Goal: Transaction & Acquisition: Purchase product/service

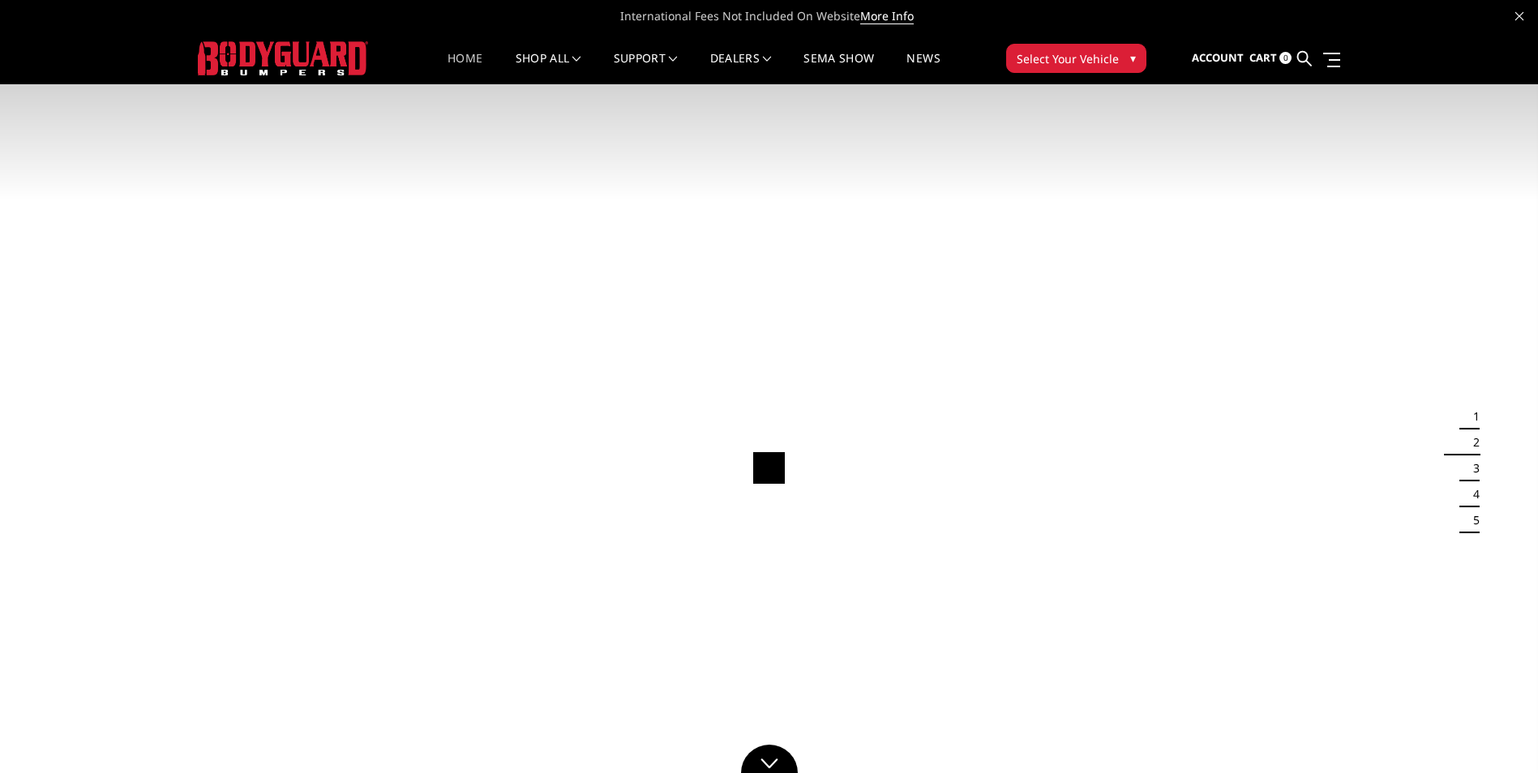
click at [1089, 59] on span "Select Your Vehicle" at bounding box center [1067, 58] width 102 height 17
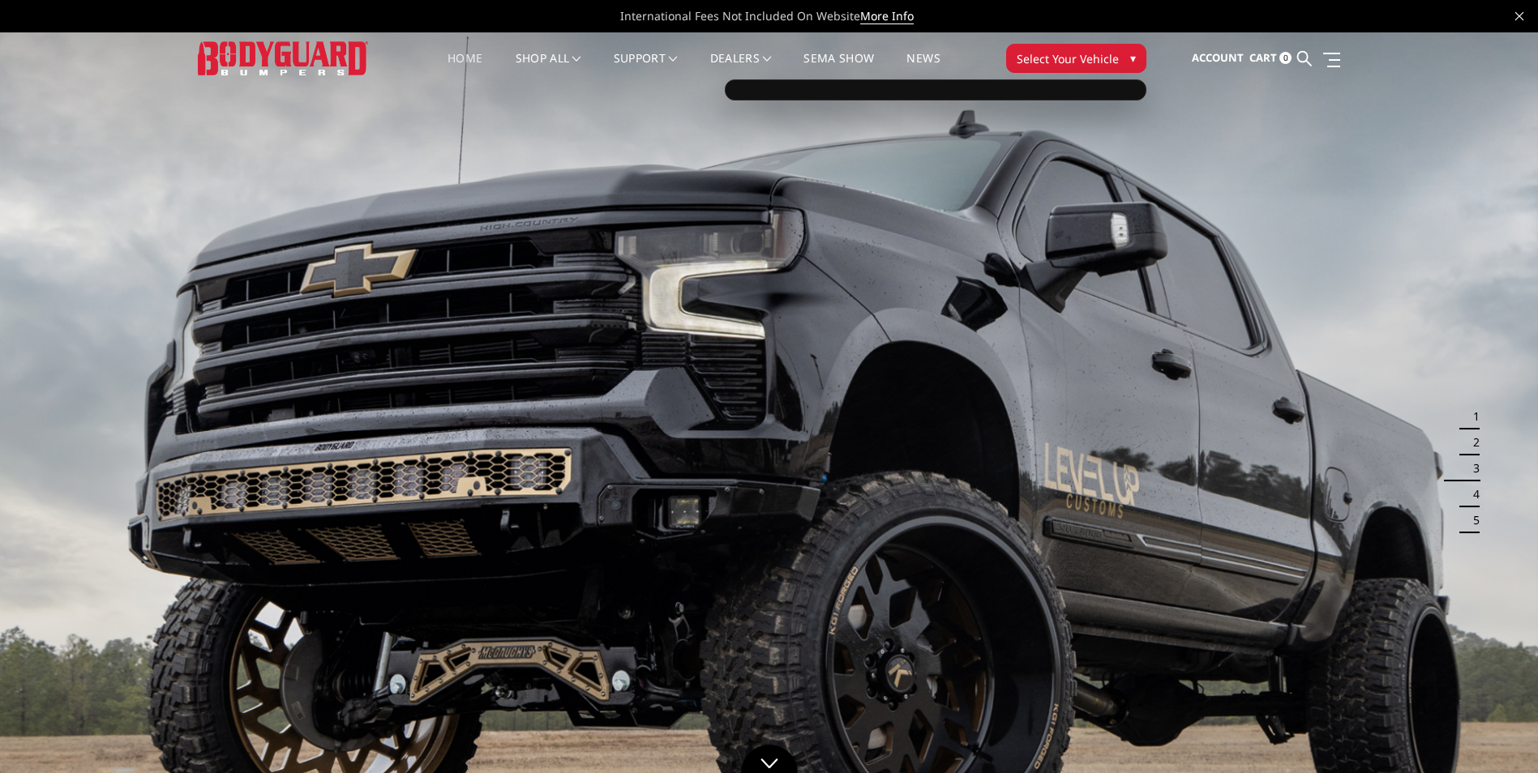
click at [1054, 67] on button "Select Your Vehicle ▾" at bounding box center [1076, 58] width 140 height 29
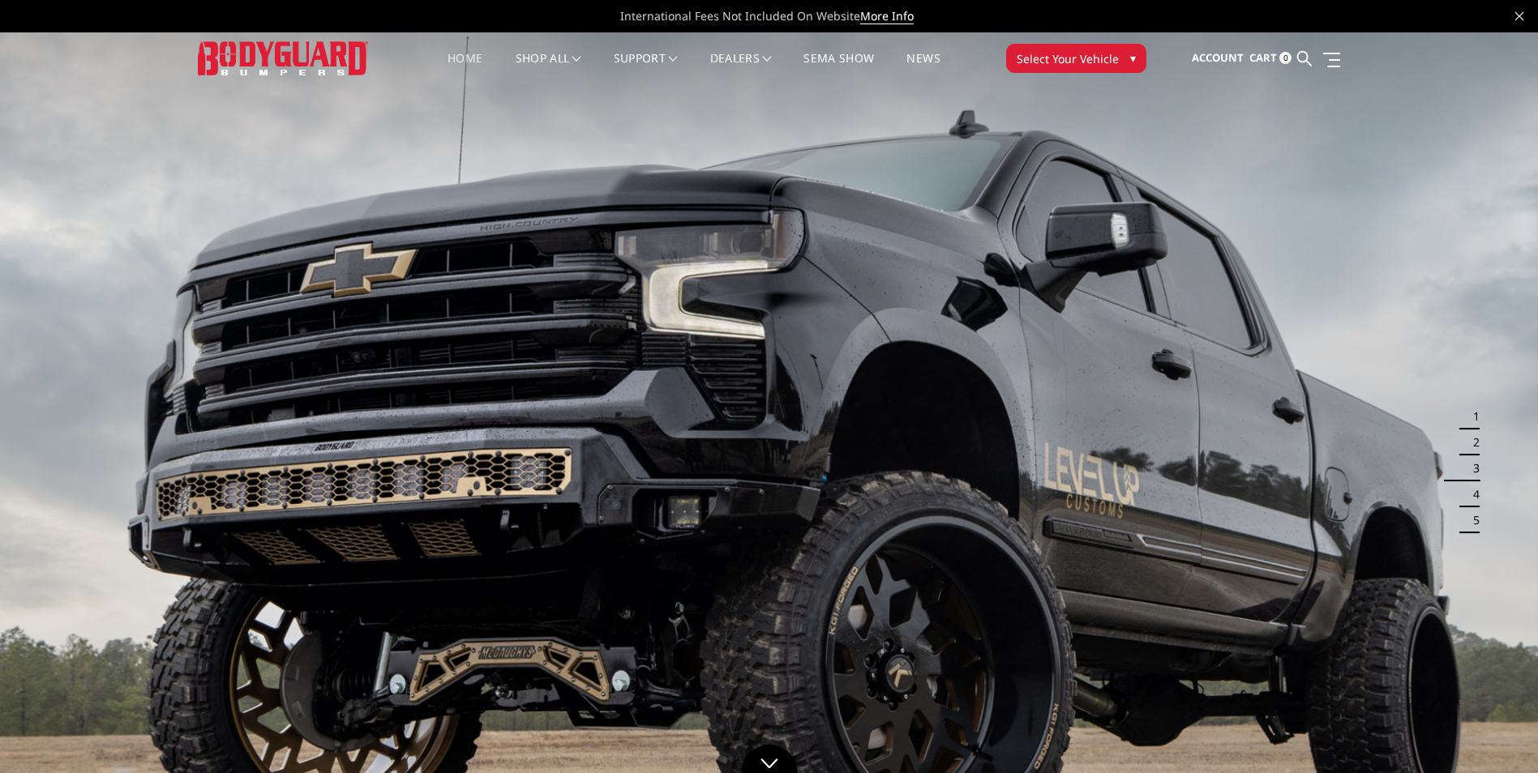
click at [1054, 67] on button "Select Your Vehicle ▾" at bounding box center [1076, 58] width 140 height 29
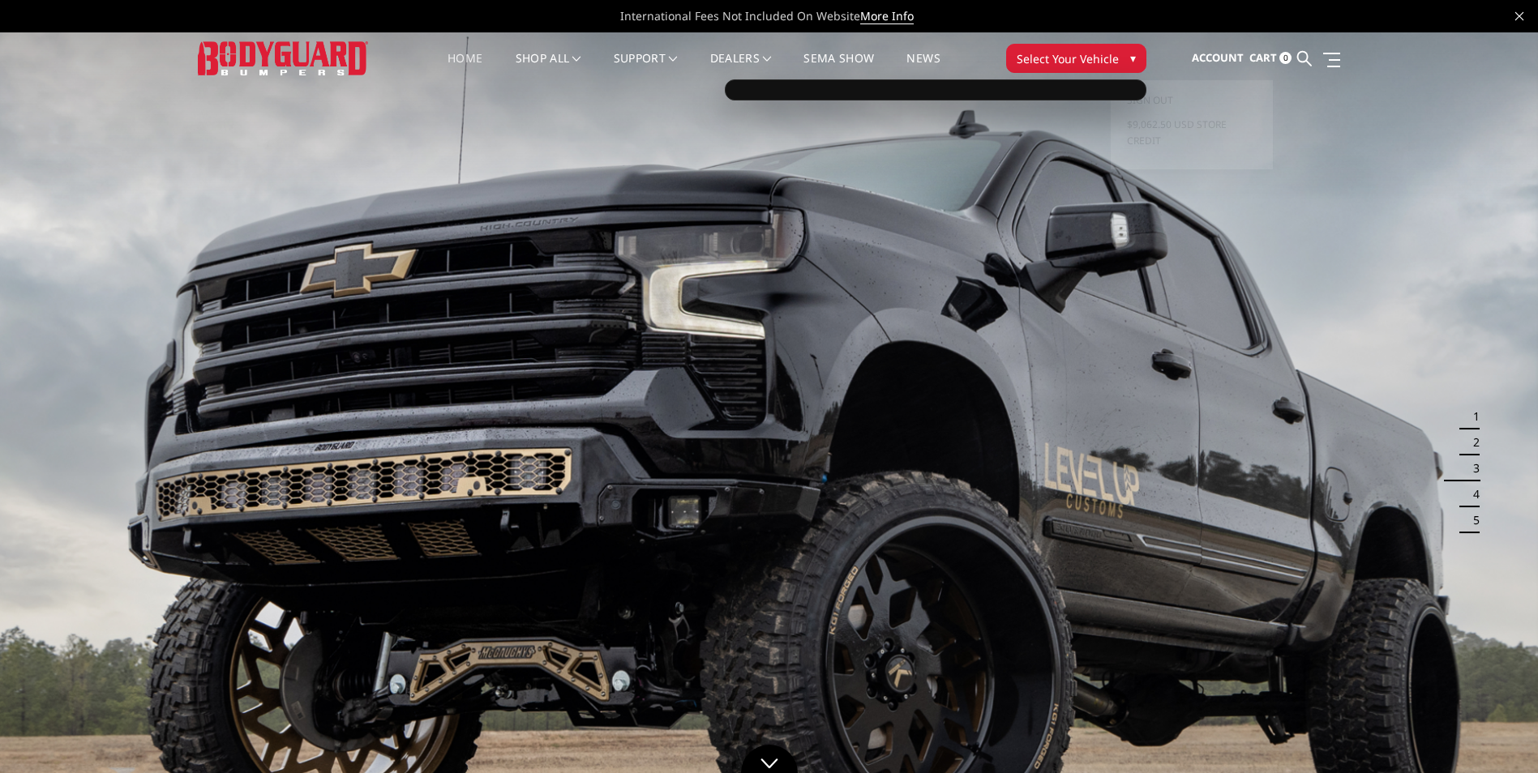
click at [1226, 55] on span "Account" at bounding box center [1217, 57] width 52 height 15
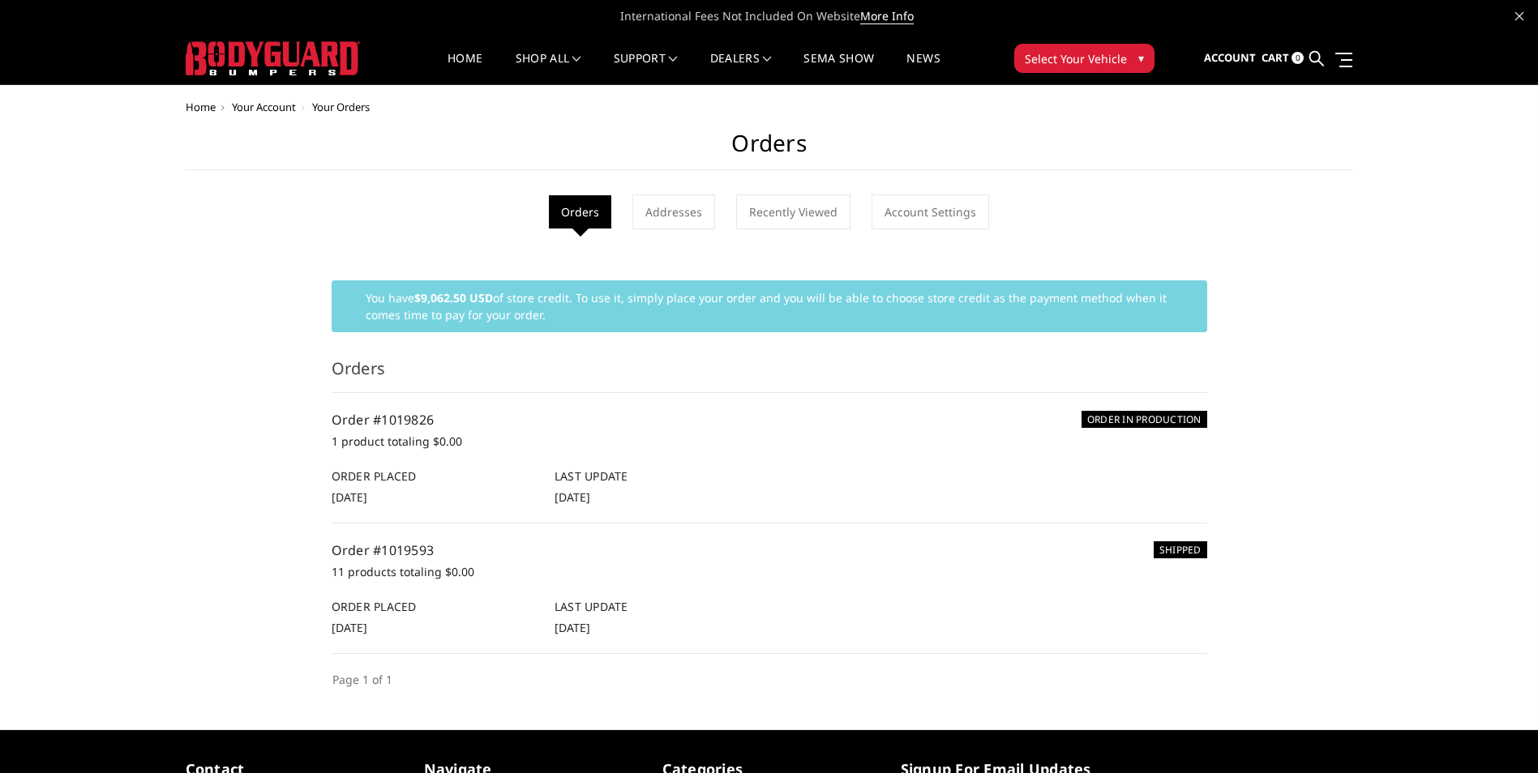
click at [1084, 46] on button "Select Your Vehicle ▾" at bounding box center [1084, 58] width 140 height 29
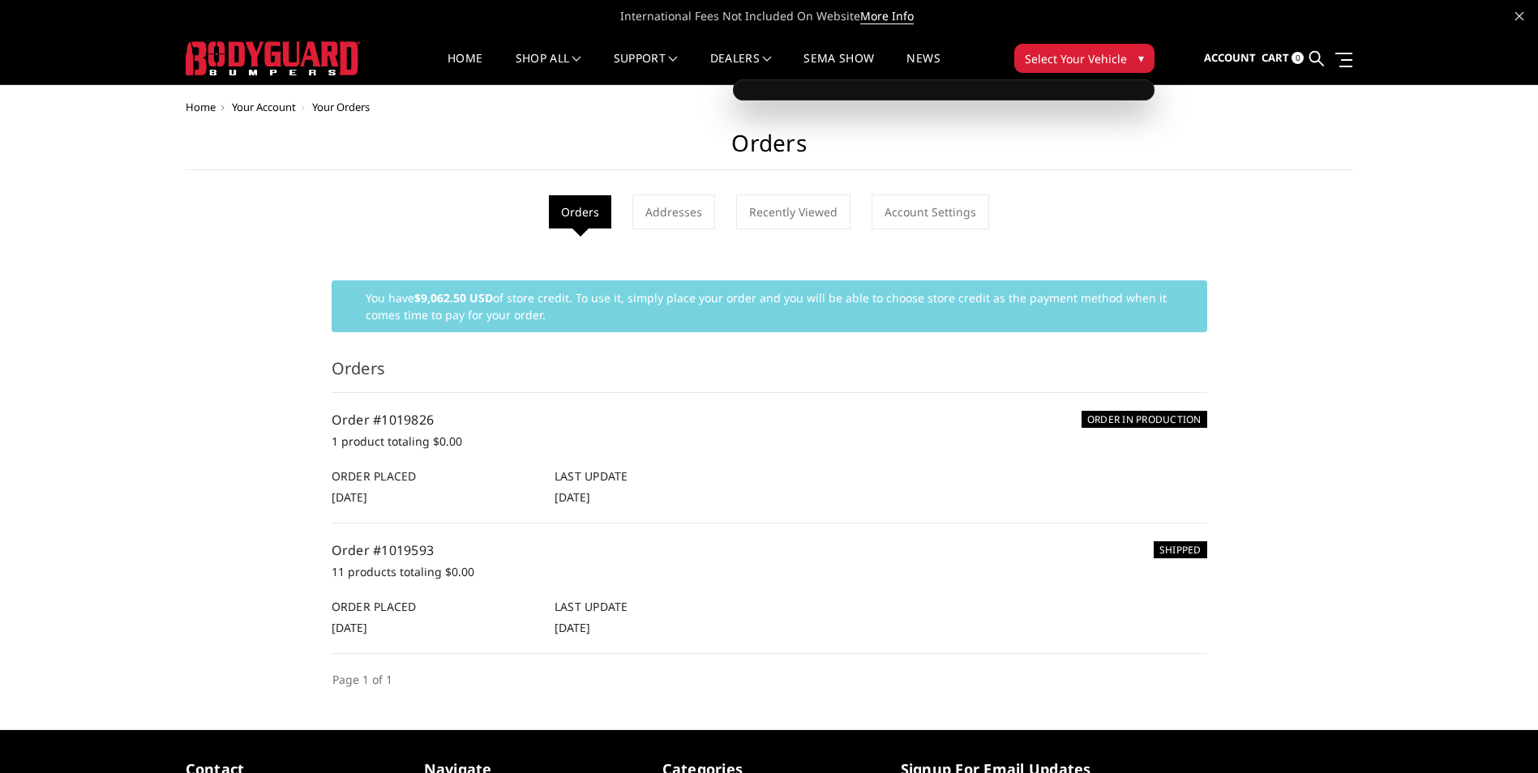
click at [1145, 56] on button "Select Your Vehicle ▾" at bounding box center [1084, 58] width 140 height 29
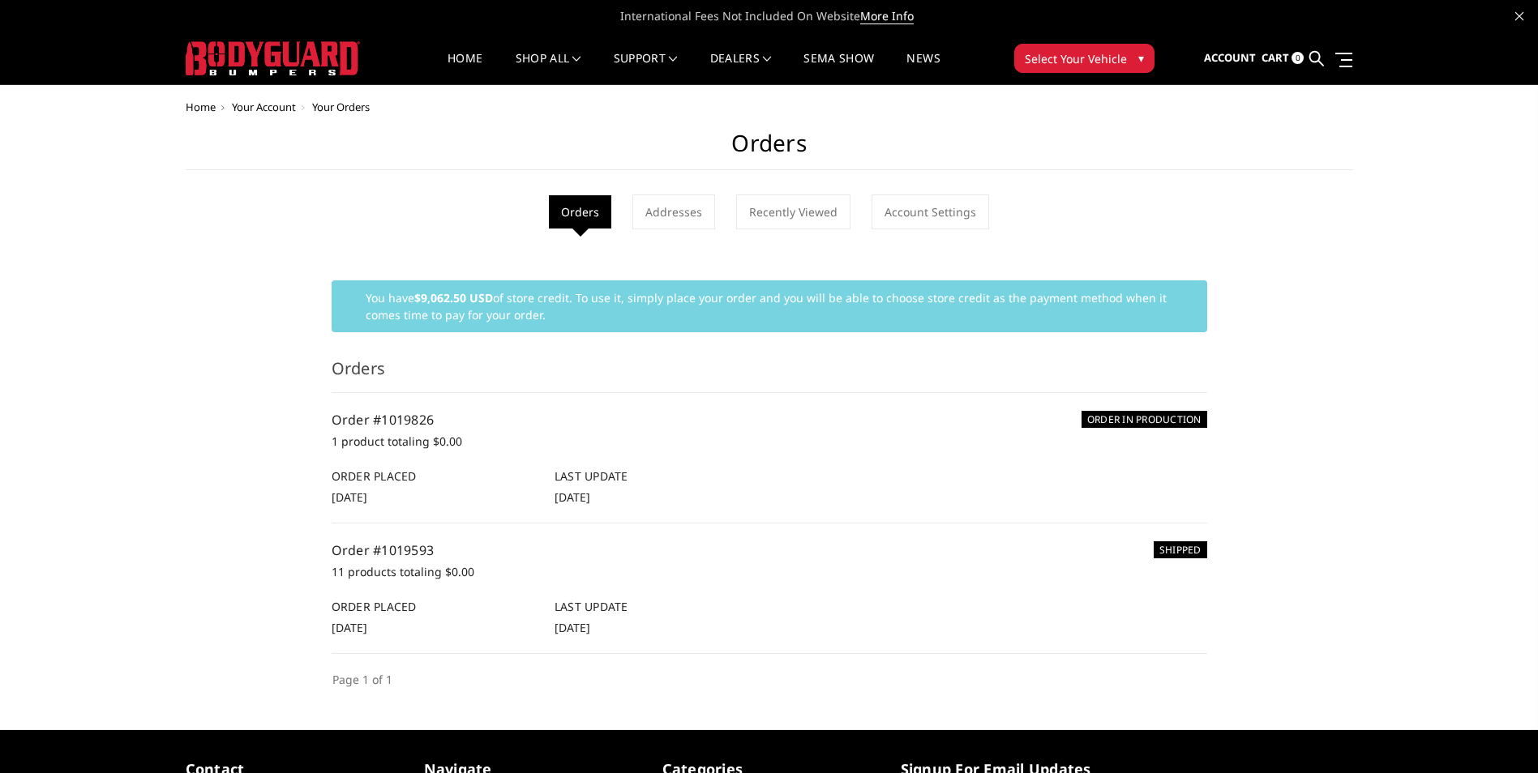
click at [1141, 58] on span "▾" at bounding box center [1141, 57] width 6 height 17
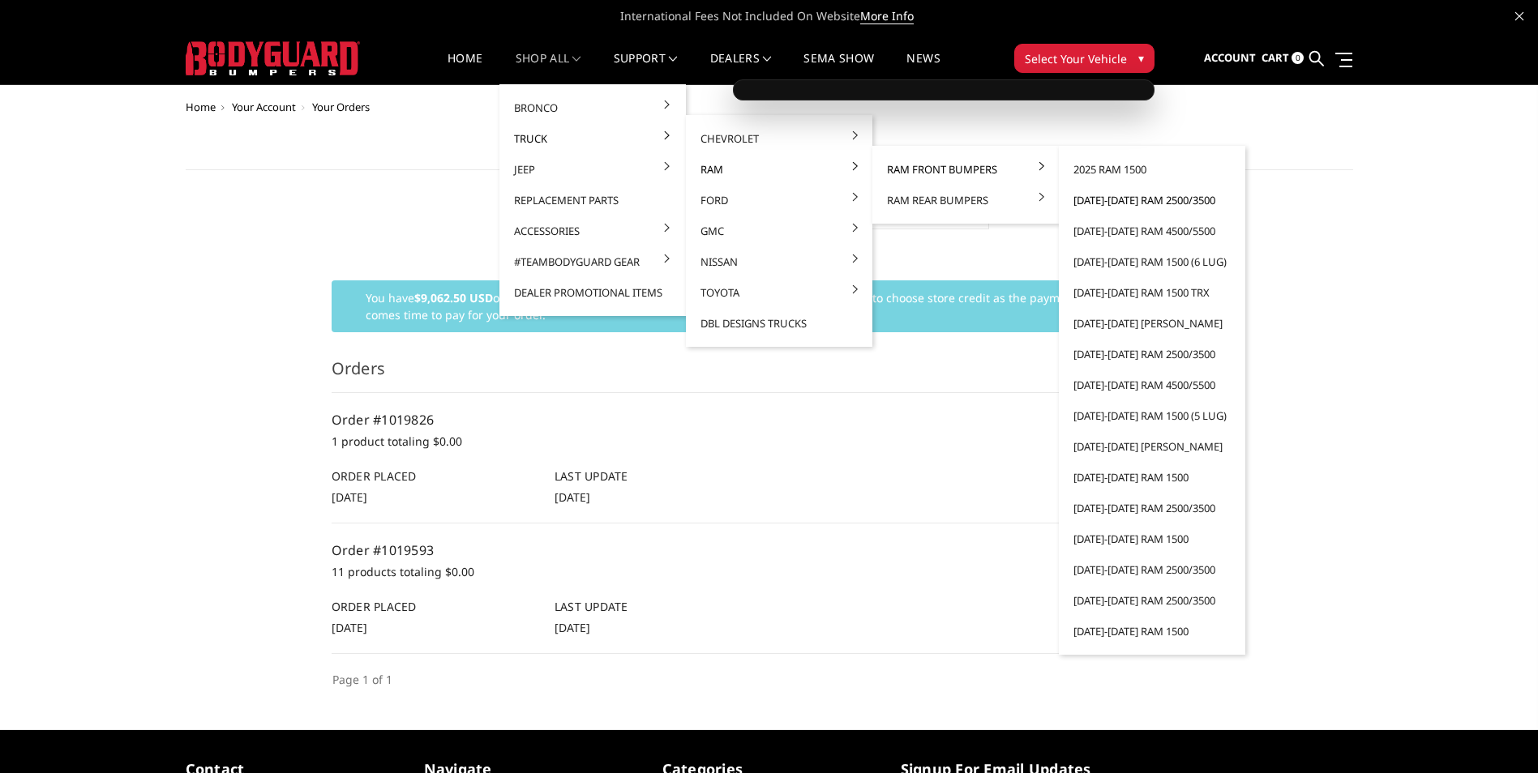
click at [1158, 204] on link "[DATE]-[DATE] Ram 2500/3500" at bounding box center [1151, 200] width 173 height 31
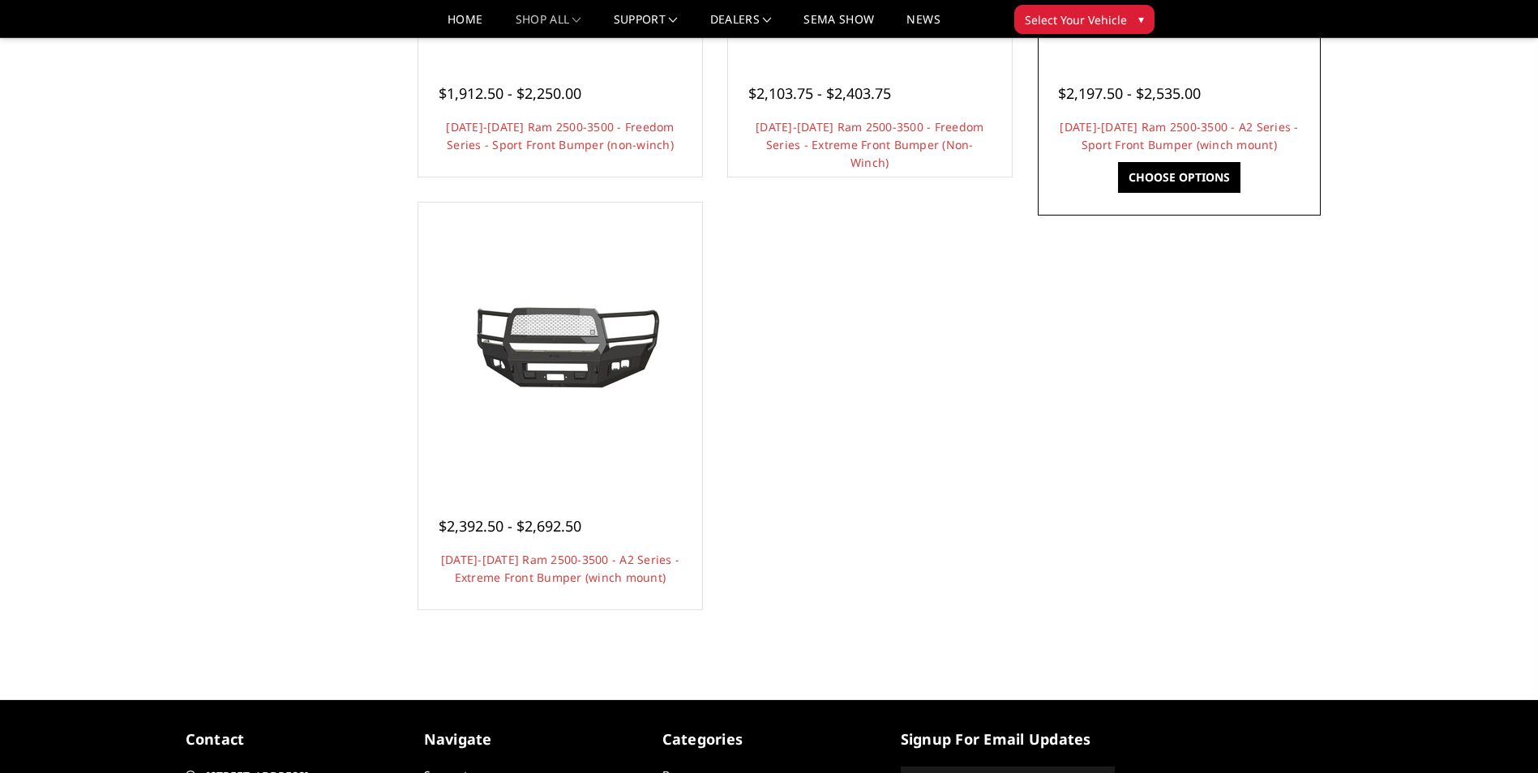
scroll to position [1295, 0]
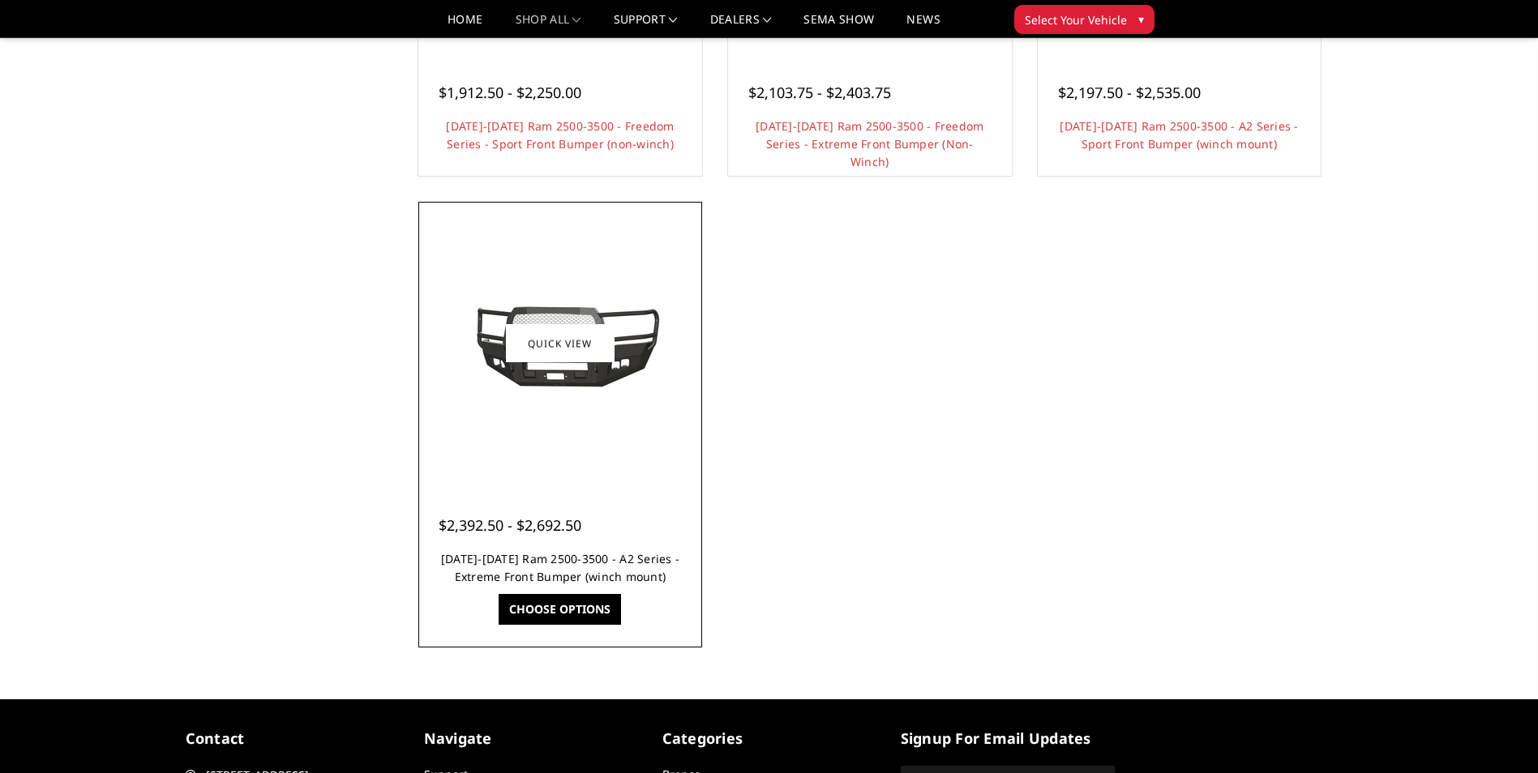
click at [547, 571] on link "2019-2025 Ram 2500-3500 - A2 Series - Extreme Front Bumper (winch mount)" at bounding box center [560, 567] width 238 height 33
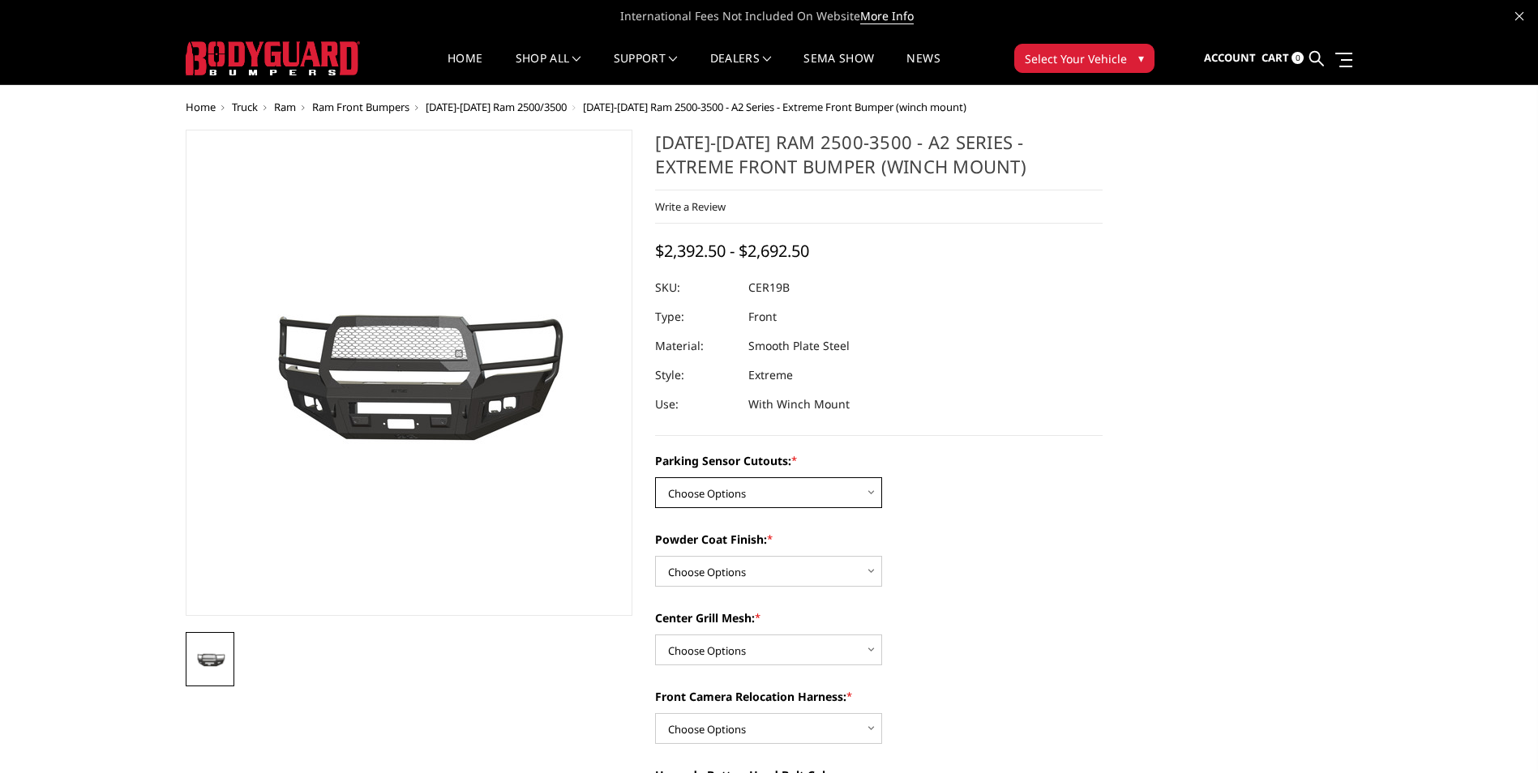
click at [679, 494] on select "Choose Options No - Without Parking Sensor Cutouts Yes - With Parking Sensor Cu…" at bounding box center [768, 492] width 227 height 31
select select "1879"
click at [655, 477] on select "Choose Options No - Without Parking Sensor Cutouts Yes - With Parking Sensor Cu…" at bounding box center [768, 492] width 227 height 31
click at [746, 572] on select "Choose Options Bare Metal Textured Black Powder Coat" at bounding box center [768, 571] width 227 height 31
select select "1880"
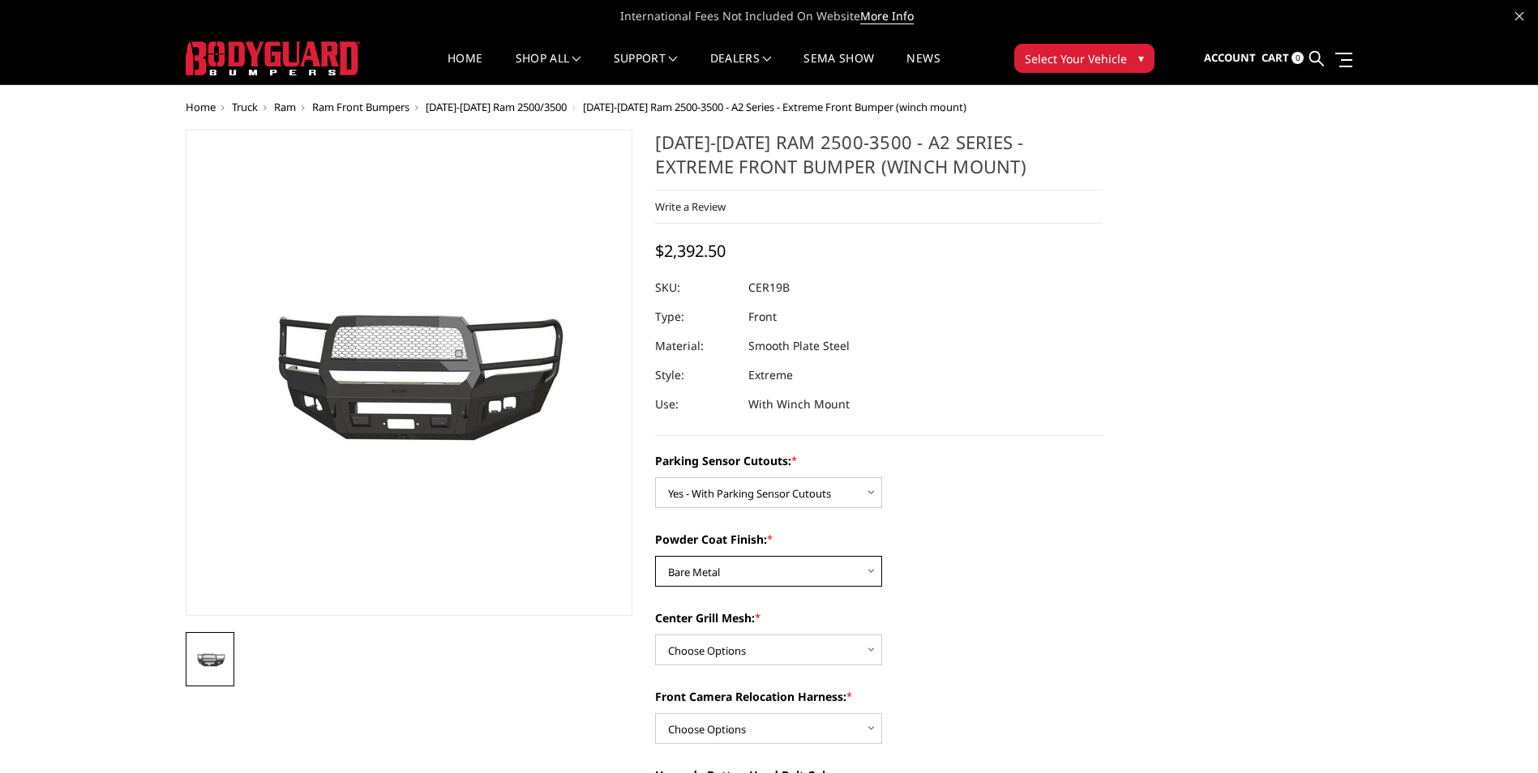
click at [655, 556] on select "Choose Options Bare Metal Textured Black Powder Coat" at bounding box center [768, 571] width 227 height 31
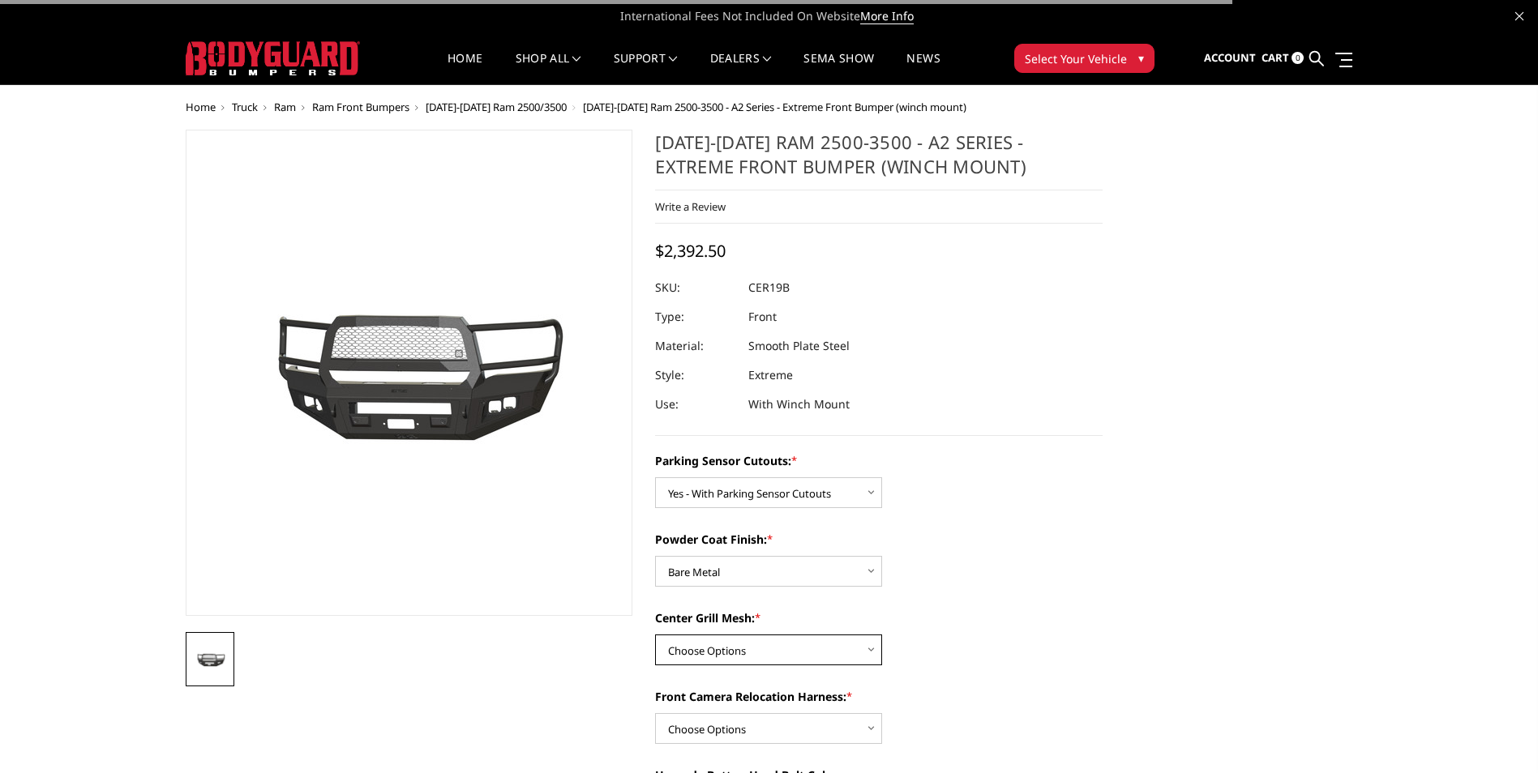
click at [849, 649] on select "Choose Options WITH Center Grill Mesh WITHOUT Center Grill Mesh" at bounding box center [768, 650] width 227 height 31
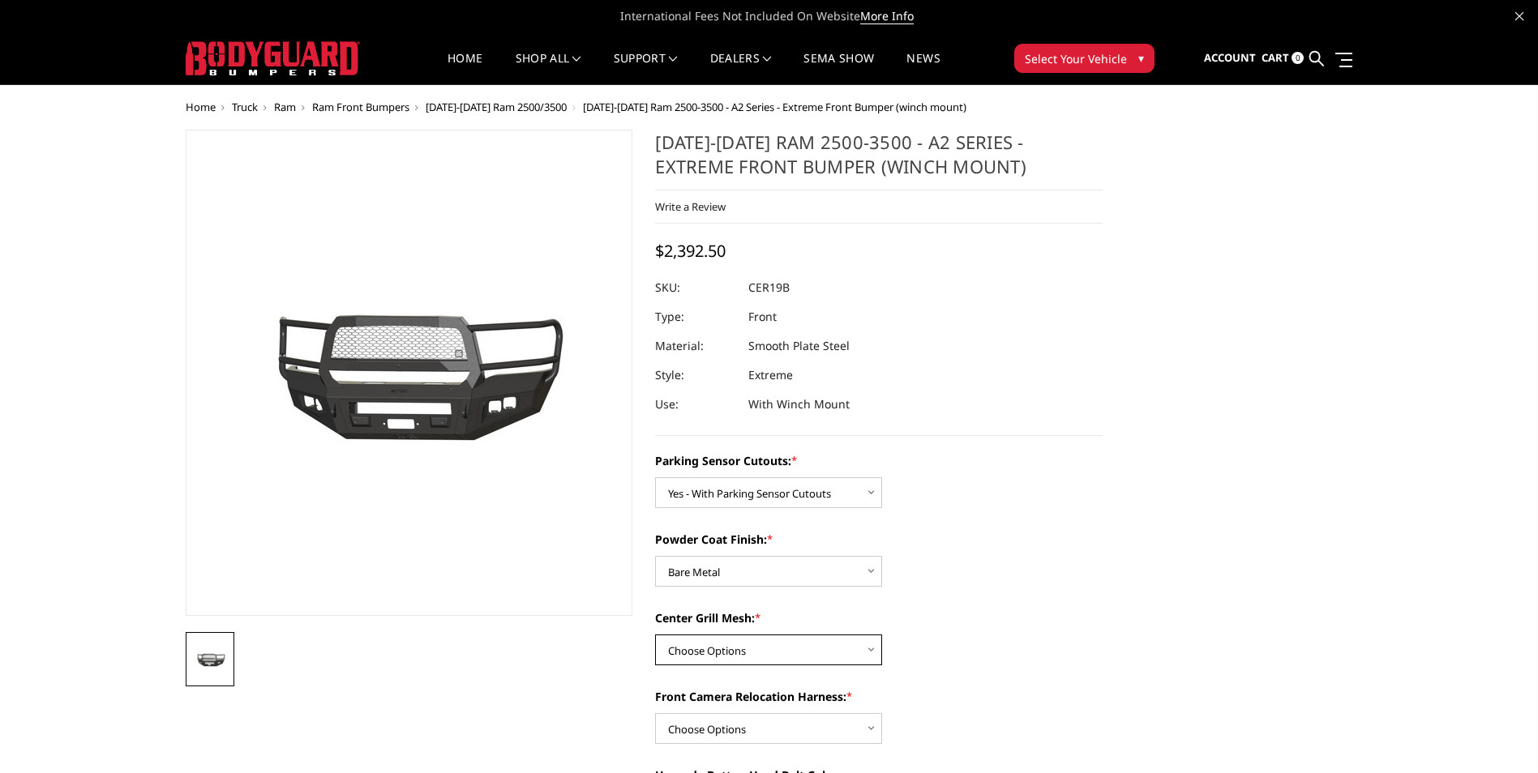
select select "1882"
click at [655, 635] on select "Choose Options WITH Center Grill Mesh WITHOUT Center Grill Mesh" at bounding box center [768, 650] width 227 height 31
click at [1025, 570] on div "Powder Coat Finish: * Choose Options Bare Metal Textured Black Powder Coat" at bounding box center [878, 559] width 447 height 56
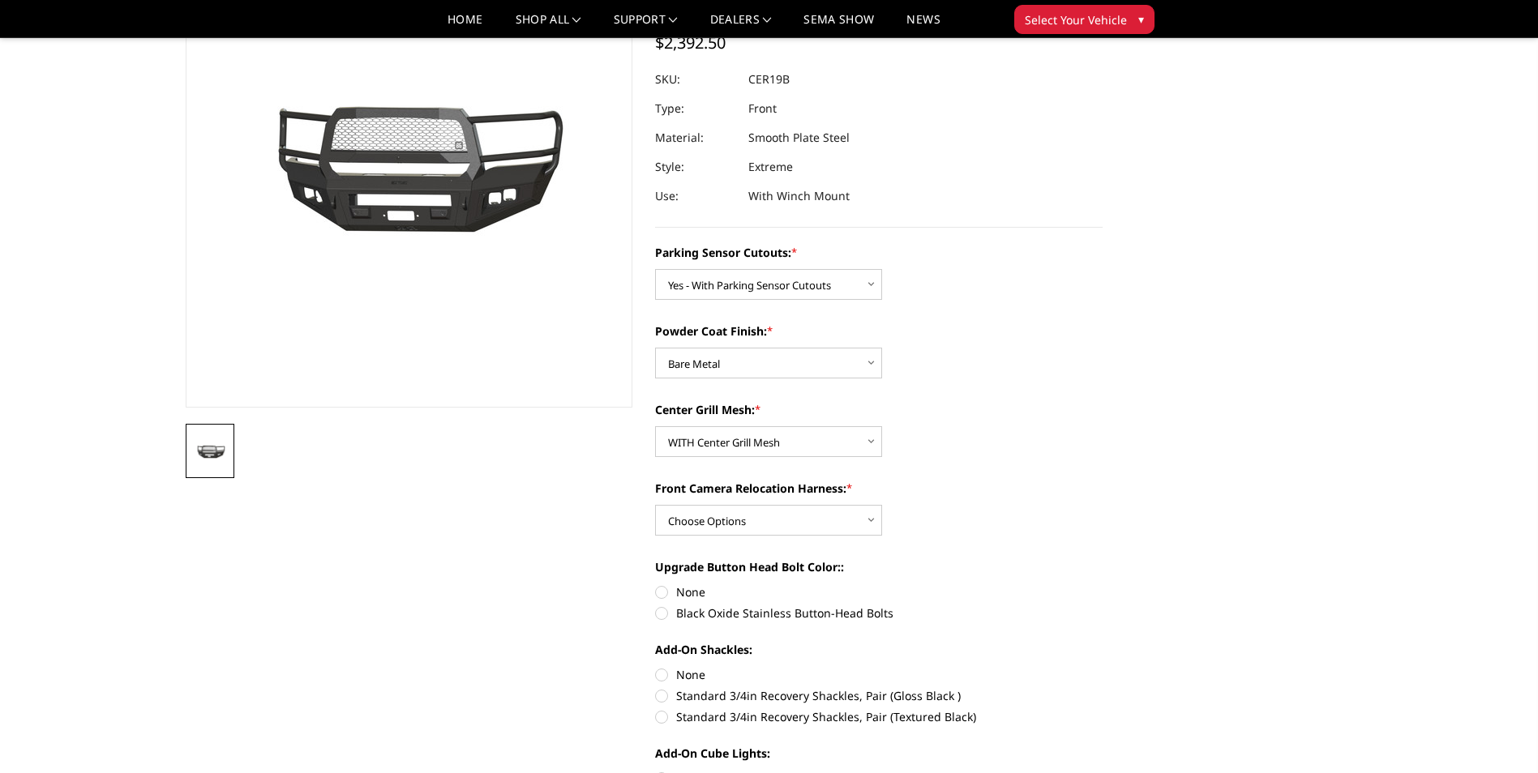
scroll to position [161, 0]
click at [802, 526] on select "Choose Options WITH Front Camera Relocation Harness WITHOUT Front Camera Reloca…" at bounding box center [768, 519] width 227 height 31
select select "1884"
click at [655, 504] on select "Choose Options WITH Front Camera Relocation Harness WITHOUT Front Camera Reloca…" at bounding box center [768, 519] width 227 height 31
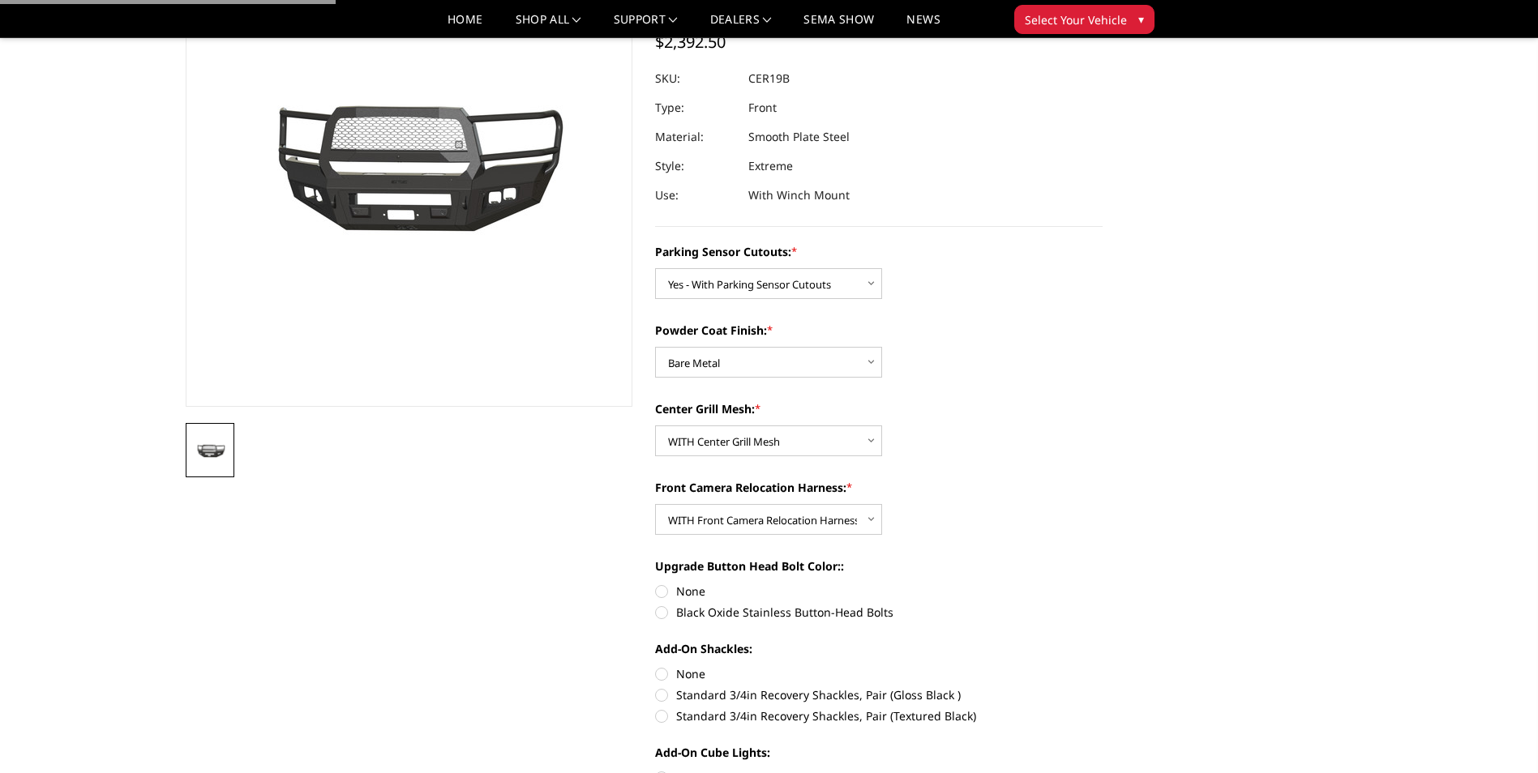
click at [659, 618] on label "Black Oxide Stainless Button-Head Bolts" at bounding box center [878, 612] width 447 height 17
click at [1102, 584] on input "Black Oxide Stainless Button-Head Bolts" at bounding box center [1102, 583] width 1 height 1
radio input "true"
click at [658, 677] on label "None" at bounding box center [878, 673] width 447 height 17
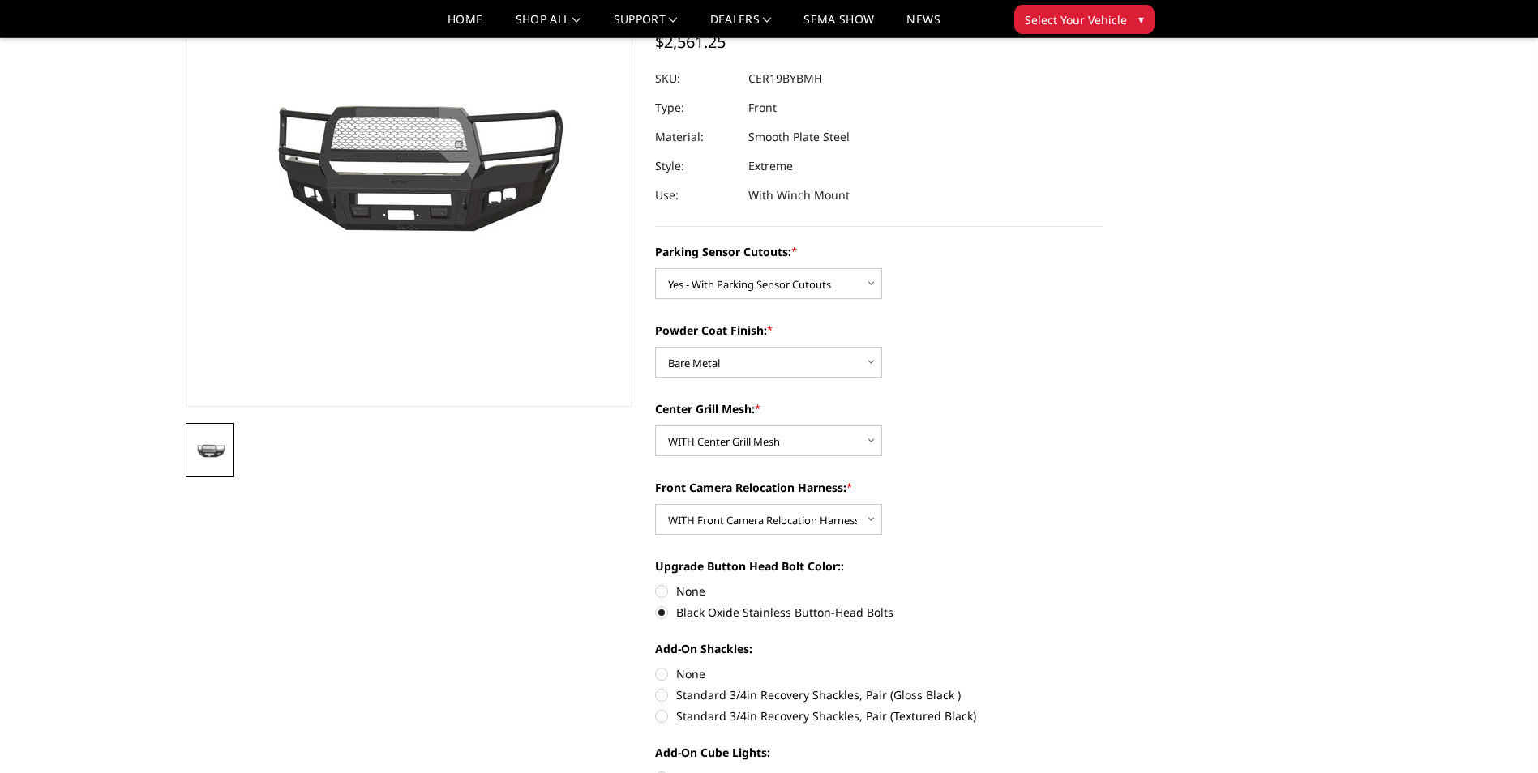
click at [656, 666] on input "None" at bounding box center [655, 665] width 1 height 1
radio input "true"
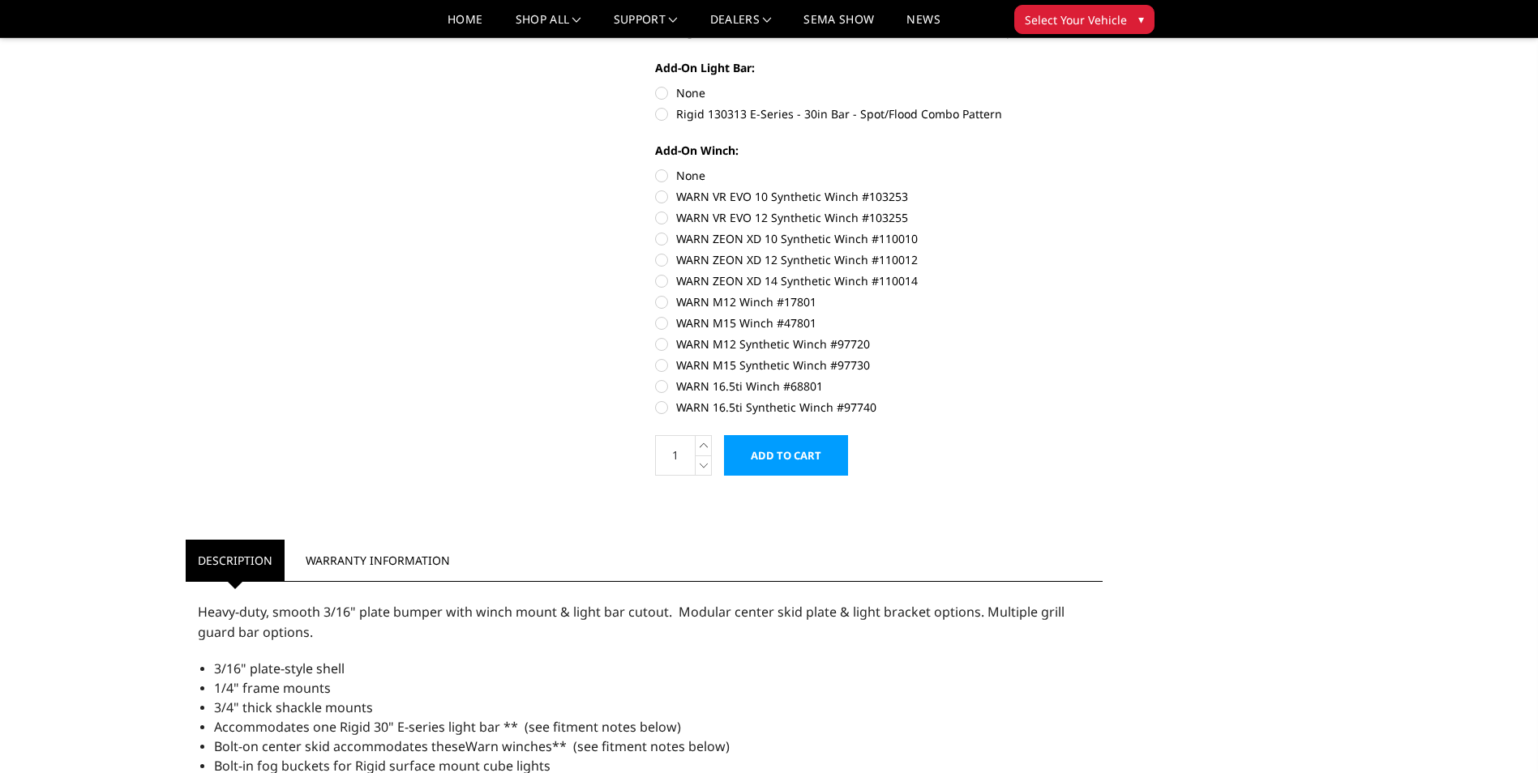
scroll to position [972, 0]
click at [658, 173] on label "None" at bounding box center [878, 174] width 447 height 17
click at [656, 167] on input "None" at bounding box center [655, 166] width 1 height 1
radio input "true"
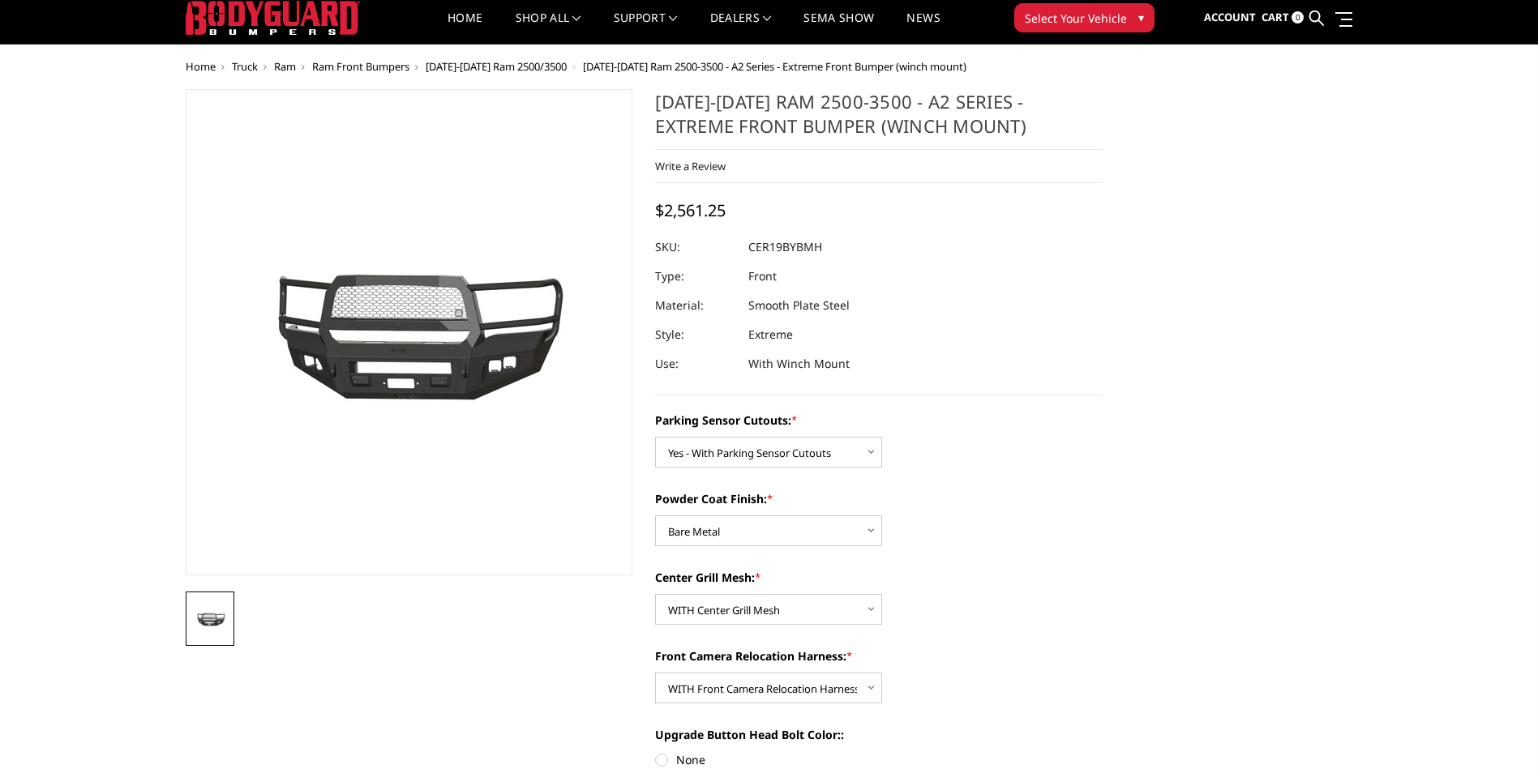
scroll to position [0, 0]
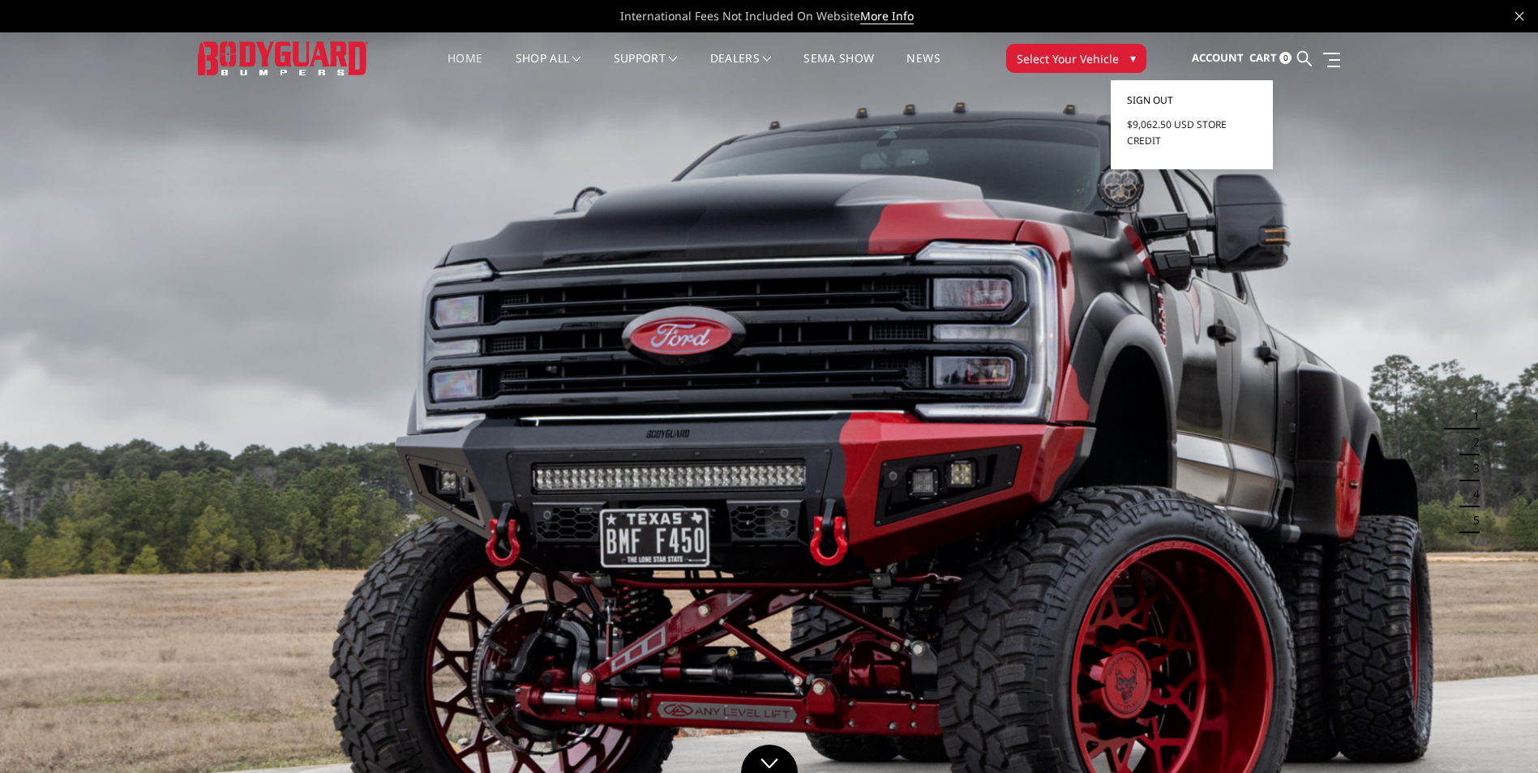
click at [1183, 93] on link "Sign out" at bounding box center [1192, 100] width 130 height 24
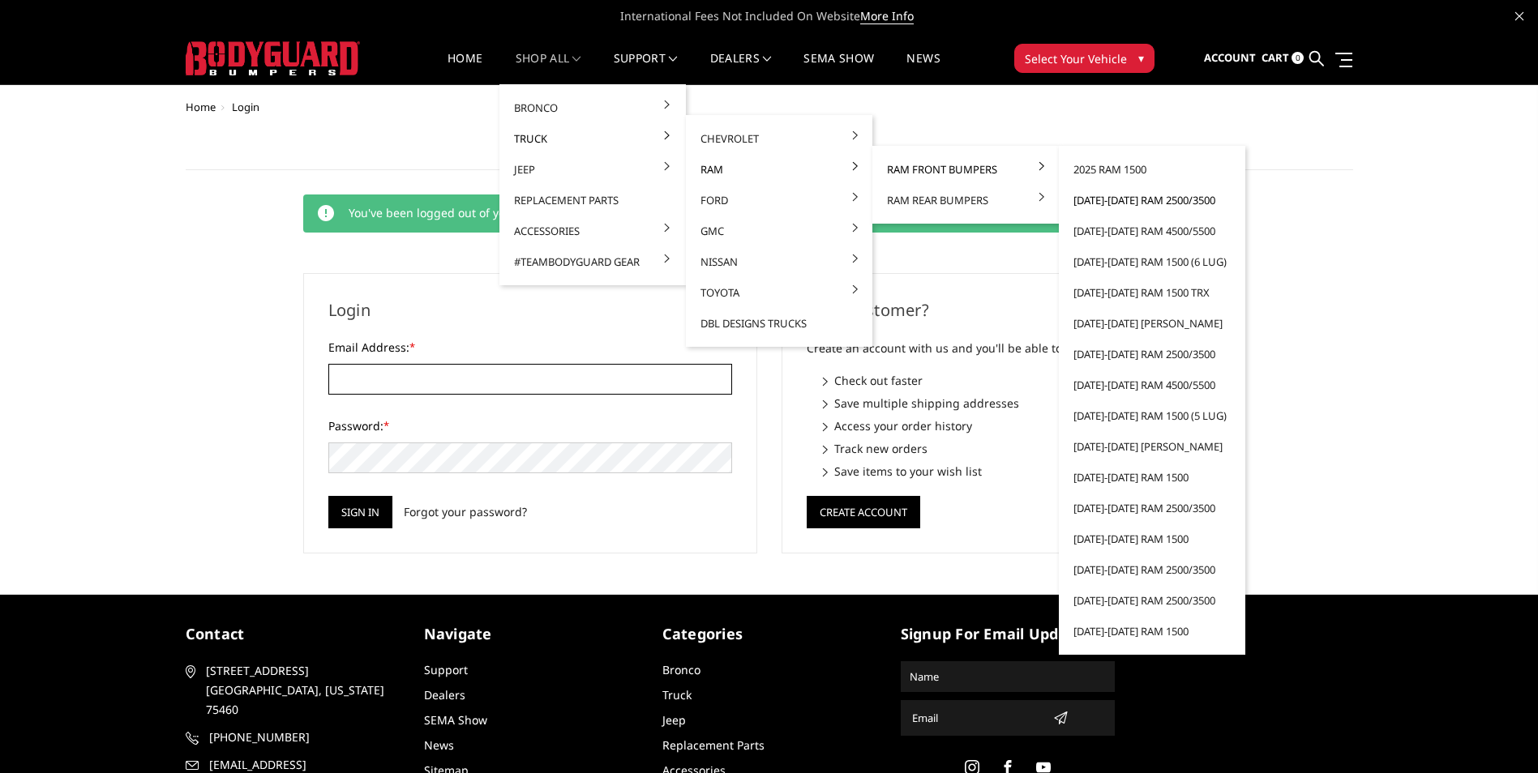
type input "dmuir@btstrailers.com"
click at [1190, 202] on link "[DATE]-[DATE] Ram 2500/3500" at bounding box center [1151, 200] width 173 height 31
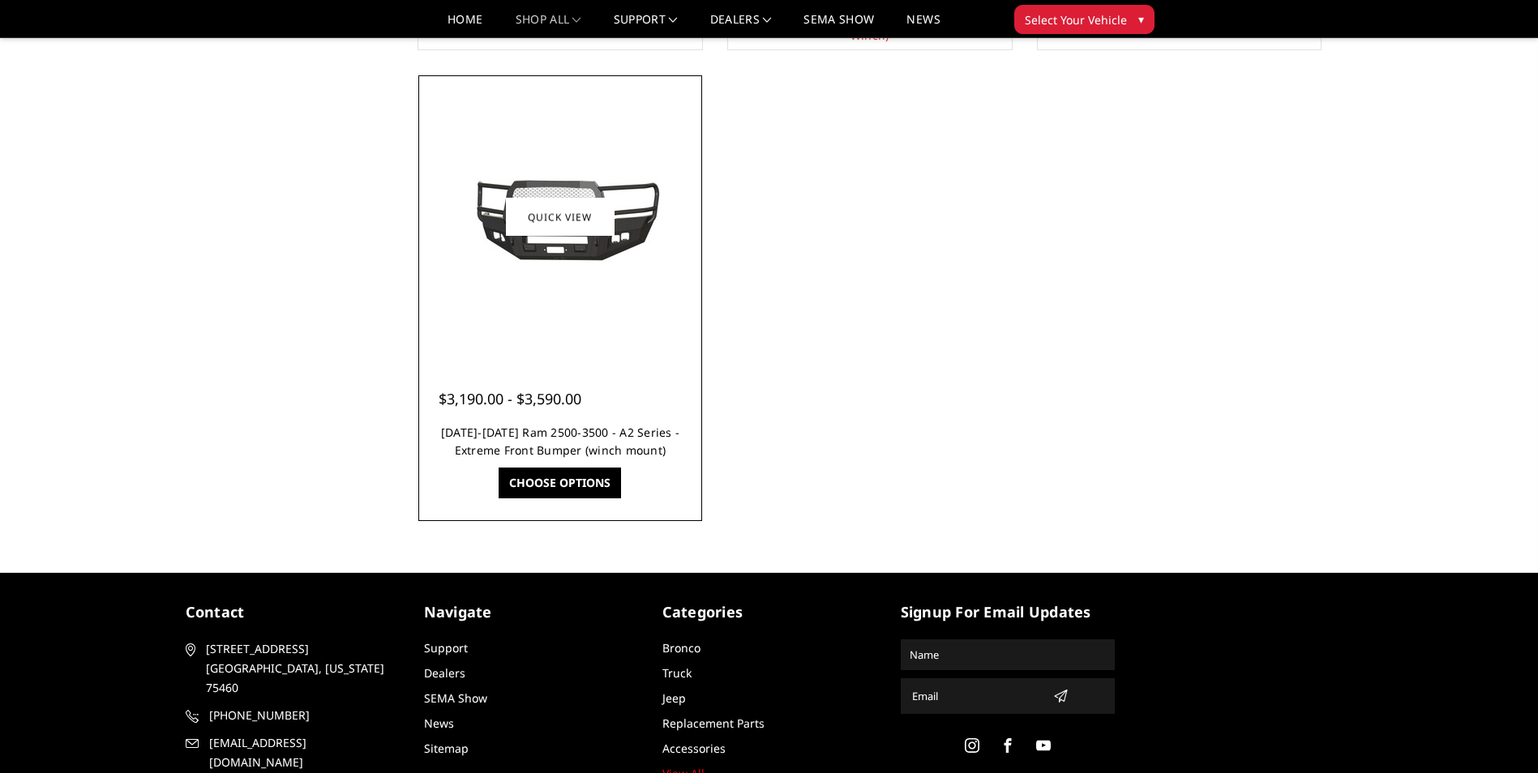
scroll to position [1422, 0]
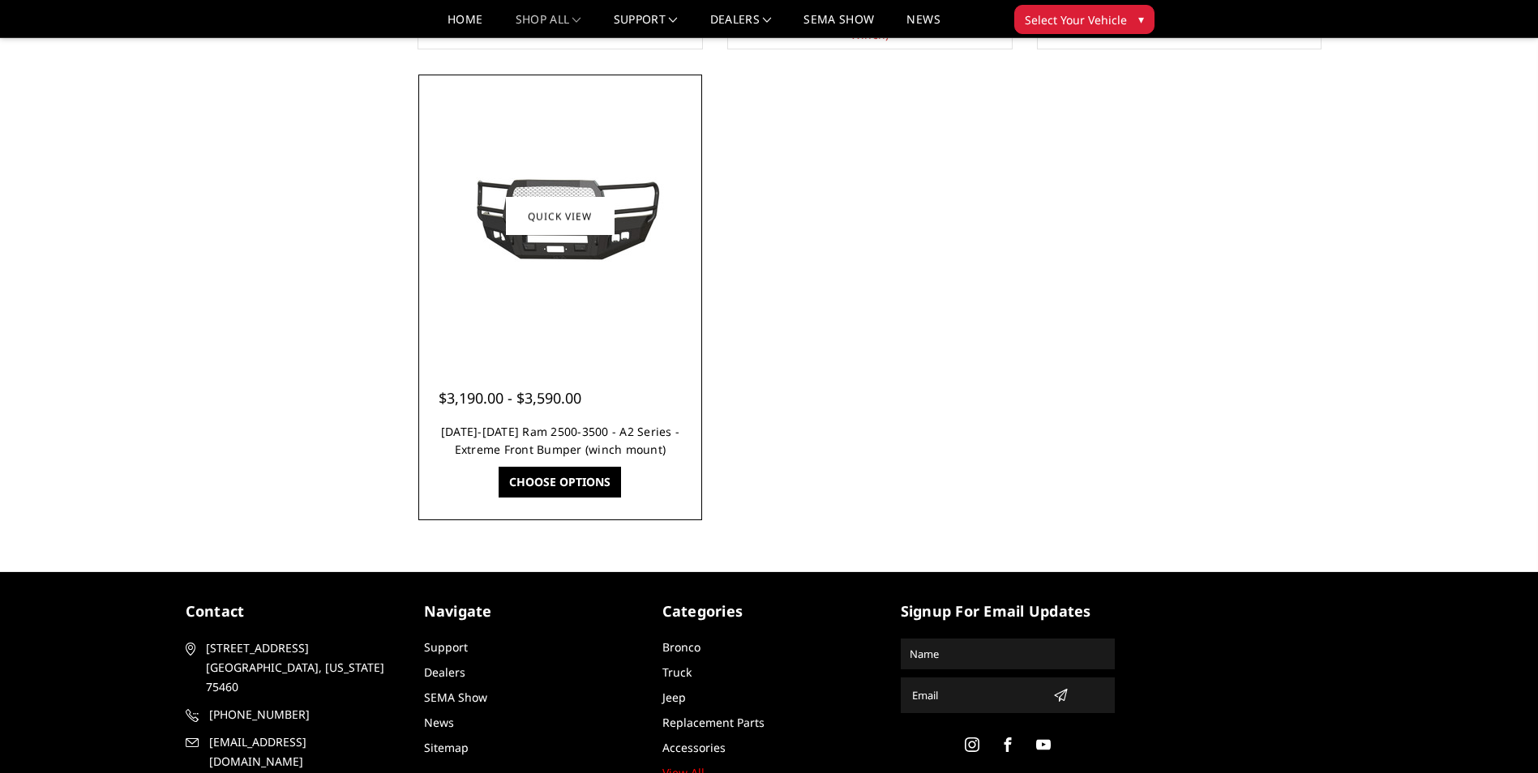
click at [651, 445] on link "[DATE]-[DATE] Ram 2500-3500 - A2 Series - Extreme Front Bumper (winch mount)" at bounding box center [560, 440] width 238 height 33
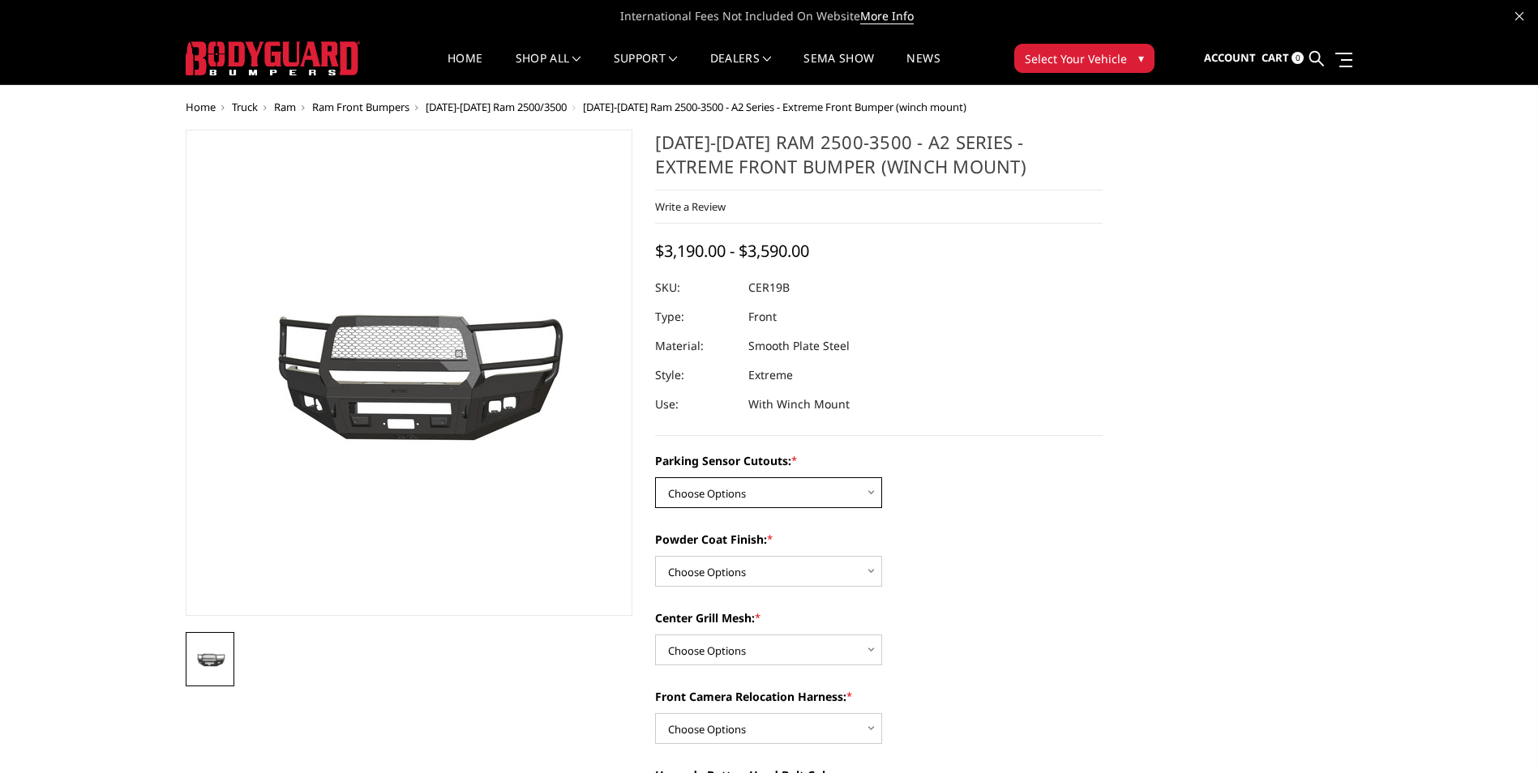
click at [704, 497] on select "Choose Options No - Without Parking Sensor Cutouts Yes - With Parking Sensor Cu…" at bounding box center [768, 492] width 227 height 31
select select "1879"
click at [655, 477] on select "Choose Options No - Without Parking Sensor Cutouts Yes - With Parking Sensor Cu…" at bounding box center [768, 492] width 227 height 31
click at [743, 577] on select "Choose Options Bare Metal Textured Black Powder Coat" at bounding box center [768, 571] width 227 height 31
select select "1880"
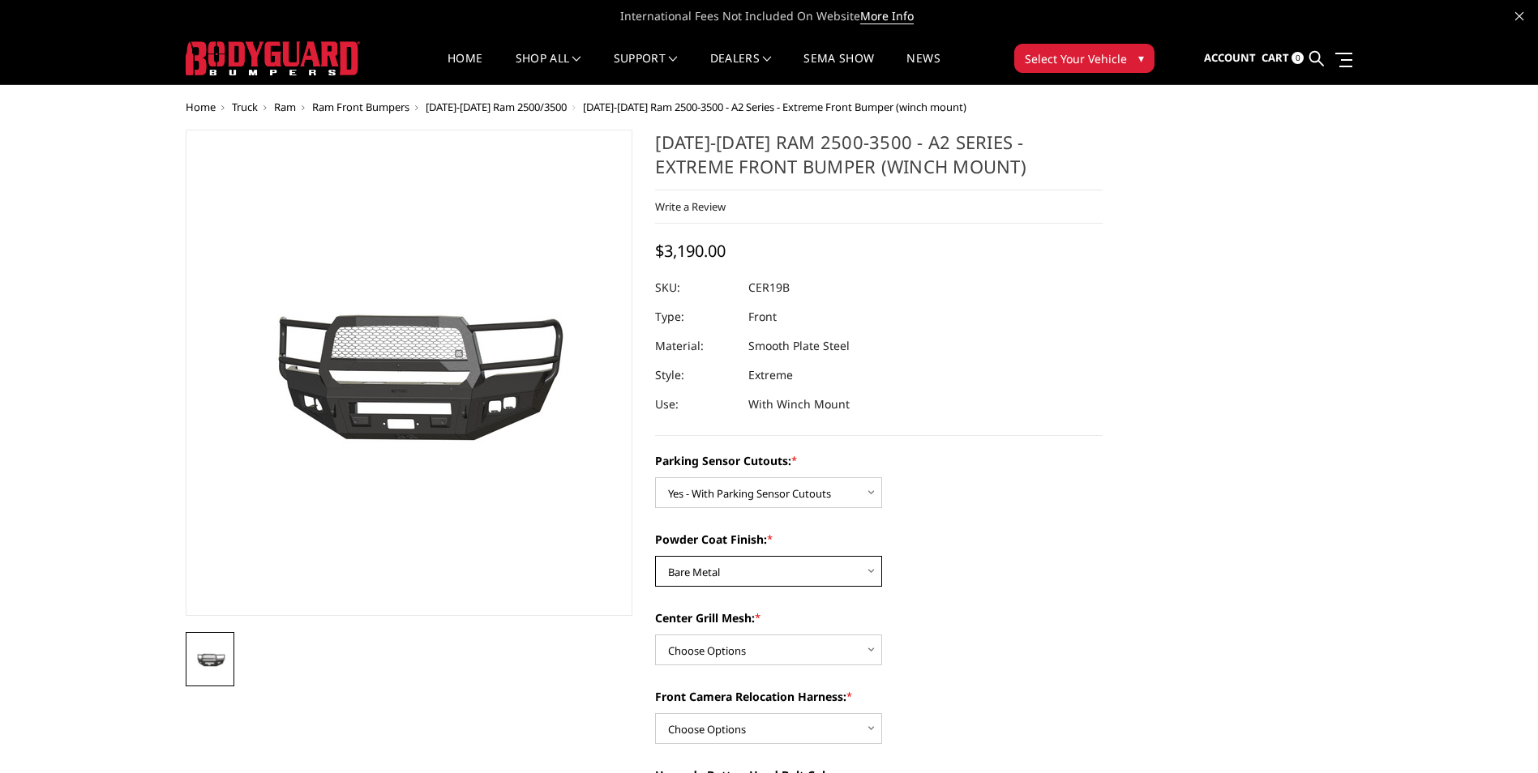
click at [655, 556] on select "Choose Options Bare Metal Textured Black Powder Coat" at bounding box center [768, 571] width 227 height 31
click at [742, 642] on select "Choose Options WITH Center Grill Mesh WITHOUT Center Grill Mesh" at bounding box center [768, 650] width 227 height 31
select select "1882"
click at [655, 635] on select "Choose Options WITH Center Grill Mesh WITHOUT Center Grill Mesh" at bounding box center [768, 650] width 227 height 31
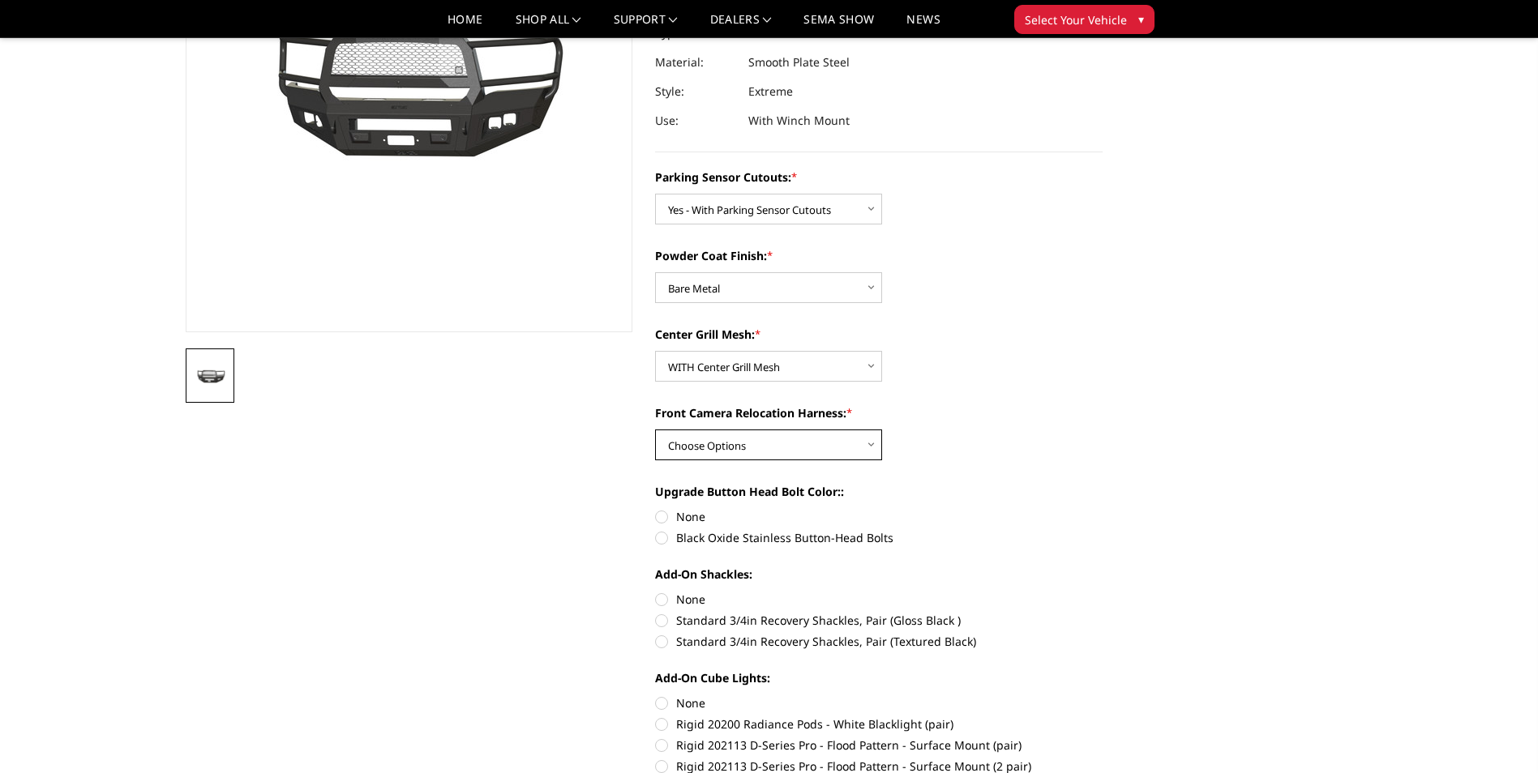
click at [763, 458] on div "Parking Sensor Cutouts: * Choose Options No - Without Parking Sensor Cutouts Ye…" at bounding box center [878, 658] width 447 height 979
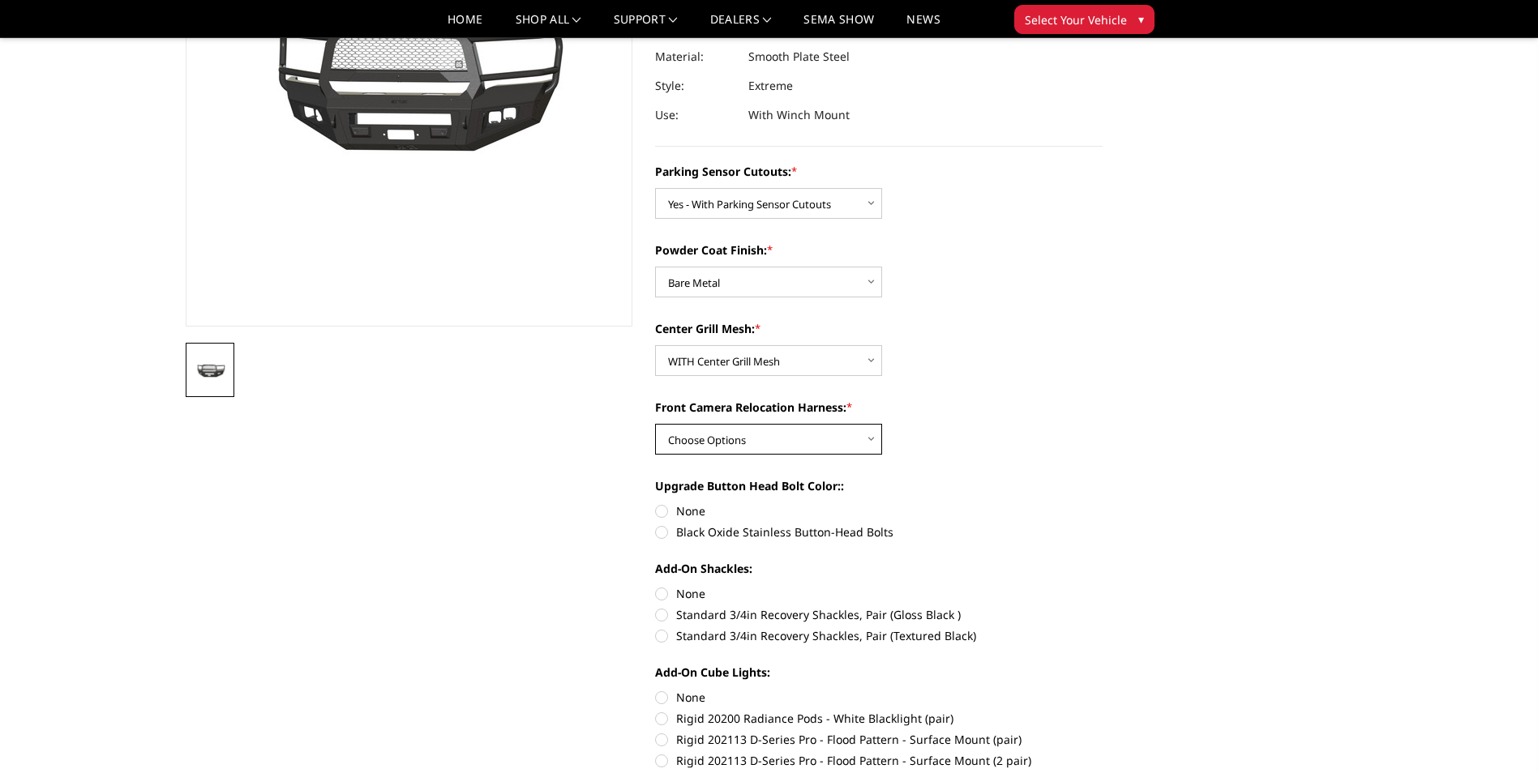
scroll to position [242, 0]
click at [756, 445] on select "Choose Options WITH Front Camera Relocation Harness WITHOUT Front Camera Reloca…" at bounding box center [768, 438] width 227 height 31
drag, startPoint x: 755, startPoint y: 438, endPoint x: 754, endPoint y: 456, distance: 17.8
click at [755, 438] on select "Choose Options WITH Front Camera Relocation Harness WITHOUT Front Camera Reloca…" at bounding box center [768, 438] width 227 height 31
select select "1884"
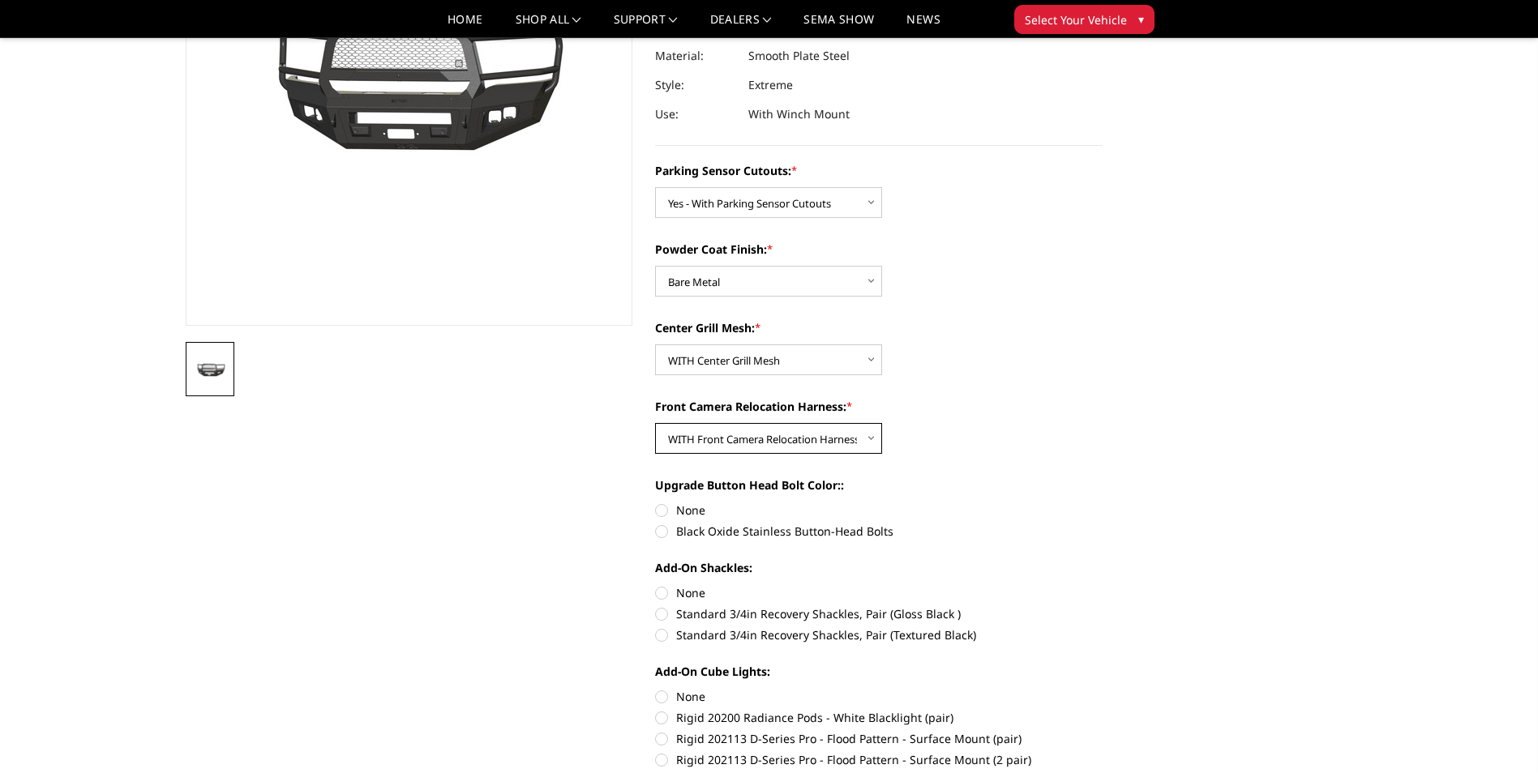
click at [655, 423] on select "Choose Options WITH Front Camera Relocation Harness WITHOUT Front Camera Reloca…" at bounding box center [768, 438] width 227 height 31
click at [660, 531] on label "Black Oxide Stainless Button-Head Bolts" at bounding box center [878, 531] width 447 height 17
click at [1102, 503] on input "Black Oxide Stainless Button-Head Bolts" at bounding box center [1102, 502] width 1 height 1
radio input "true"
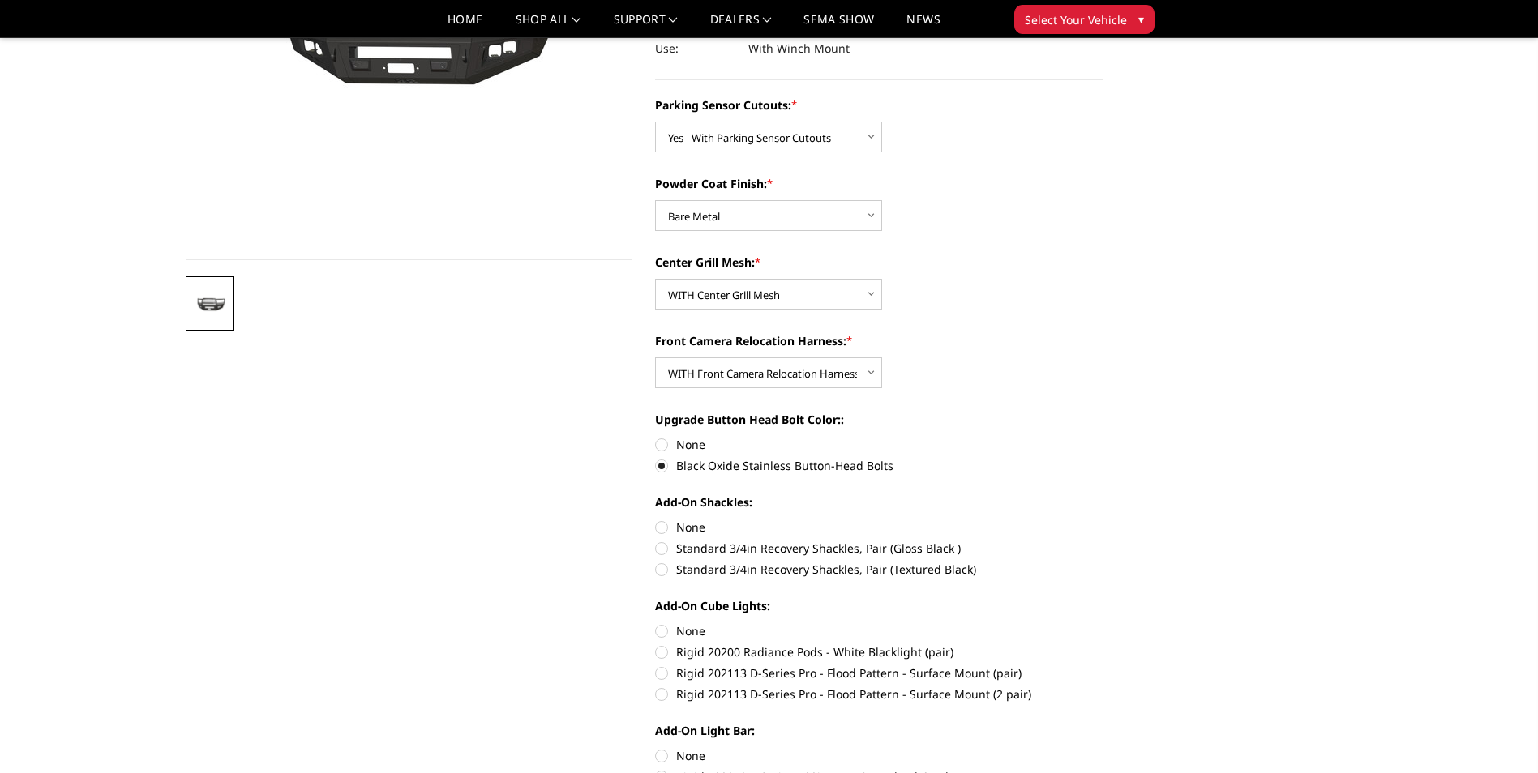
click at [660, 537] on div "Add-On Shackles: None Standard 3/4in Recovery Shackles, Pair (Gloss Black ) Sta…" at bounding box center [878, 534] width 447 height 81
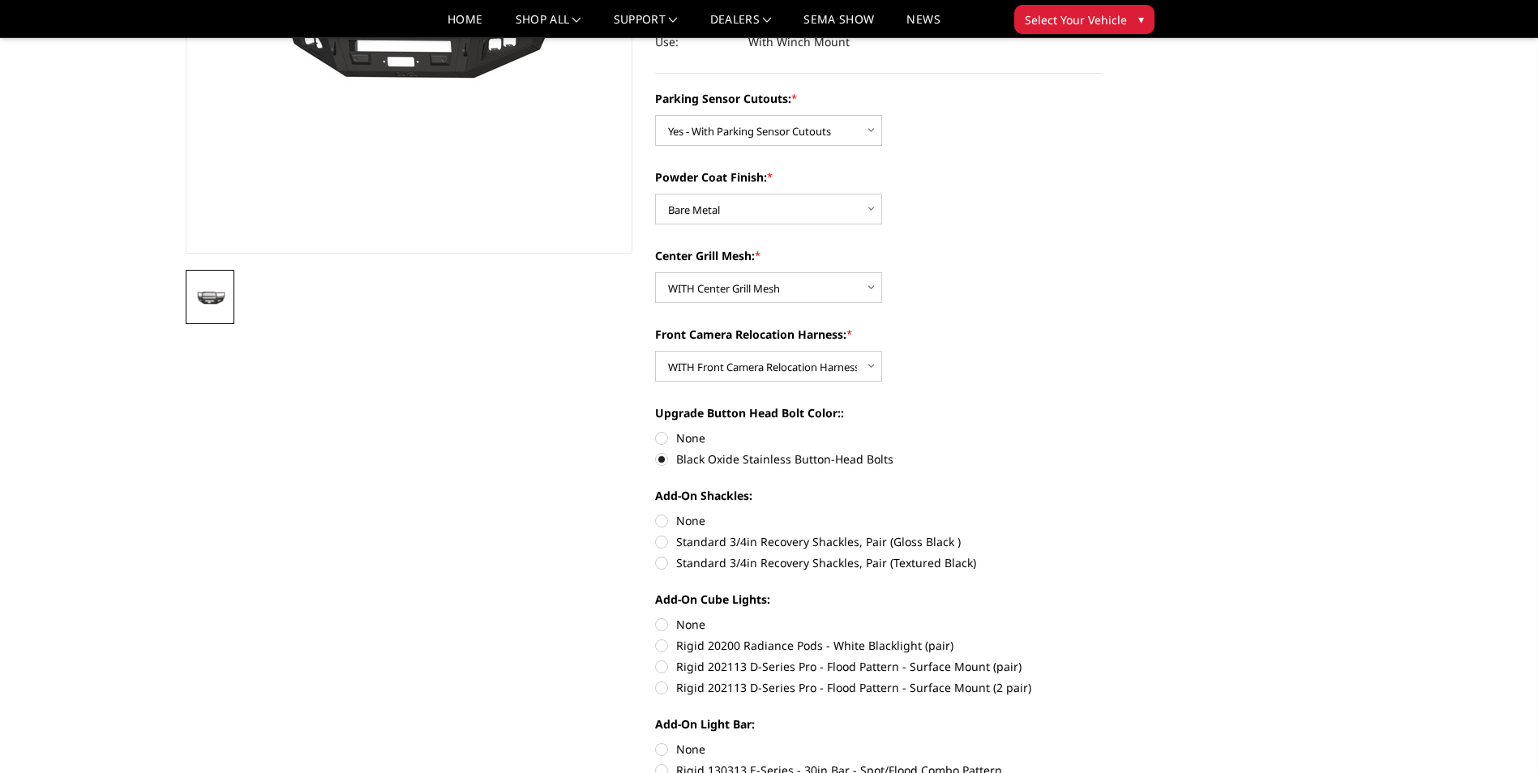
click at [662, 524] on label "None" at bounding box center [878, 520] width 447 height 17
click at [656, 513] on input "None" at bounding box center [655, 512] width 1 height 1
radio input "true"
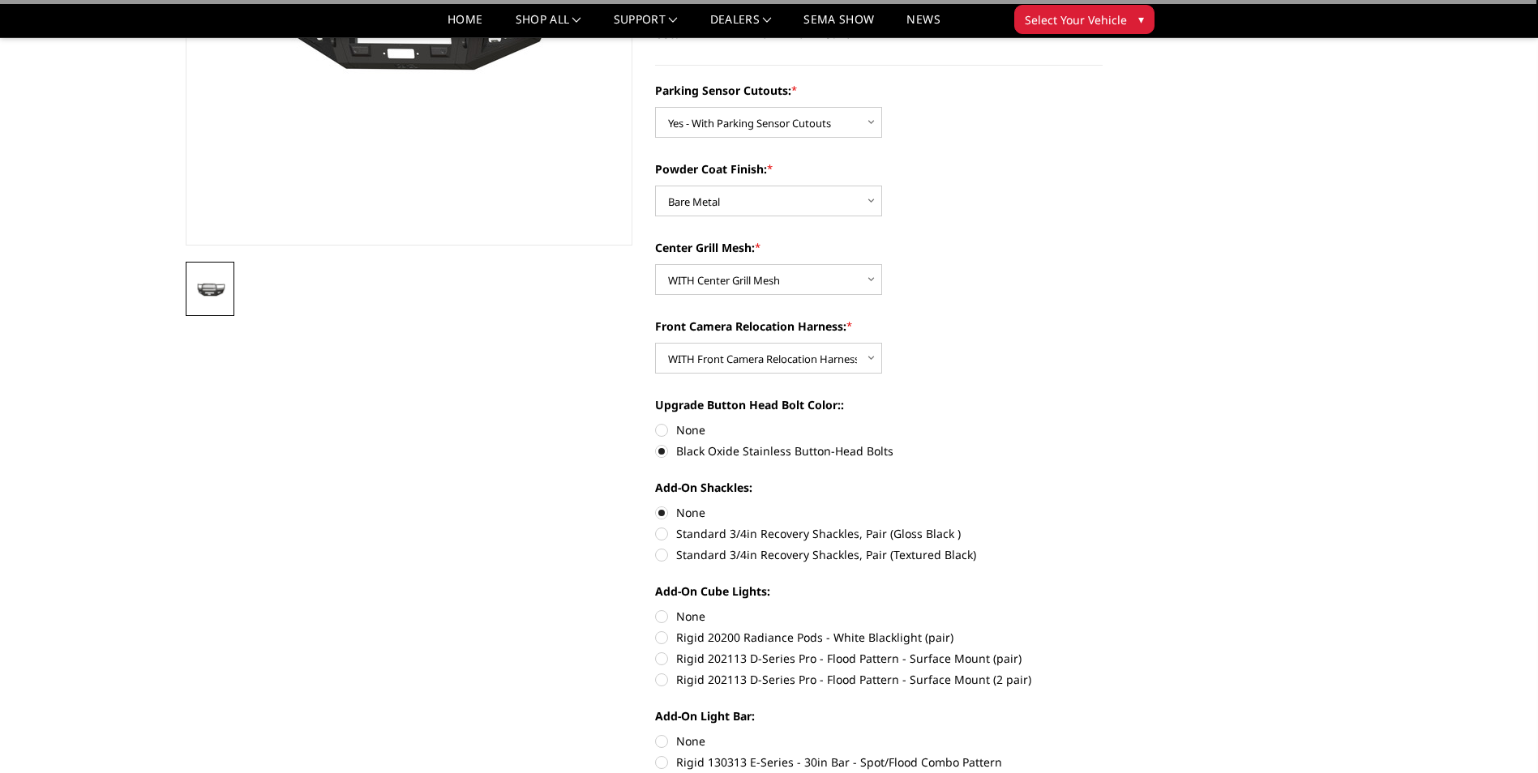
click at [665, 613] on label "None" at bounding box center [878, 616] width 447 height 17
click at [656, 609] on input "None" at bounding box center [655, 608] width 1 height 1
radio input "true"
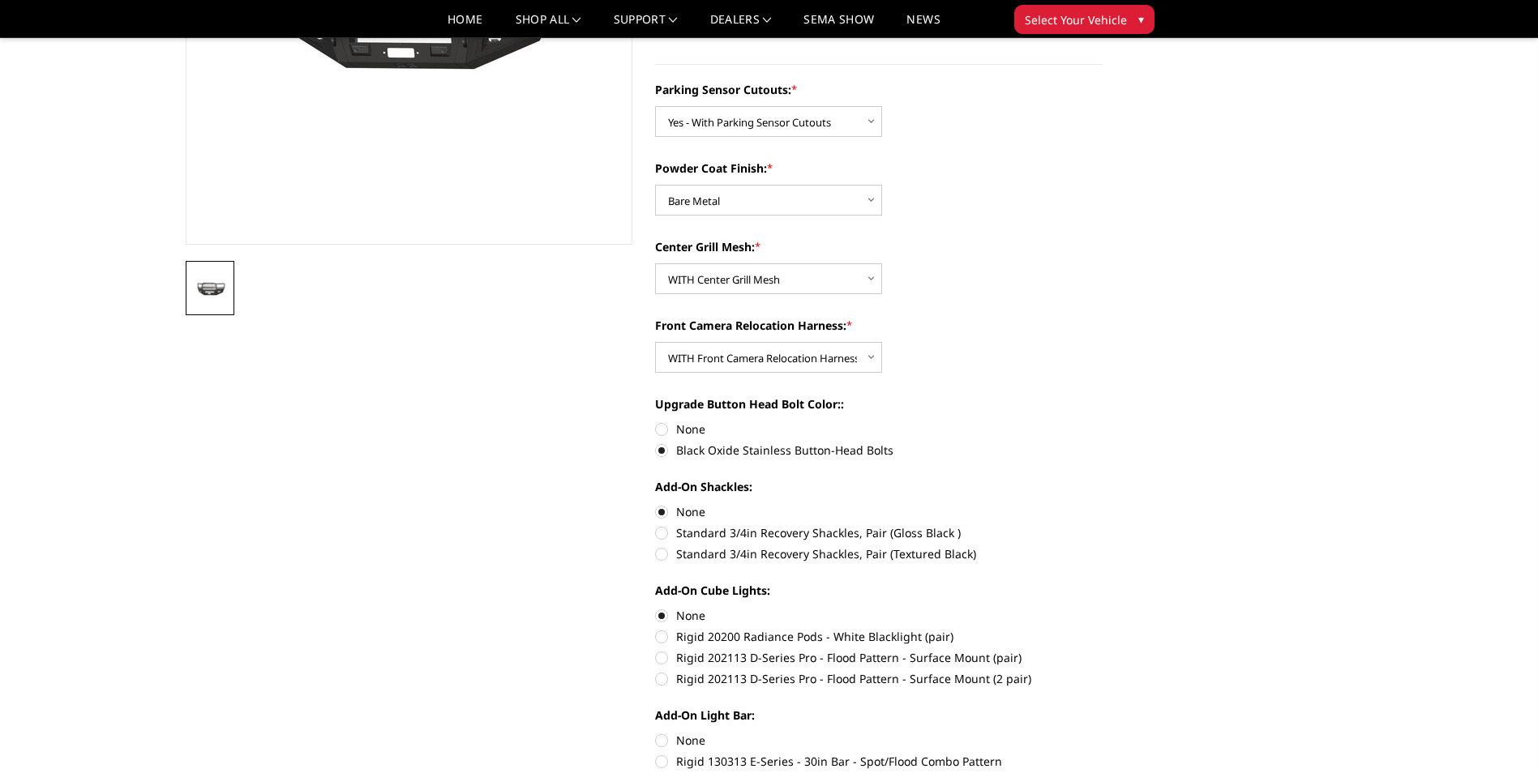
click at [662, 741] on label "None" at bounding box center [878, 740] width 447 height 17
click at [656, 733] on input "None" at bounding box center [655, 732] width 1 height 1
radio input "true"
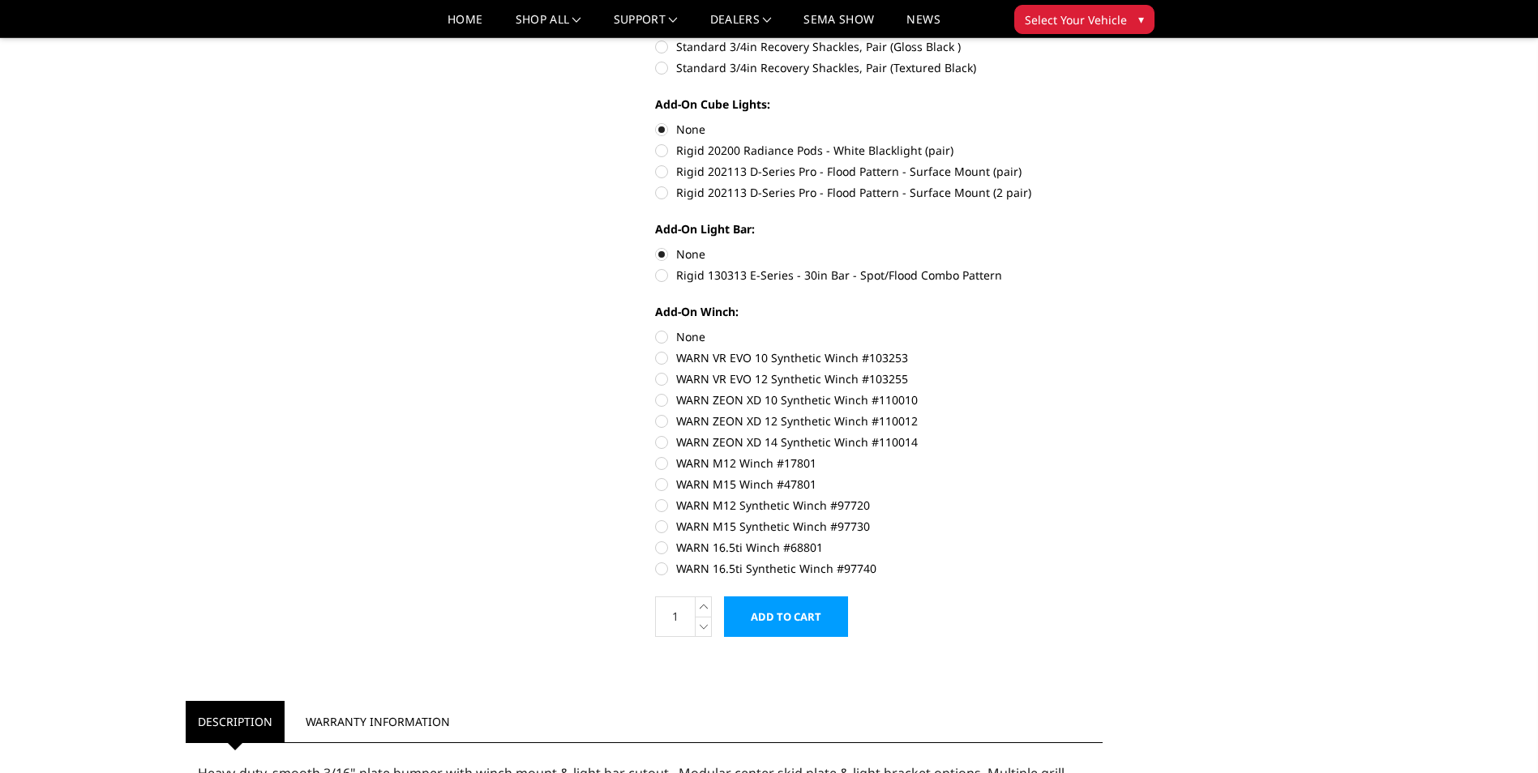
click at [657, 336] on label "None" at bounding box center [878, 336] width 447 height 17
click at [656, 329] on input "None" at bounding box center [655, 328] width 1 height 1
radio input "true"
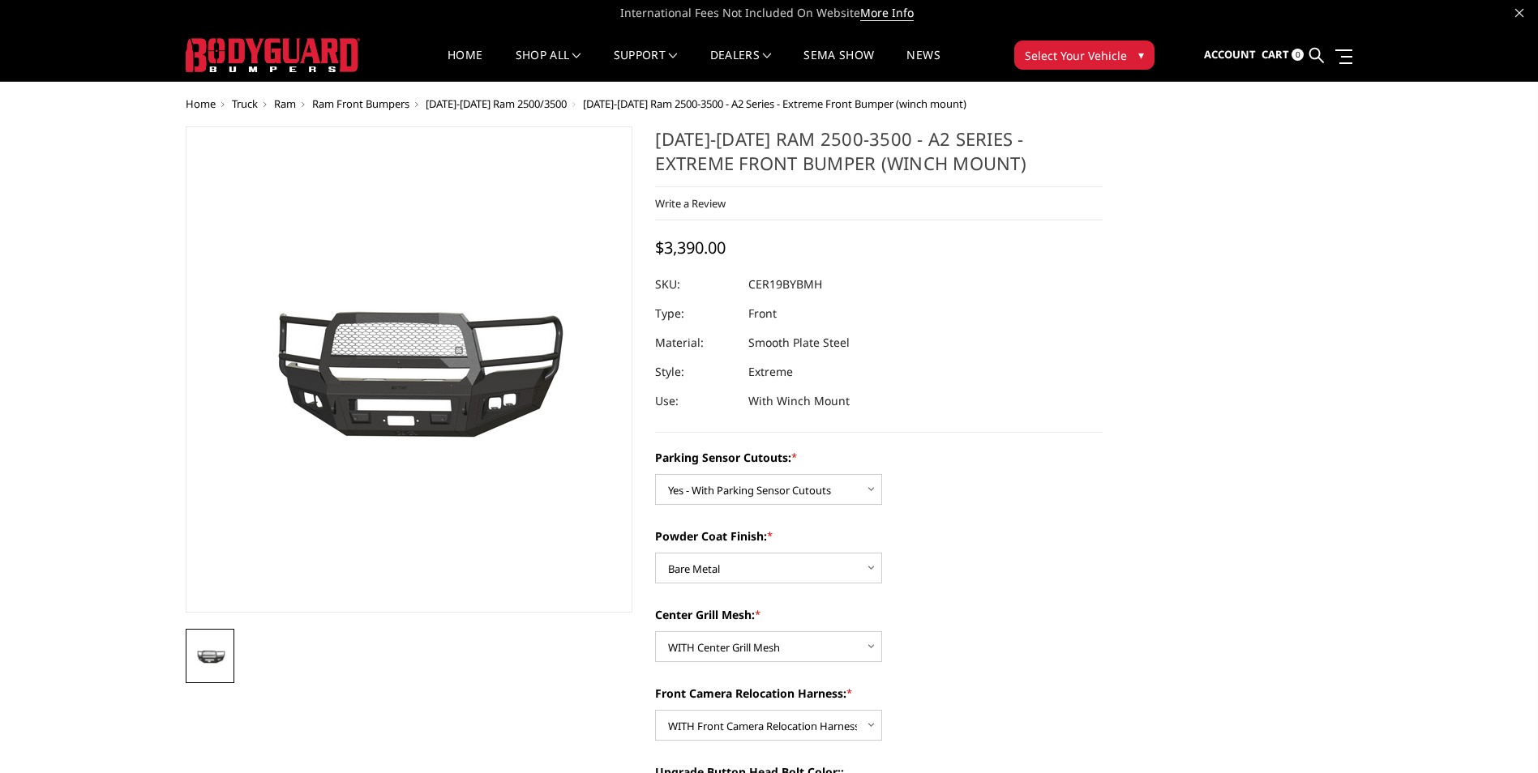
scroll to position [0, 0]
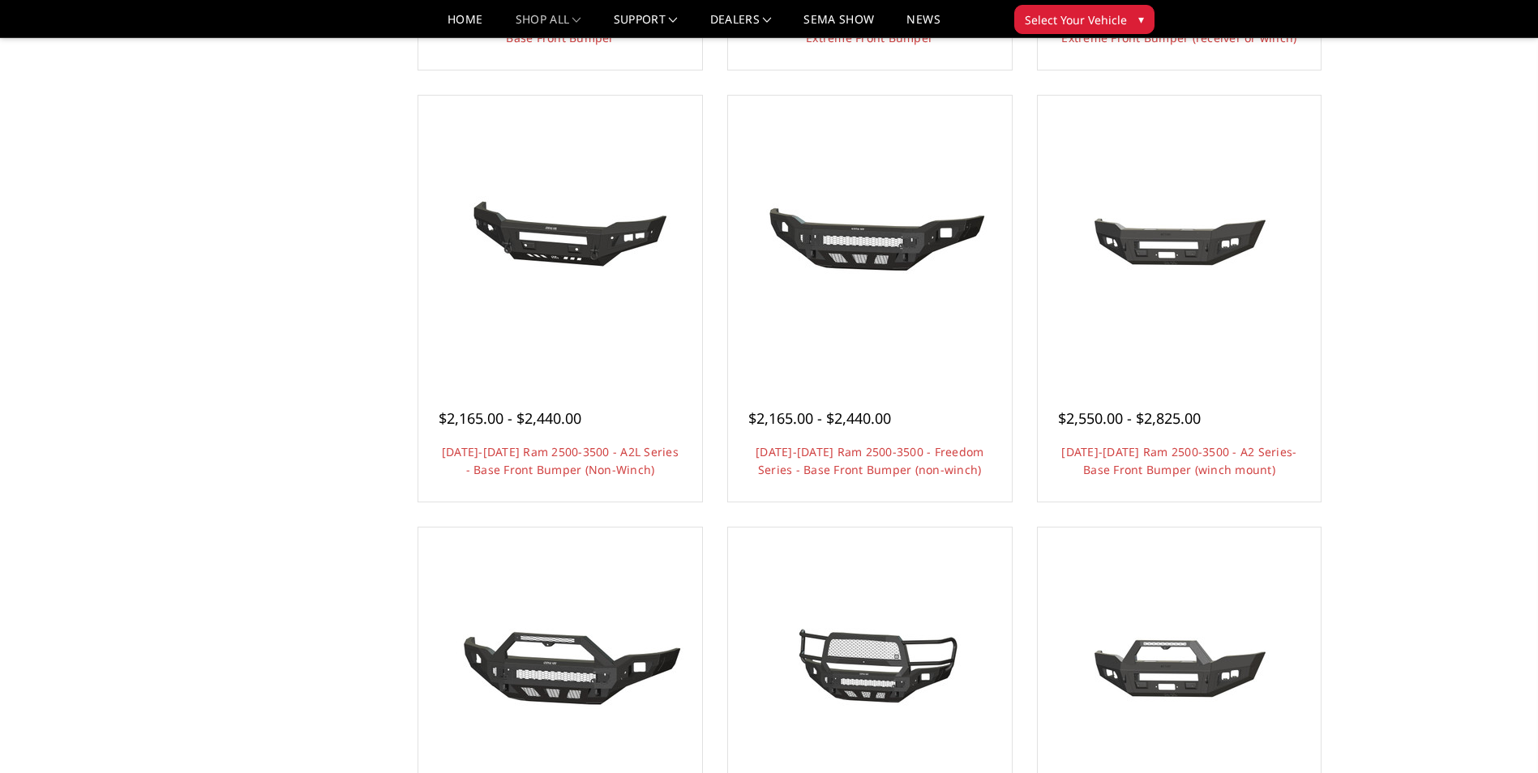
scroll to position [537, 0]
drag, startPoint x: 1012, startPoint y: 590, endPoint x: 587, endPoint y: 784, distance: 467.5
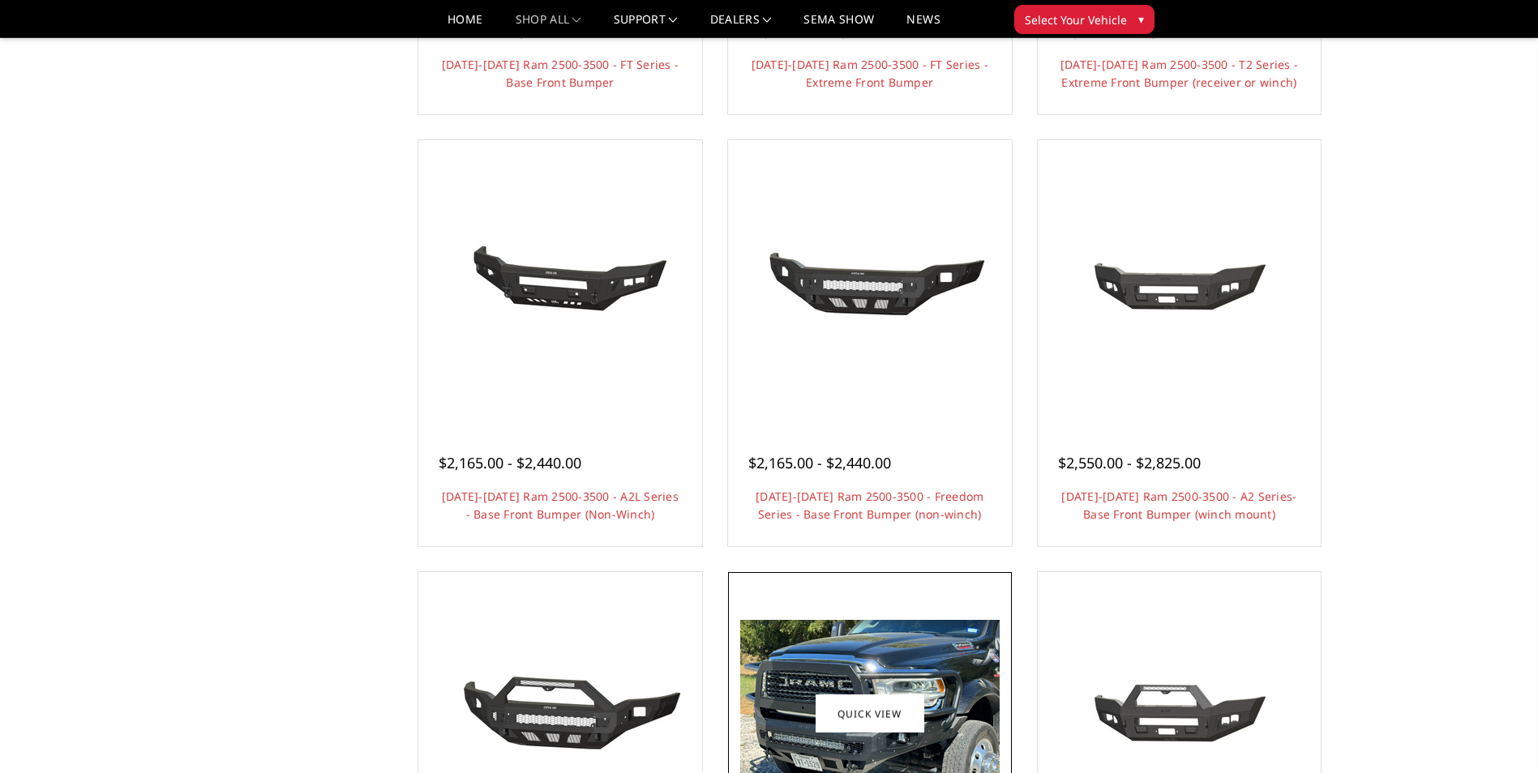
scroll to position [491, 0]
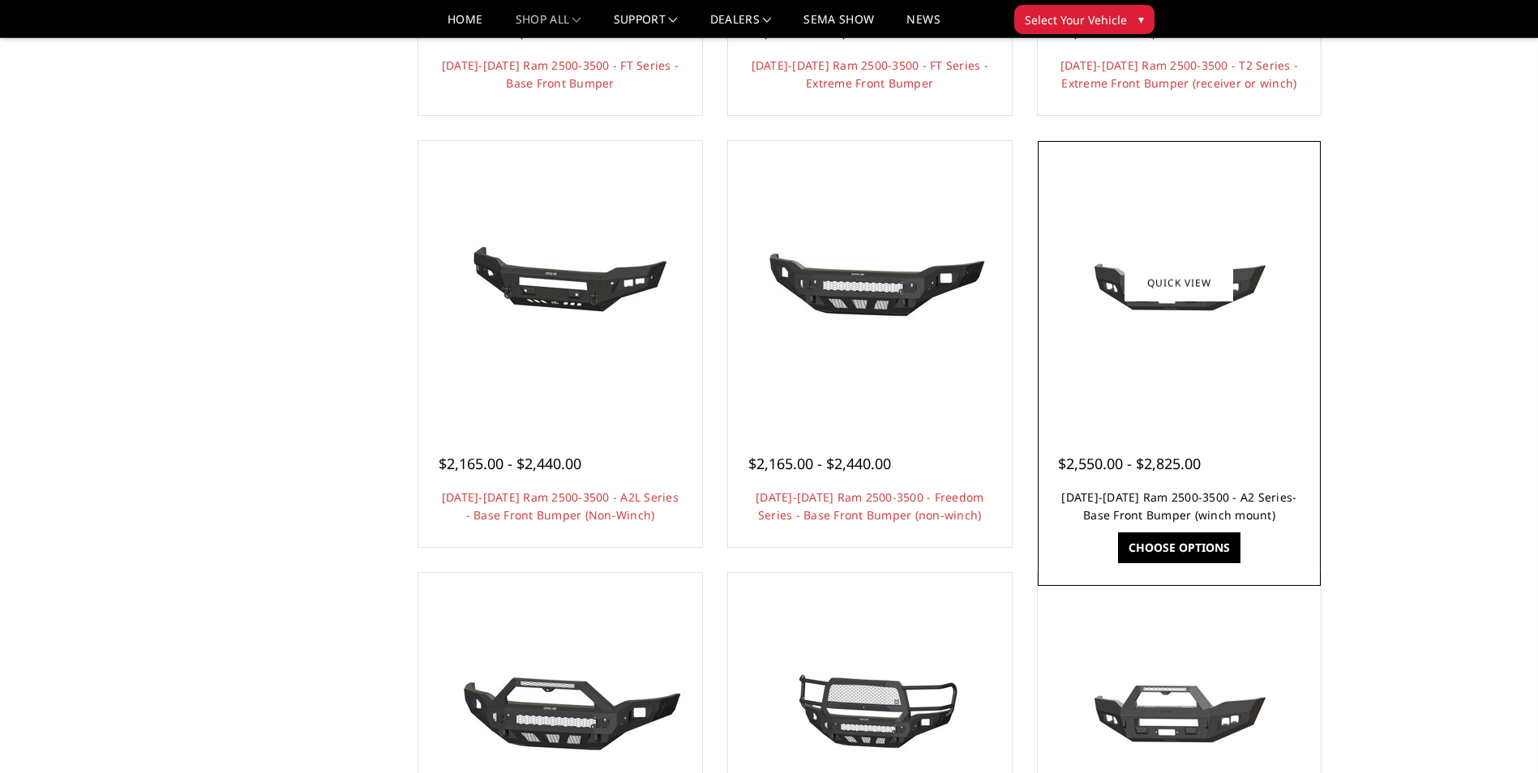
click at [1258, 501] on link "[DATE]-[DATE] Ram 2500-3500 - A2 Series- Base Front Bumper (winch mount)" at bounding box center [1178, 506] width 235 height 33
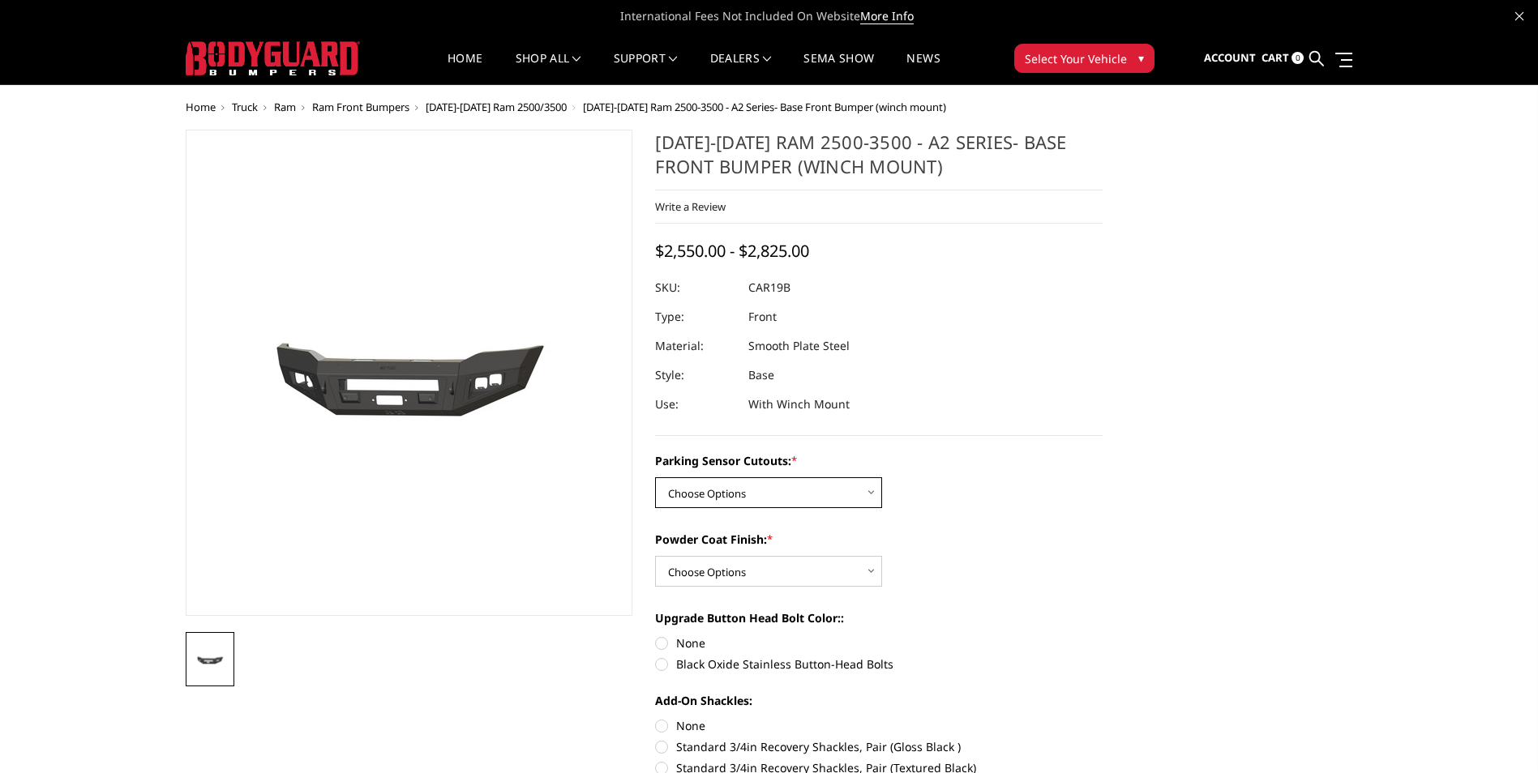
click at [745, 497] on select "Choose Options No - Without Parking Sensor Cutouts Yes - With Parking Sensor Cu…" at bounding box center [768, 492] width 227 height 31
select select "2015"
click at [655, 477] on select "Choose Options No - Without Parking Sensor Cutouts Yes - With Parking Sensor Cu…" at bounding box center [768, 492] width 227 height 31
click at [729, 558] on select "Choose Options Bare Metal Textured Black Powder Coat" at bounding box center [768, 571] width 227 height 31
select select "2016"
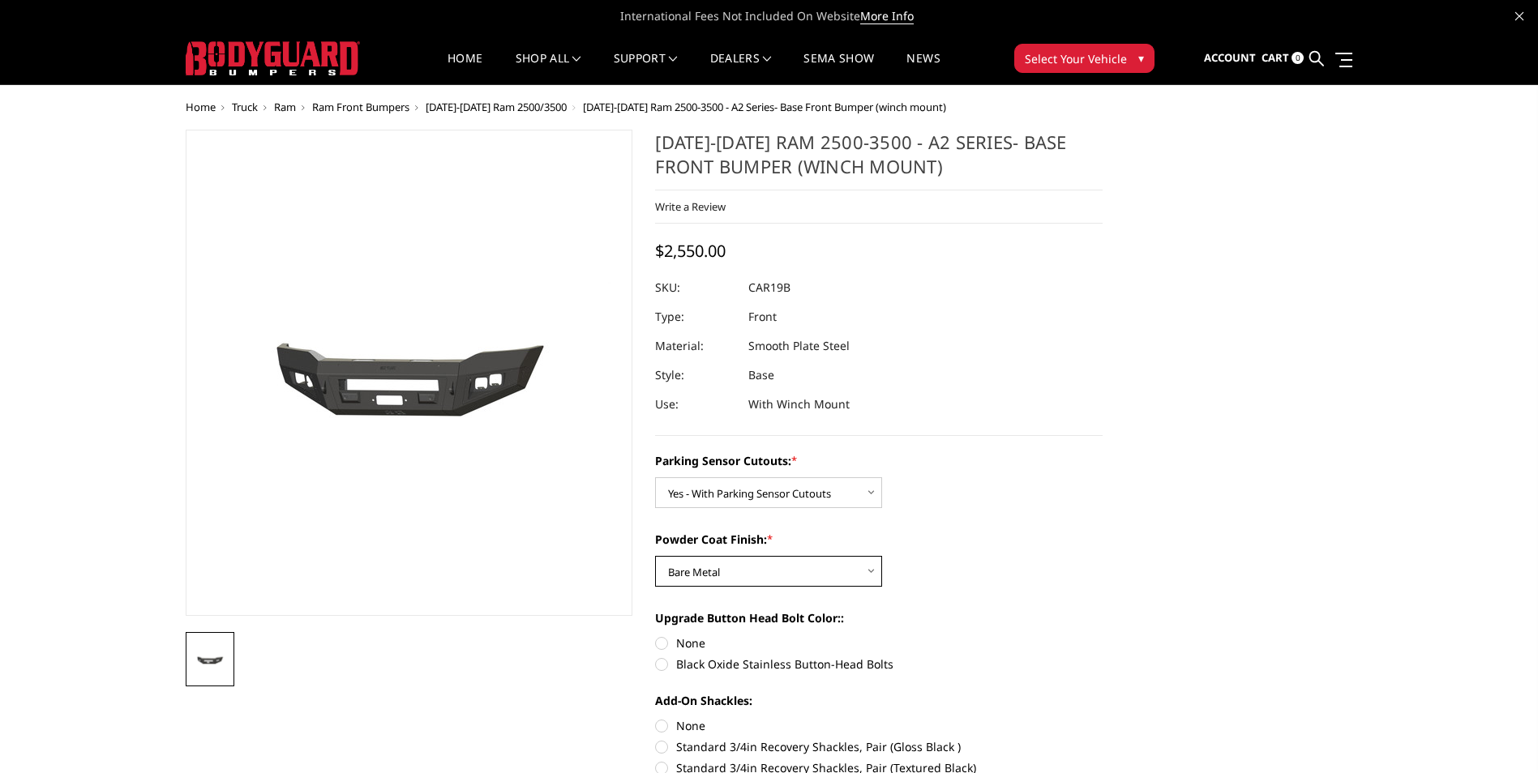
click at [655, 556] on select "Choose Options Bare Metal Textured Black Powder Coat" at bounding box center [768, 571] width 227 height 31
click at [660, 661] on label "Black Oxide Stainless Button-Head Bolts" at bounding box center [878, 664] width 447 height 17
click at [1102, 635] on input "Black Oxide Stainless Button-Head Bolts" at bounding box center [1102, 635] width 1 height 1
radio input "true"
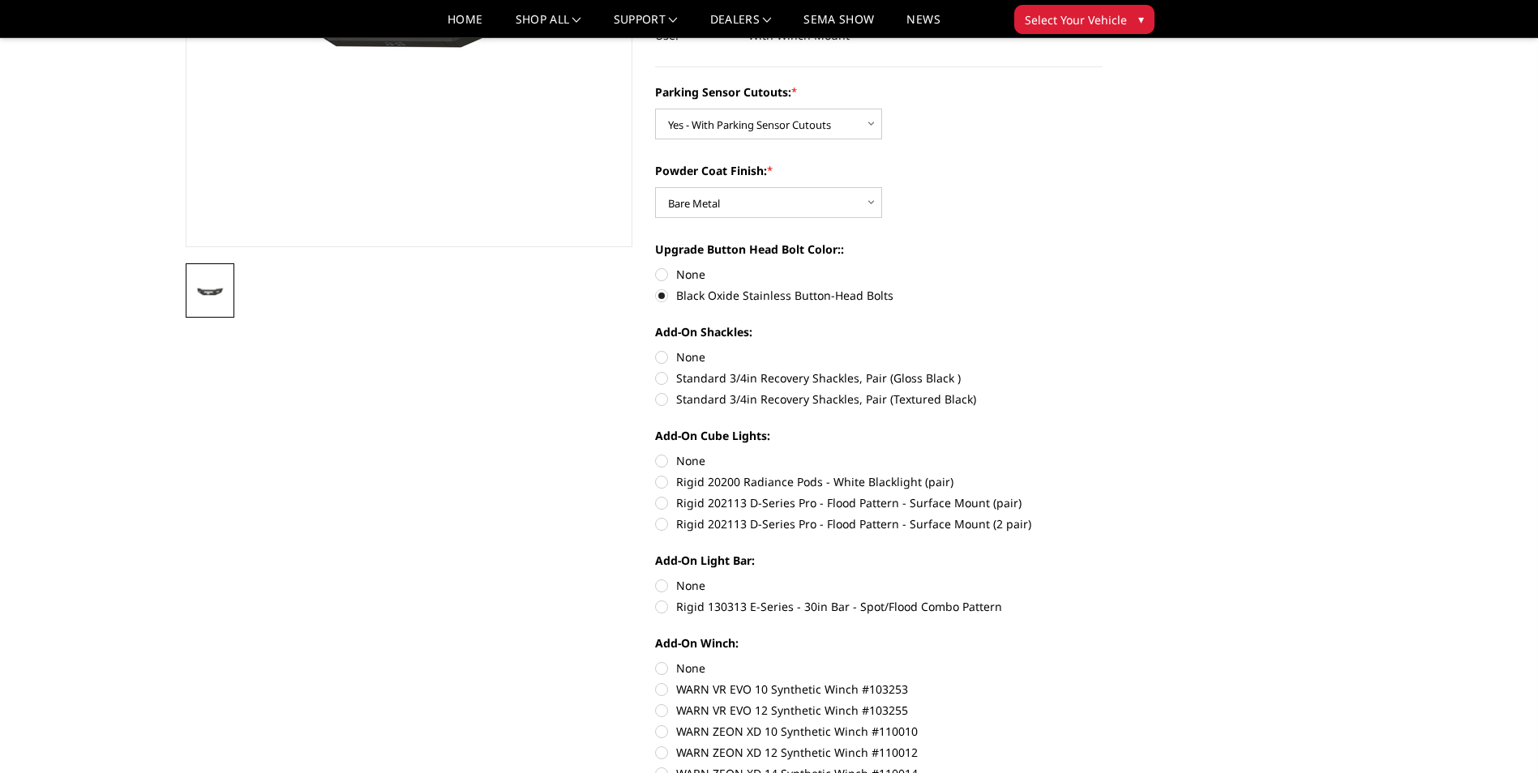
click at [657, 353] on label "None" at bounding box center [878, 357] width 447 height 17
click at [656, 349] on input "None" at bounding box center [655, 349] width 1 height 1
radio input "true"
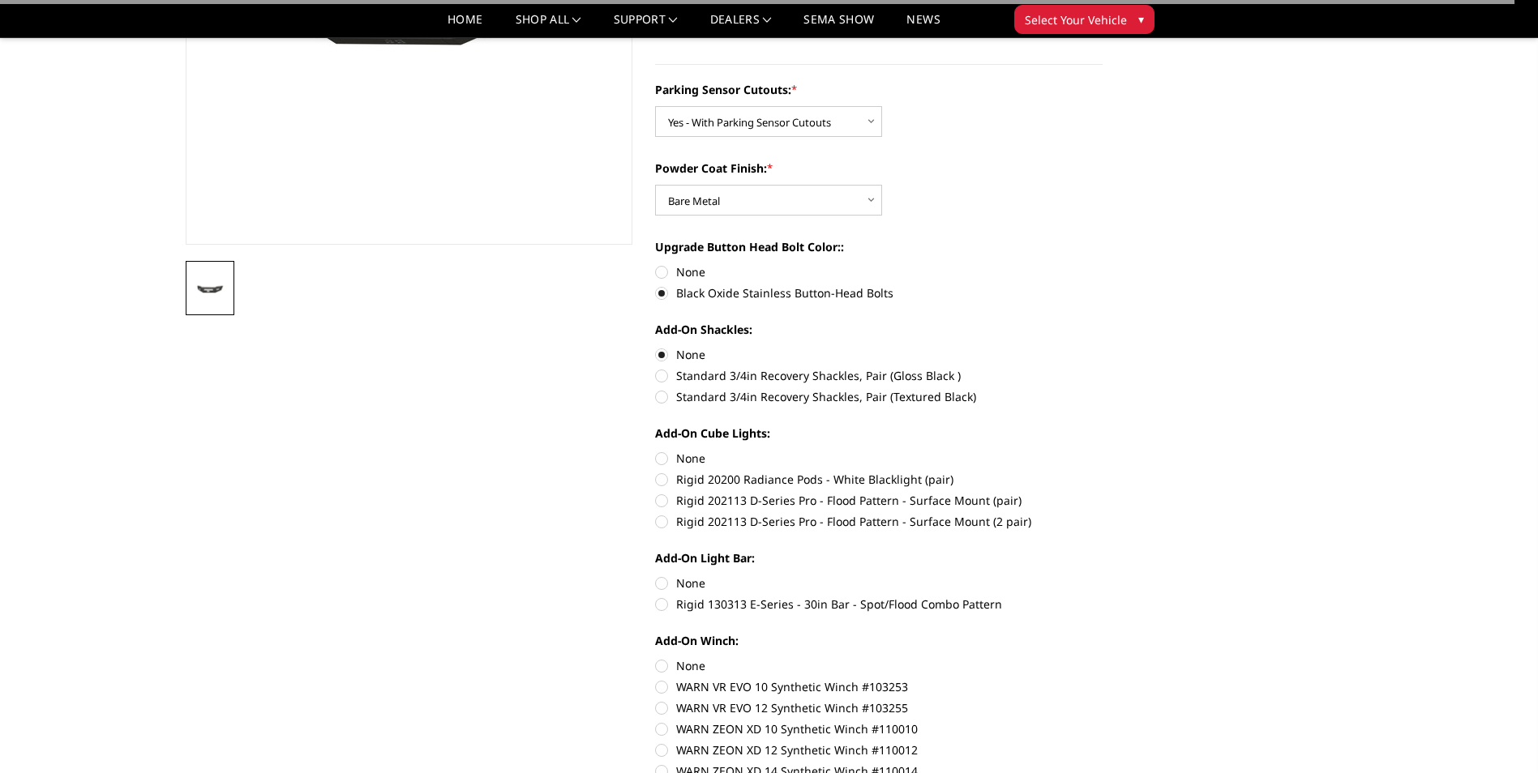
click at [661, 460] on label "None" at bounding box center [878, 458] width 447 height 17
click at [656, 451] on input "None" at bounding box center [655, 450] width 1 height 1
radio input "true"
click at [668, 578] on label "None" at bounding box center [878, 583] width 447 height 17
click at [656, 575] on input "None" at bounding box center [655, 575] width 1 height 1
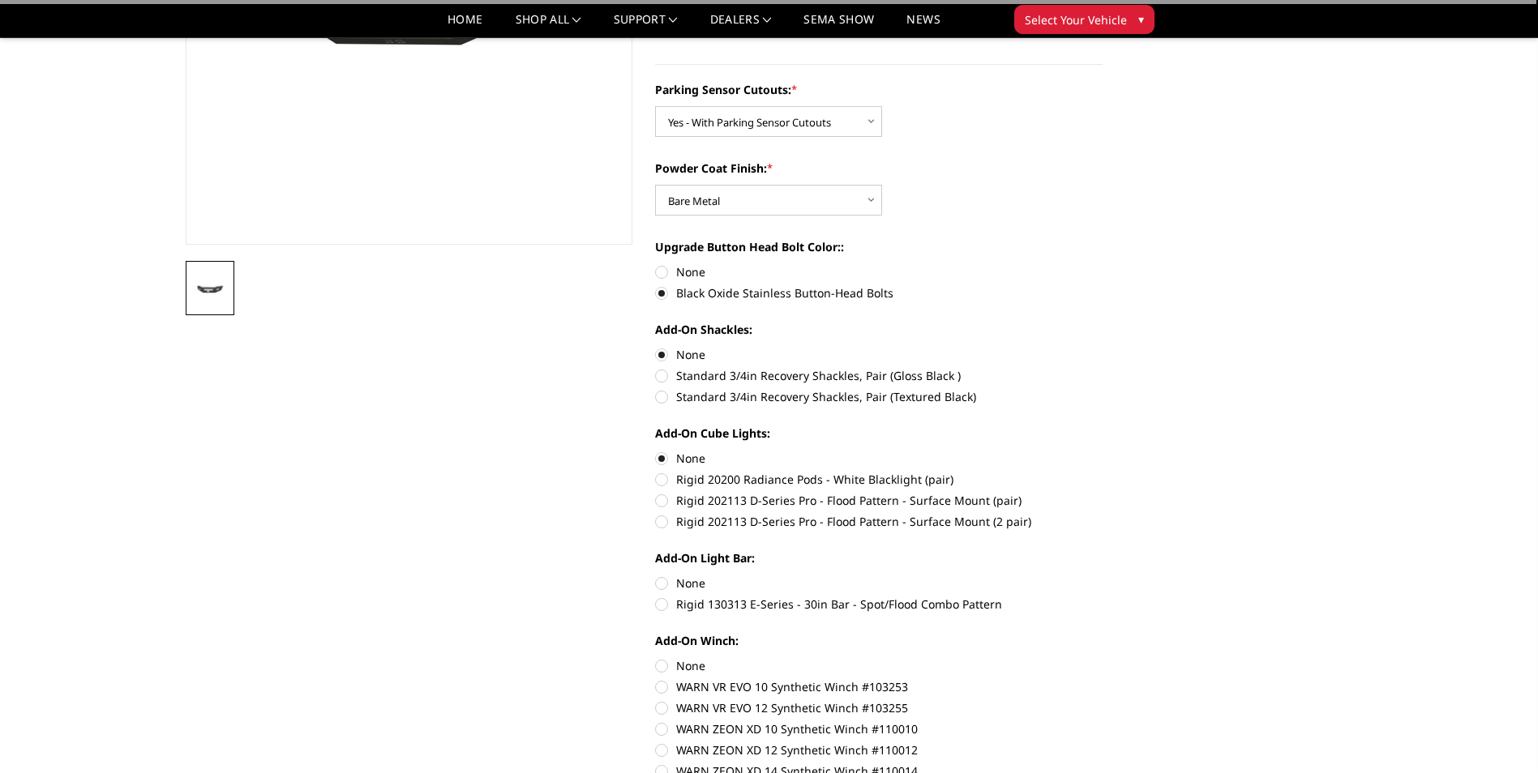
radio input "true"
click at [661, 667] on label "None" at bounding box center [878, 665] width 447 height 17
click at [656, 658] on input "None" at bounding box center [655, 657] width 1 height 1
radio input "true"
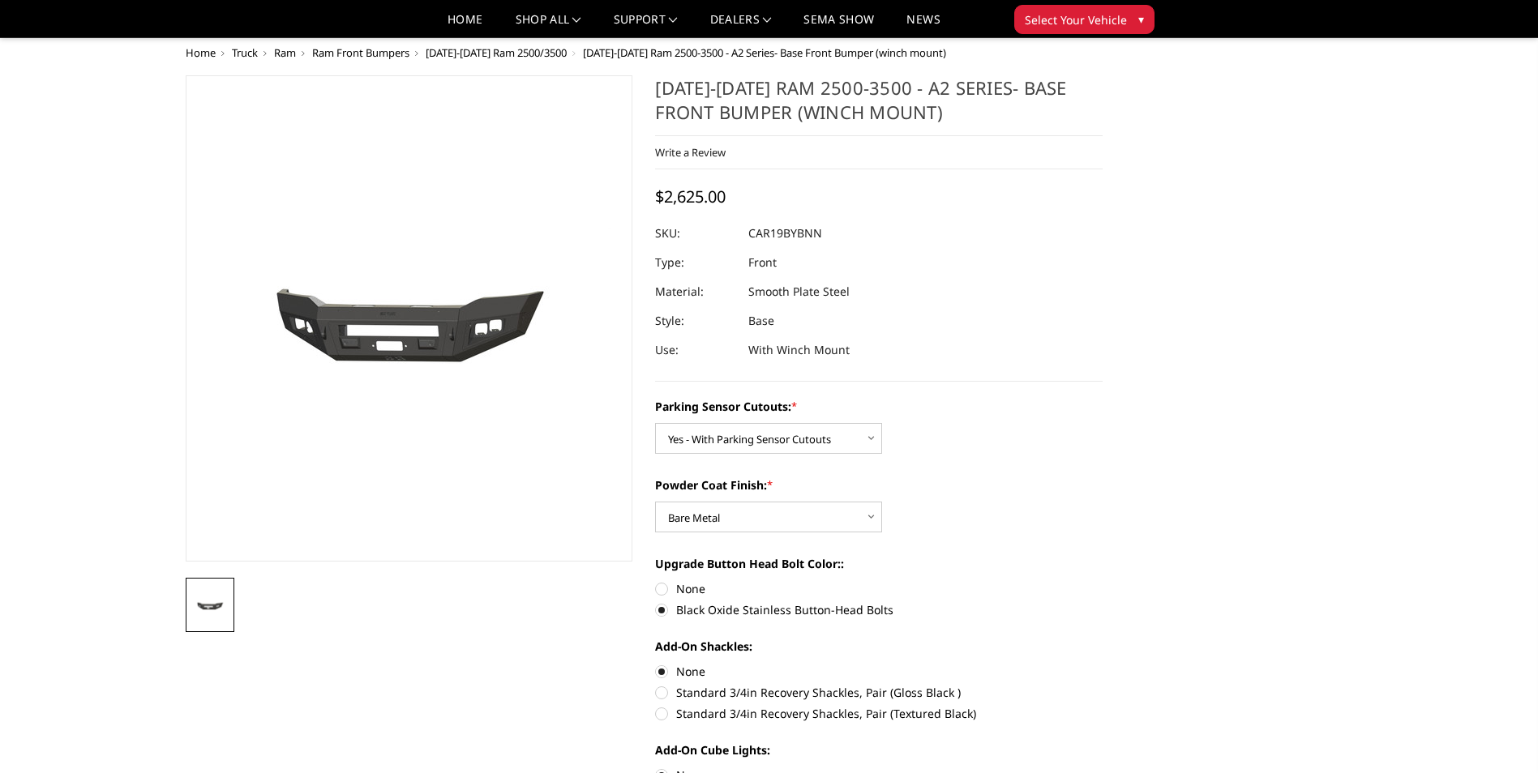
scroll to position [0, 0]
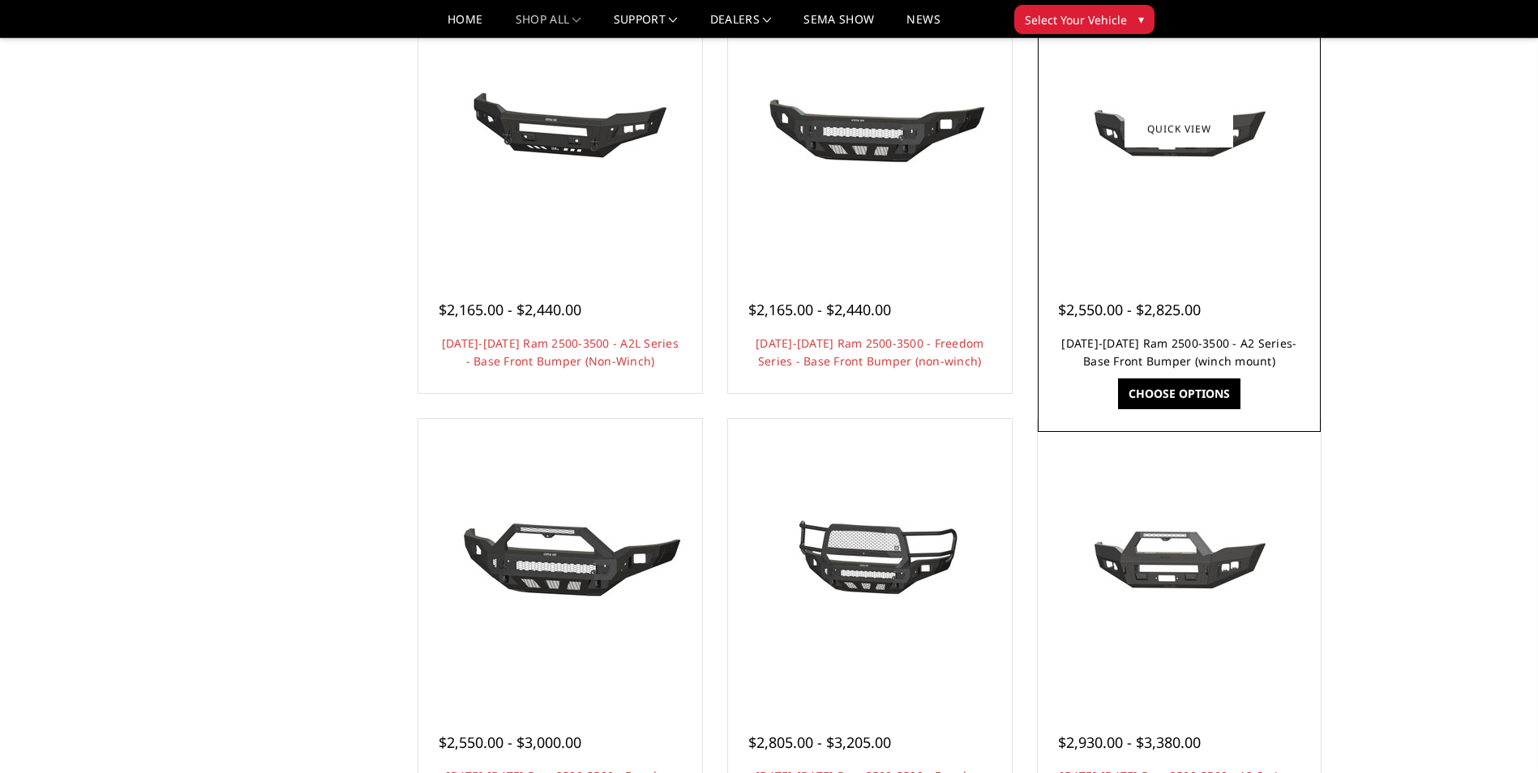
scroll to position [646, 0]
click at [1202, 351] on h4 "[DATE]-[DATE] Ram 2500-3500 - A2 Series- Base Front Bumper (winch mount)" at bounding box center [1179, 352] width 243 height 36
click at [1191, 355] on link "[DATE]-[DATE] Ram 2500-3500 - A2 Series- Base Front Bumper (winch mount)" at bounding box center [1178, 351] width 235 height 33
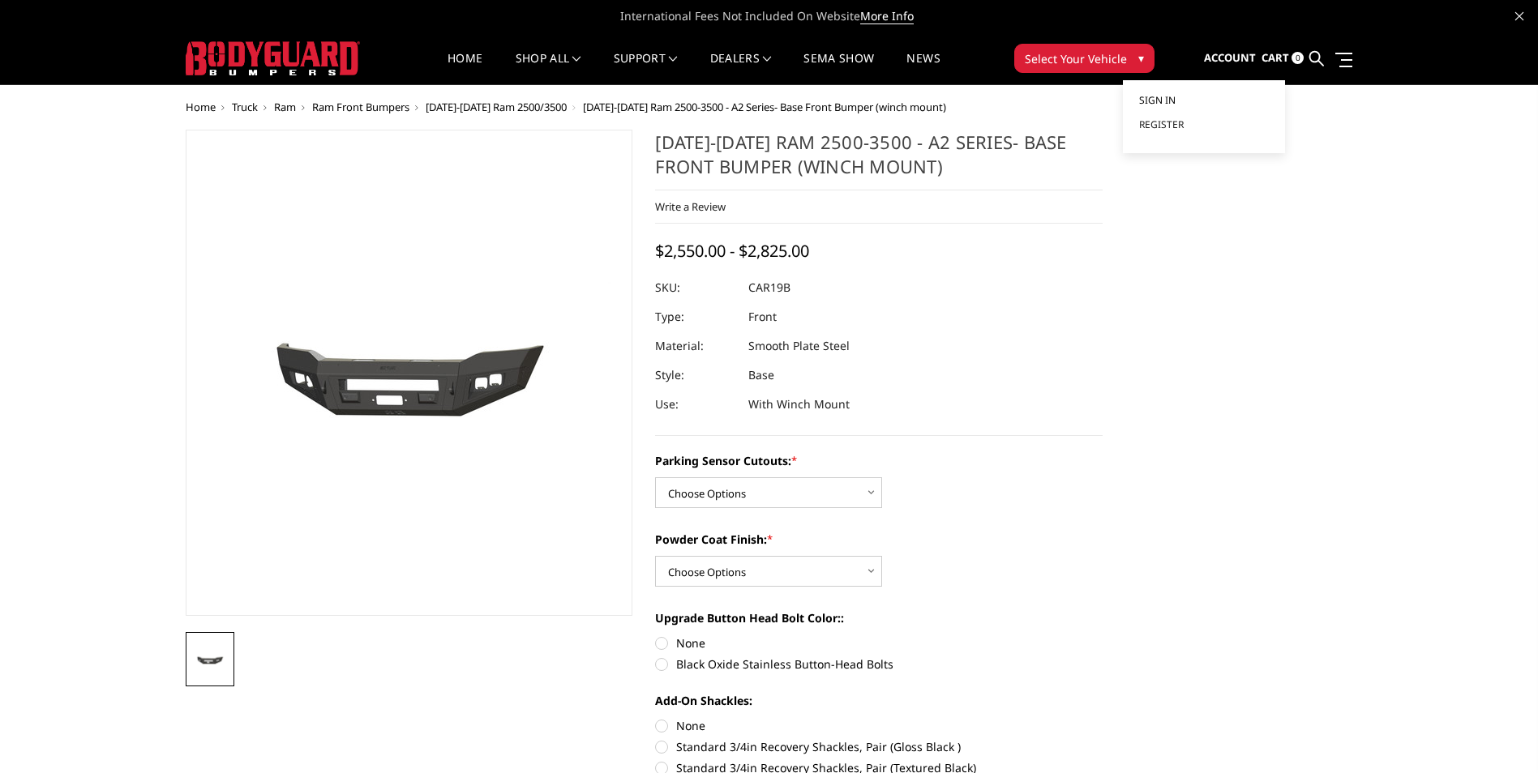
click at [1174, 101] on span "Sign in" at bounding box center [1157, 100] width 36 height 14
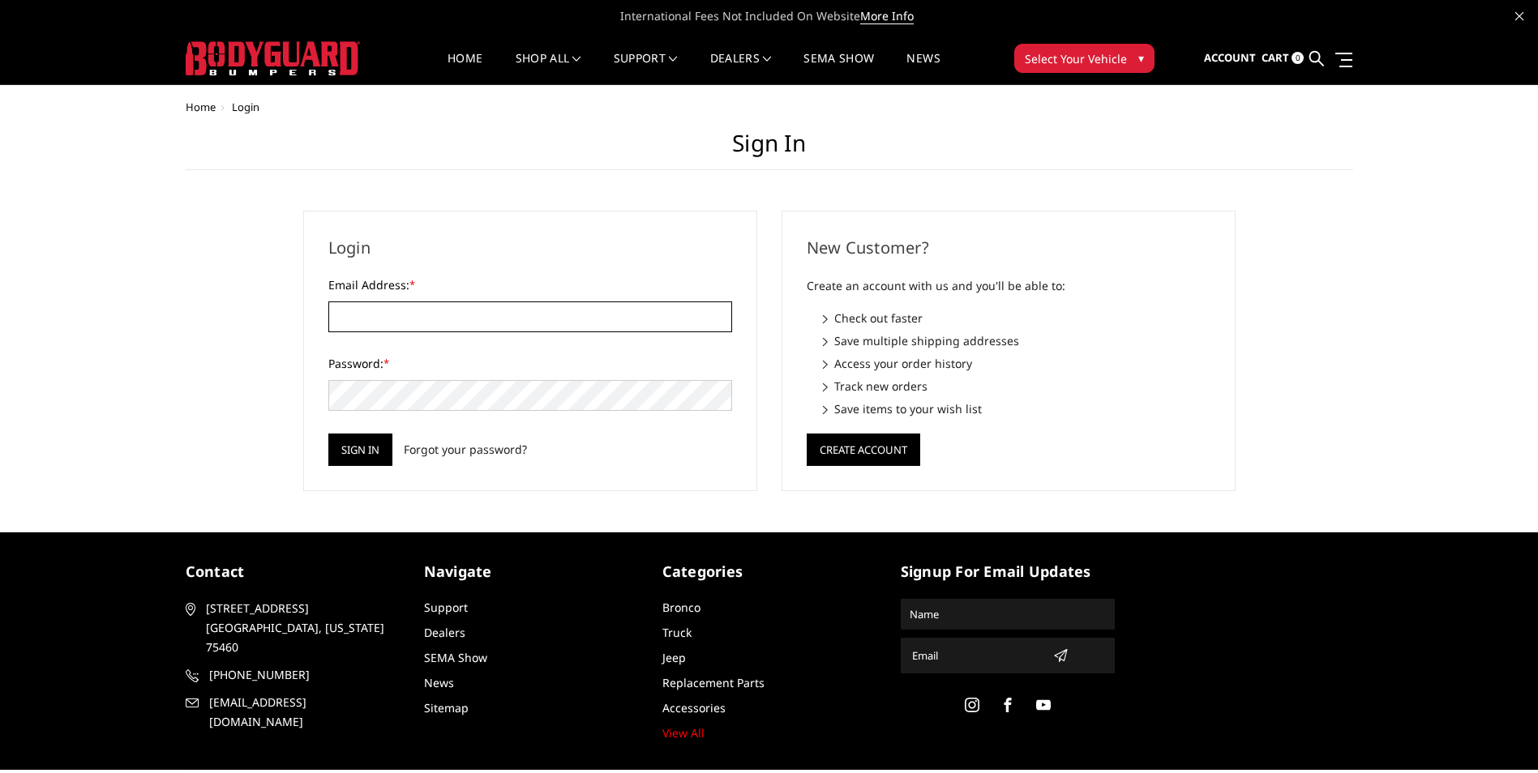
type input "[EMAIL_ADDRESS][DOMAIN_NAME]"
click at [396, 446] on div "Sign in Forgot your password?" at bounding box center [530, 450] width 404 height 32
click at [368, 451] on input "Sign in" at bounding box center [360, 450] width 64 height 32
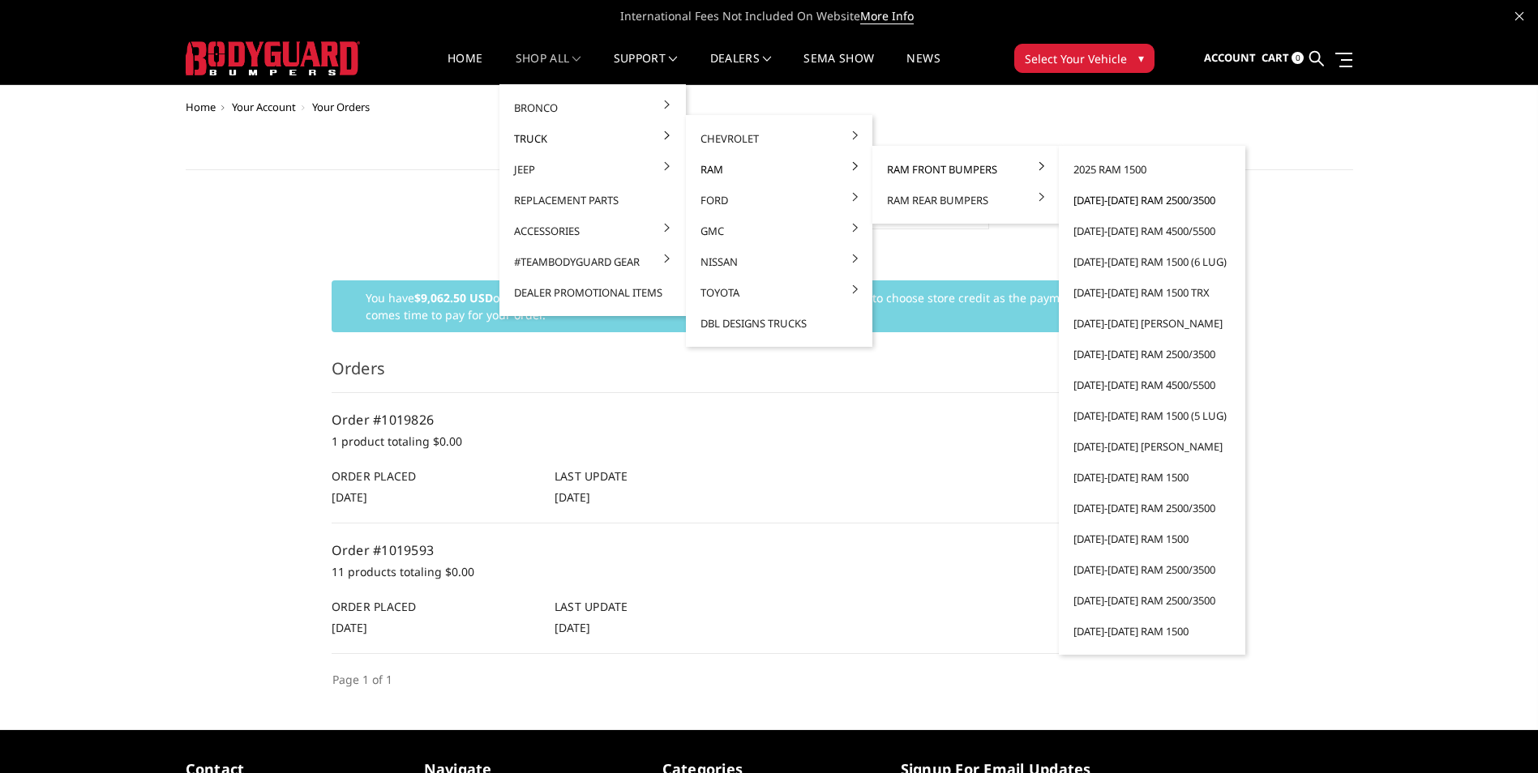
click at [1171, 203] on link "[DATE]-[DATE] Ram 2500/3500" at bounding box center [1151, 200] width 173 height 31
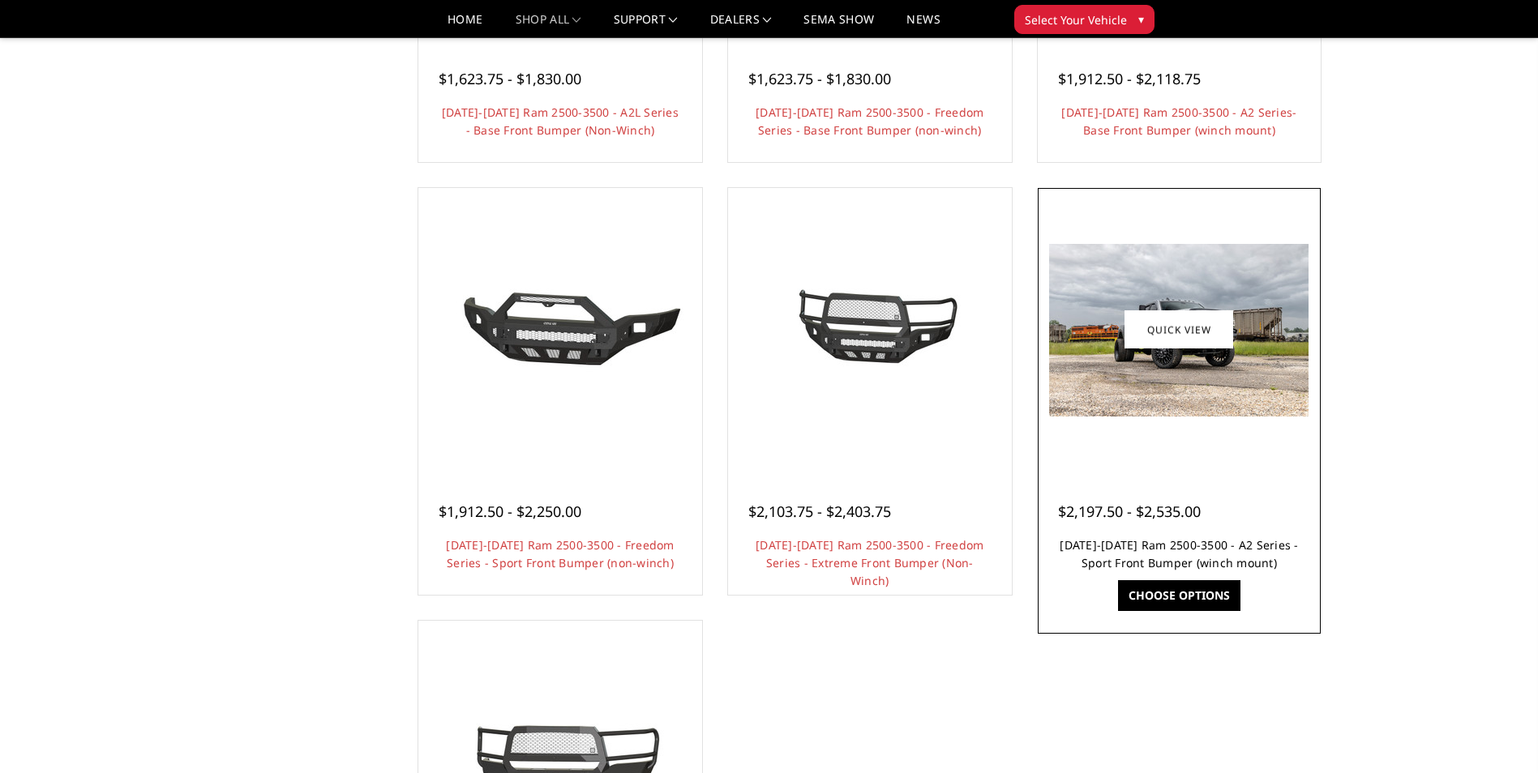
scroll to position [877, 0]
click at [1128, 561] on link "[DATE]-[DATE] Ram 2500-3500 - A2 Series - Sport Front Bumper (winch mount)" at bounding box center [1178, 553] width 238 height 33
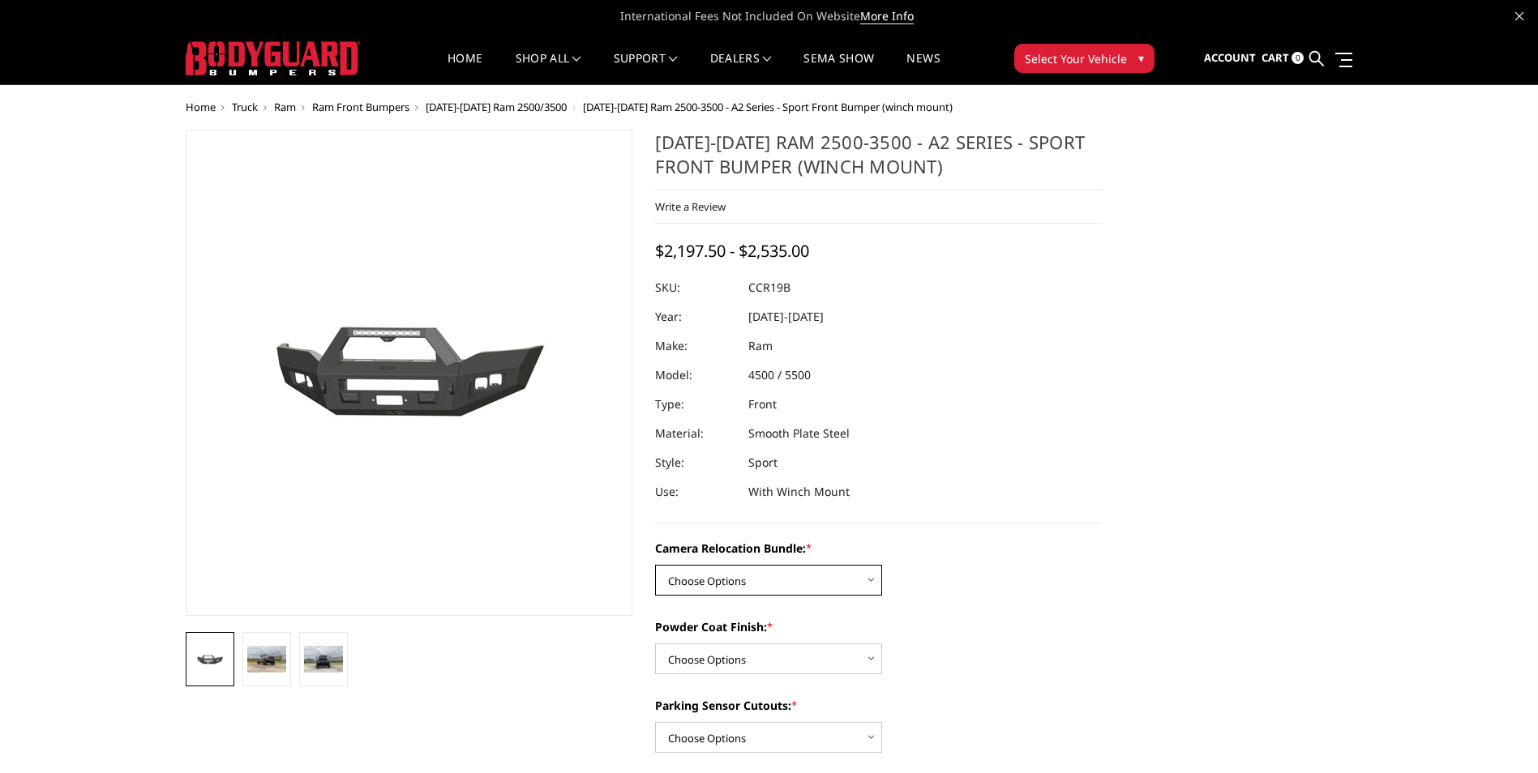
click at [867, 582] on select "Choose Options WITHOUT Camera Relocation Bundle WITH Camera Relocation Bundle" at bounding box center [768, 580] width 227 height 31
select select "2602"
click at [655, 565] on select "Choose Options WITHOUT Camera Relocation Bundle WITH Camera Relocation Bundle" at bounding box center [768, 580] width 227 height 31
click at [776, 657] on select "Choose Options Textured Black Powder Coat Bare Metal" at bounding box center [768, 659] width 227 height 31
select select "2600"
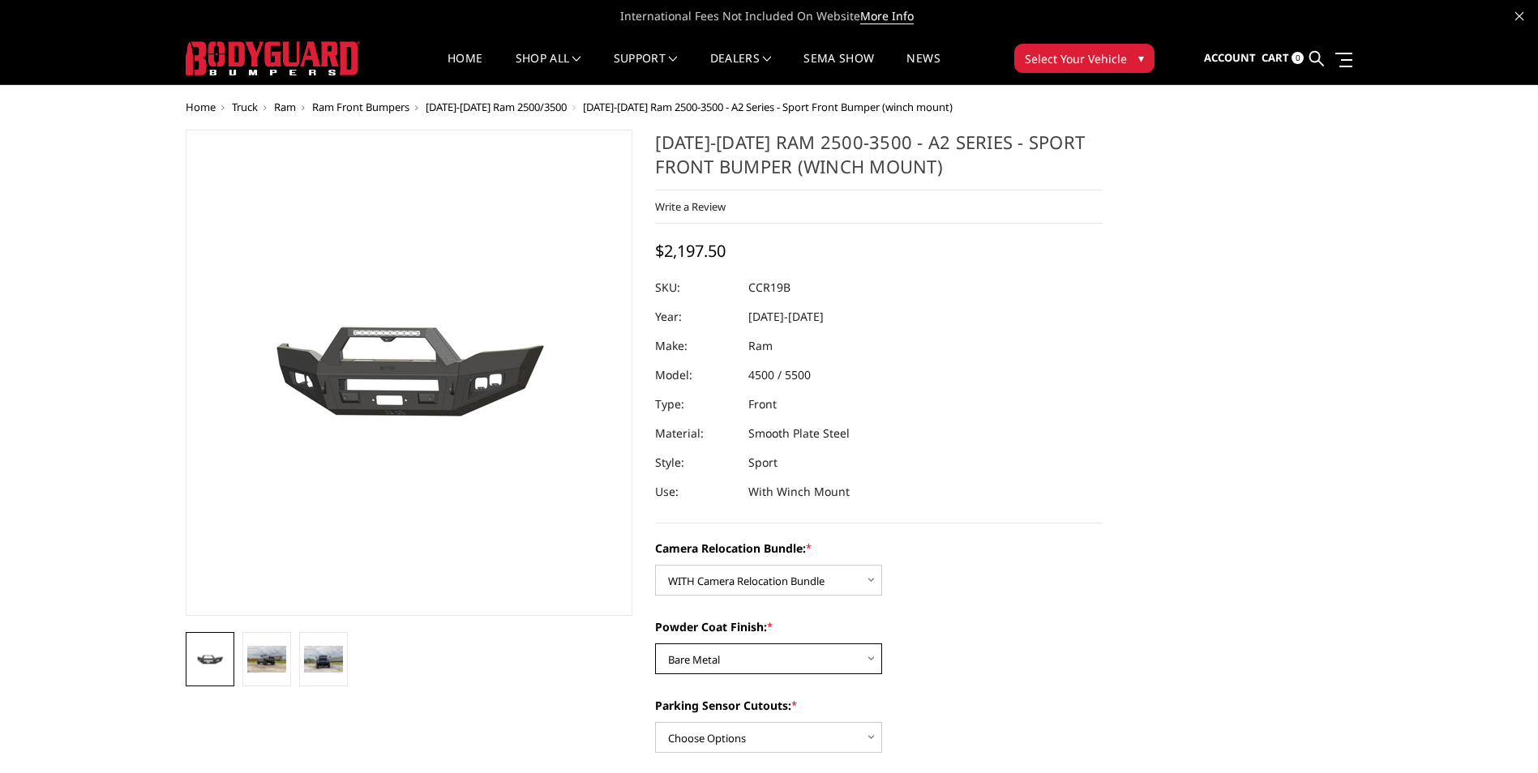
click at [655, 644] on select "Choose Options Textured Black Powder Coat Bare Metal" at bounding box center [768, 659] width 227 height 31
click at [1024, 573] on div "Camera Relocation Bundle: * Choose Options WITHOUT Camera Relocation Bundle WIT…" at bounding box center [878, 568] width 447 height 56
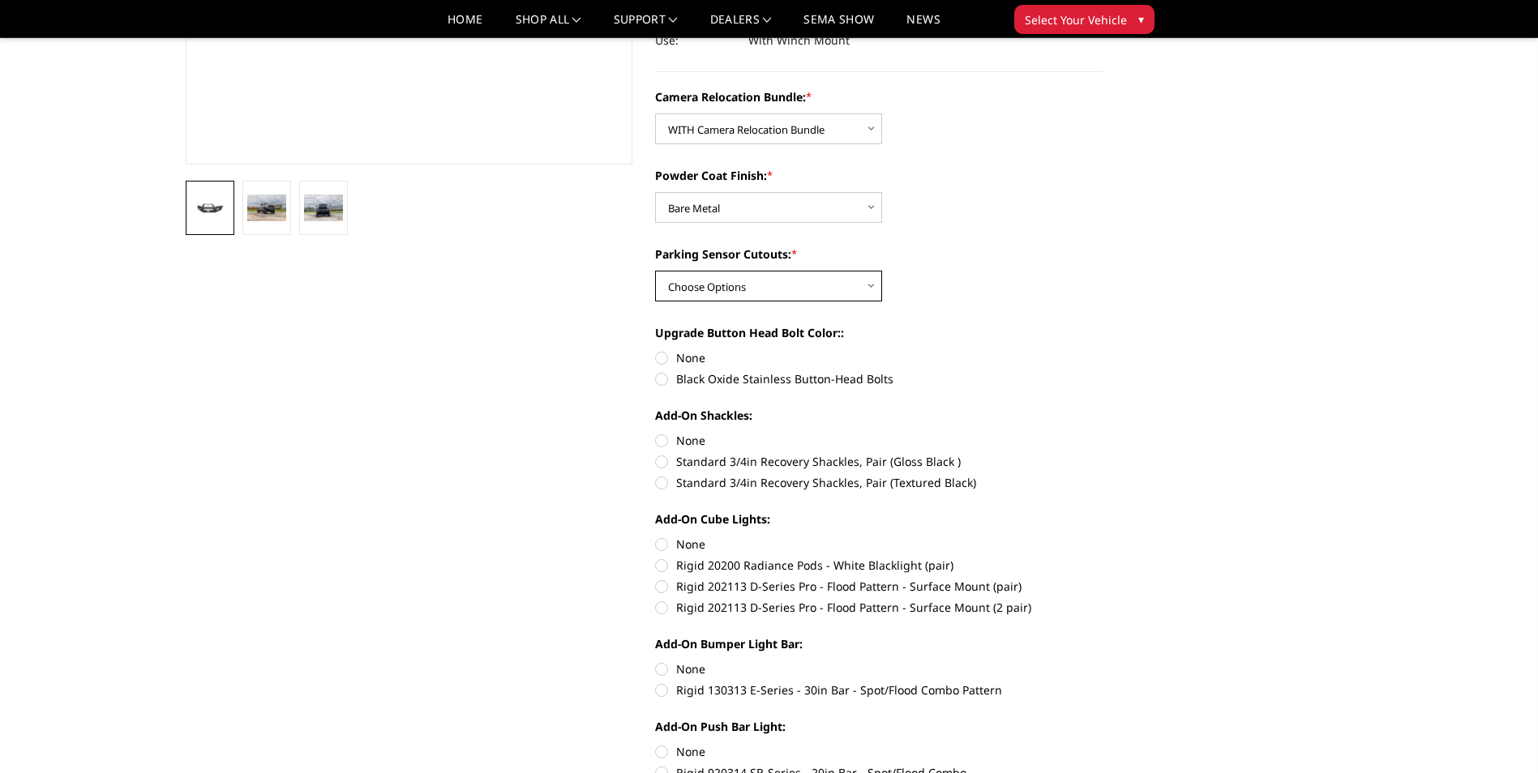
click at [715, 287] on select "Choose Options Yes - With Parking Sensor Cutouts No - Without Parking Sensor Cu…" at bounding box center [768, 286] width 227 height 31
click at [698, 293] on select "Choose Options Yes - With Parking Sensor Cutouts No - Without Parking Sensor Cu…" at bounding box center [768, 284] width 227 height 31
click at [702, 294] on select "Choose Options Yes - With Parking Sensor Cutouts No - Without Parking Sensor Cu…" at bounding box center [768, 284] width 227 height 31
select select "2599"
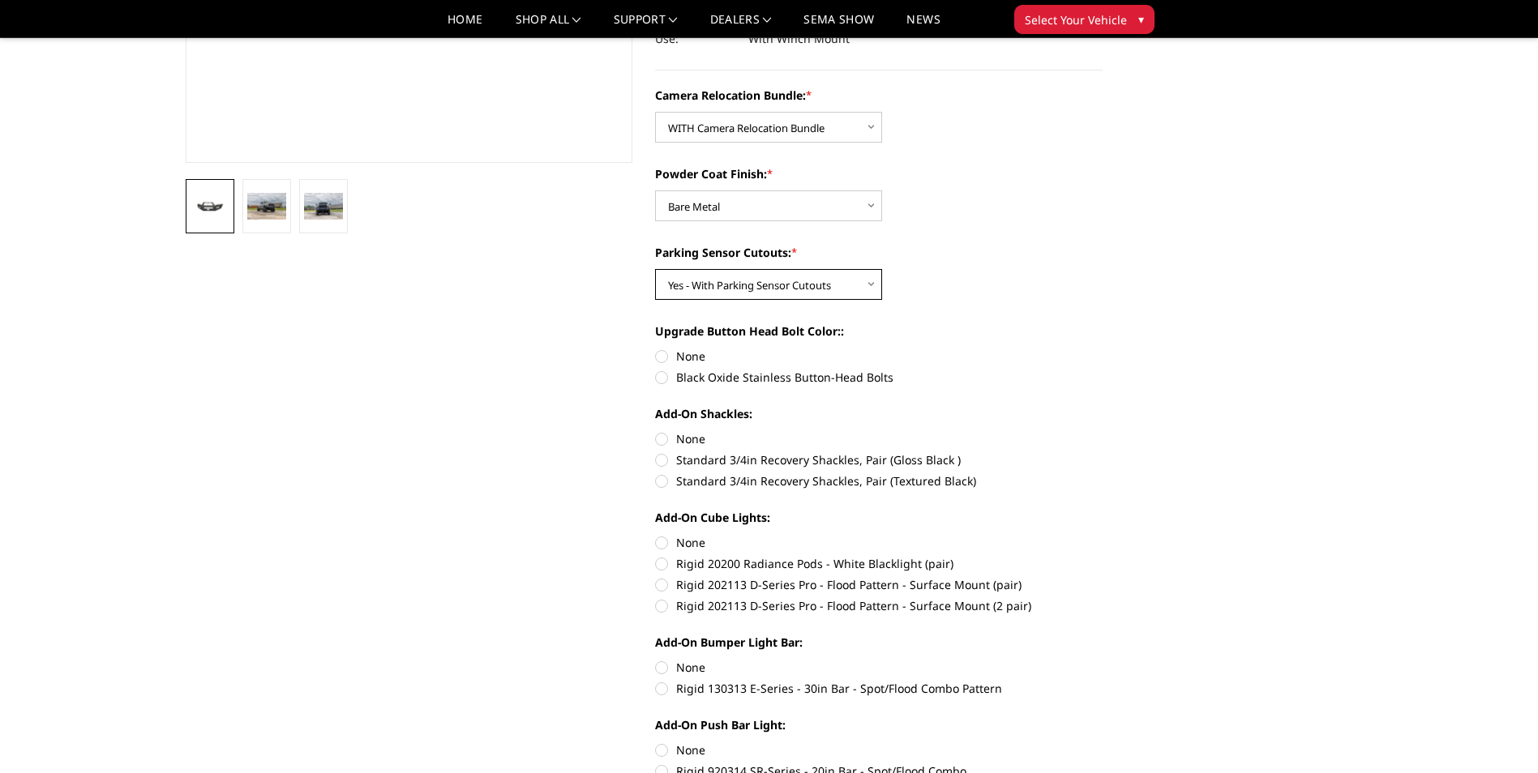
click at [655, 269] on select "Choose Options Yes - With Parking Sensor Cutouts No - Without Parking Sensor Cu…" at bounding box center [768, 284] width 227 height 31
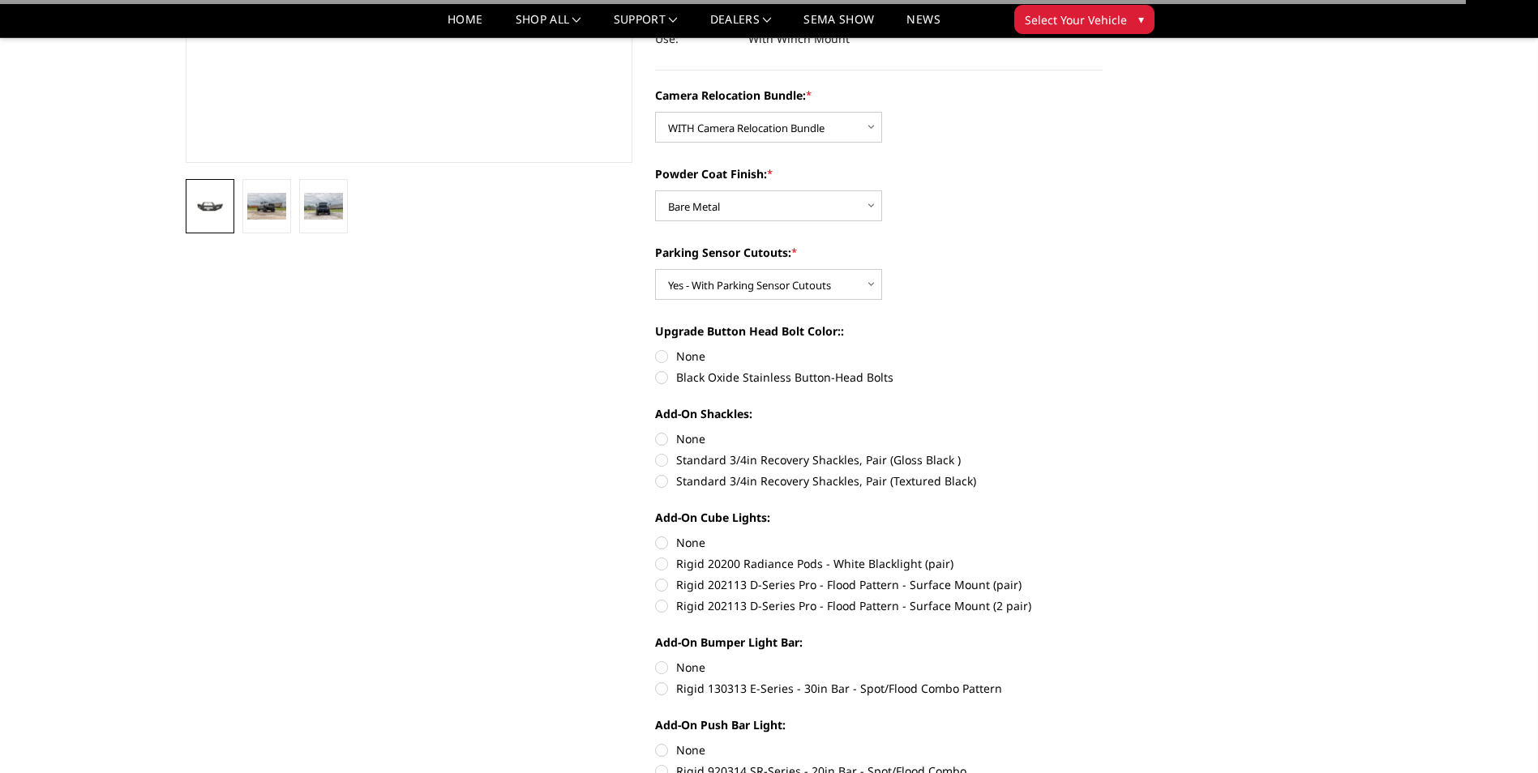
click at [662, 349] on label "None" at bounding box center [878, 356] width 447 height 17
click at [656, 349] on input "None" at bounding box center [655, 348] width 1 height 1
radio input "true"
click at [661, 440] on label "None" at bounding box center [878, 438] width 447 height 17
click at [656, 431] on input "None" at bounding box center [655, 430] width 1 height 1
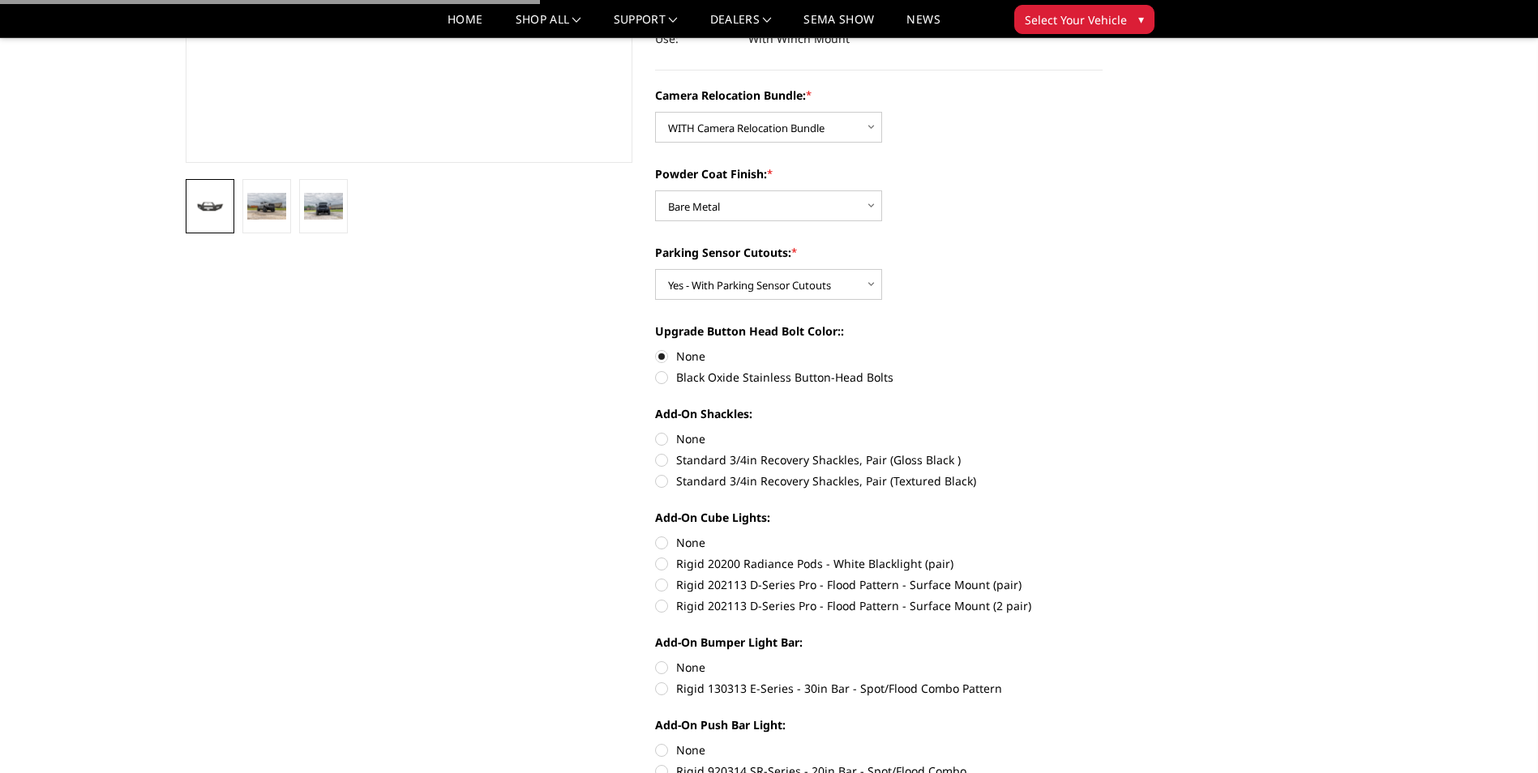
radio input "true"
click at [661, 546] on label "None" at bounding box center [878, 542] width 447 height 17
click at [656, 535] on input "None" at bounding box center [655, 534] width 1 height 1
radio input "true"
click at [664, 666] on label "None" at bounding box center [878, 667] width 447 height 17
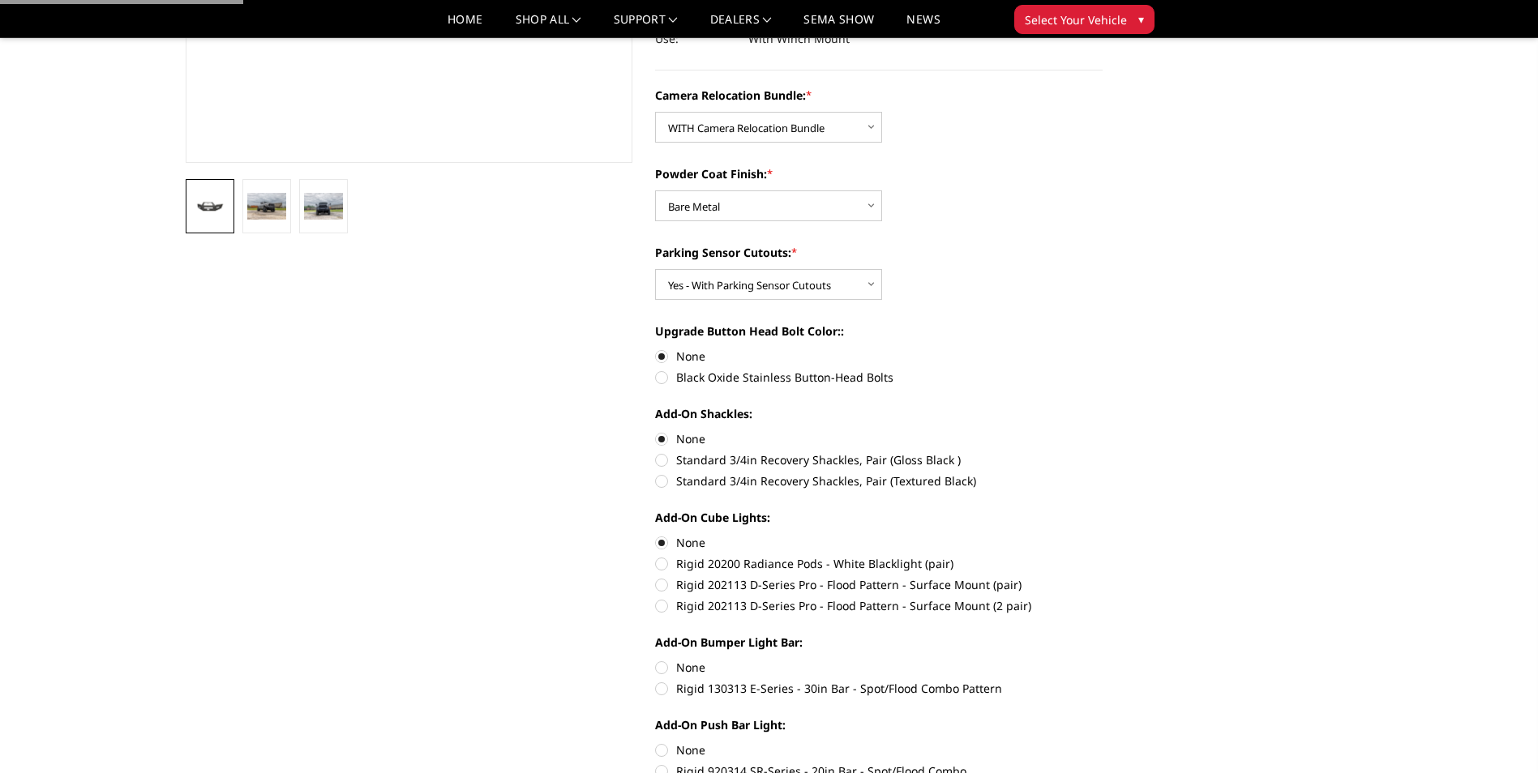
click at [656, 660] on input "None" at bounding box center [655, 659] width 1 height 1
radio input "true"
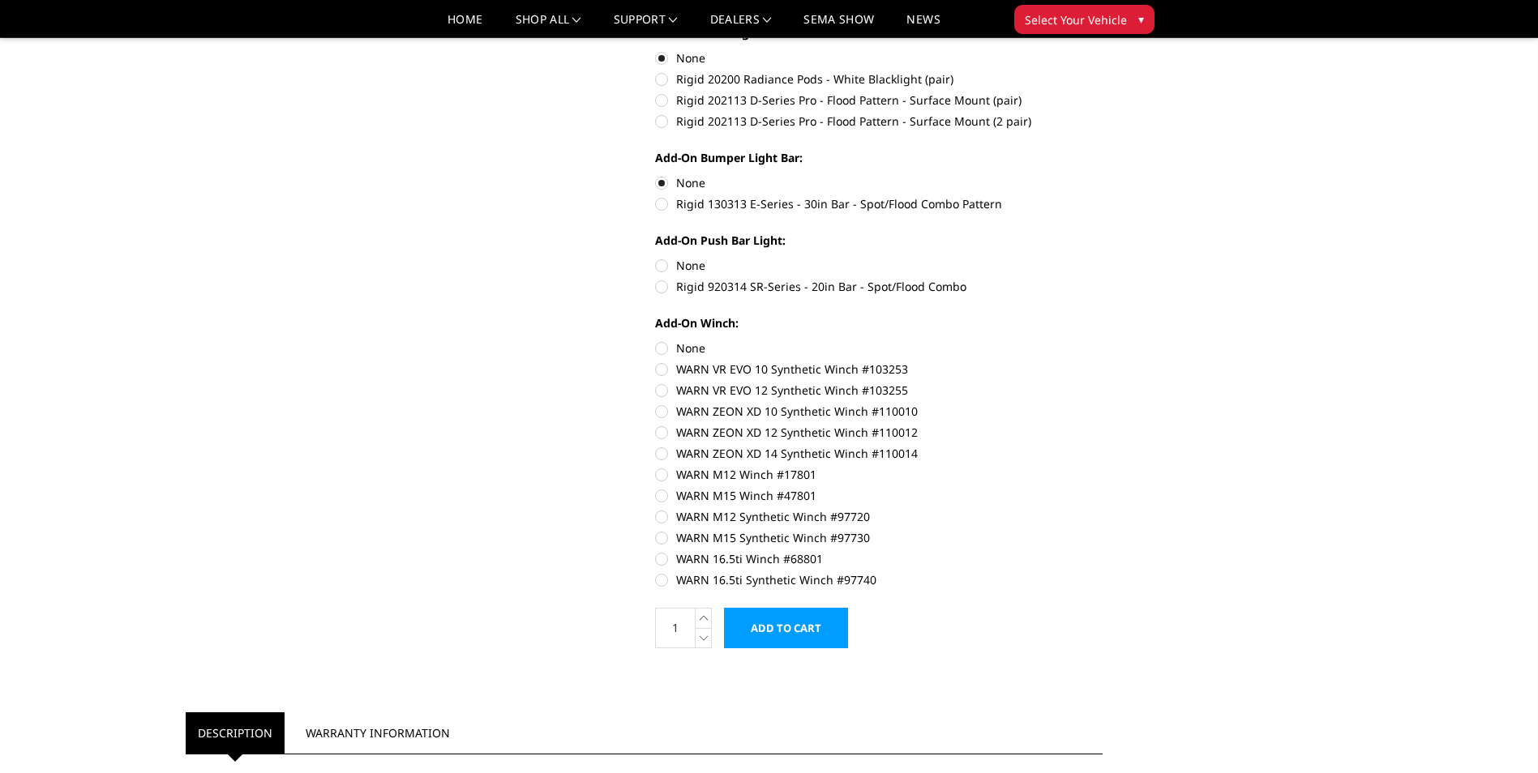
click at [664, 263] on label "None" at bounding box center [878, 265] width 447 height 17
click at [656, 258] on input "None" at bounding box center [655, 257] width 1 height 1
radio input "true"
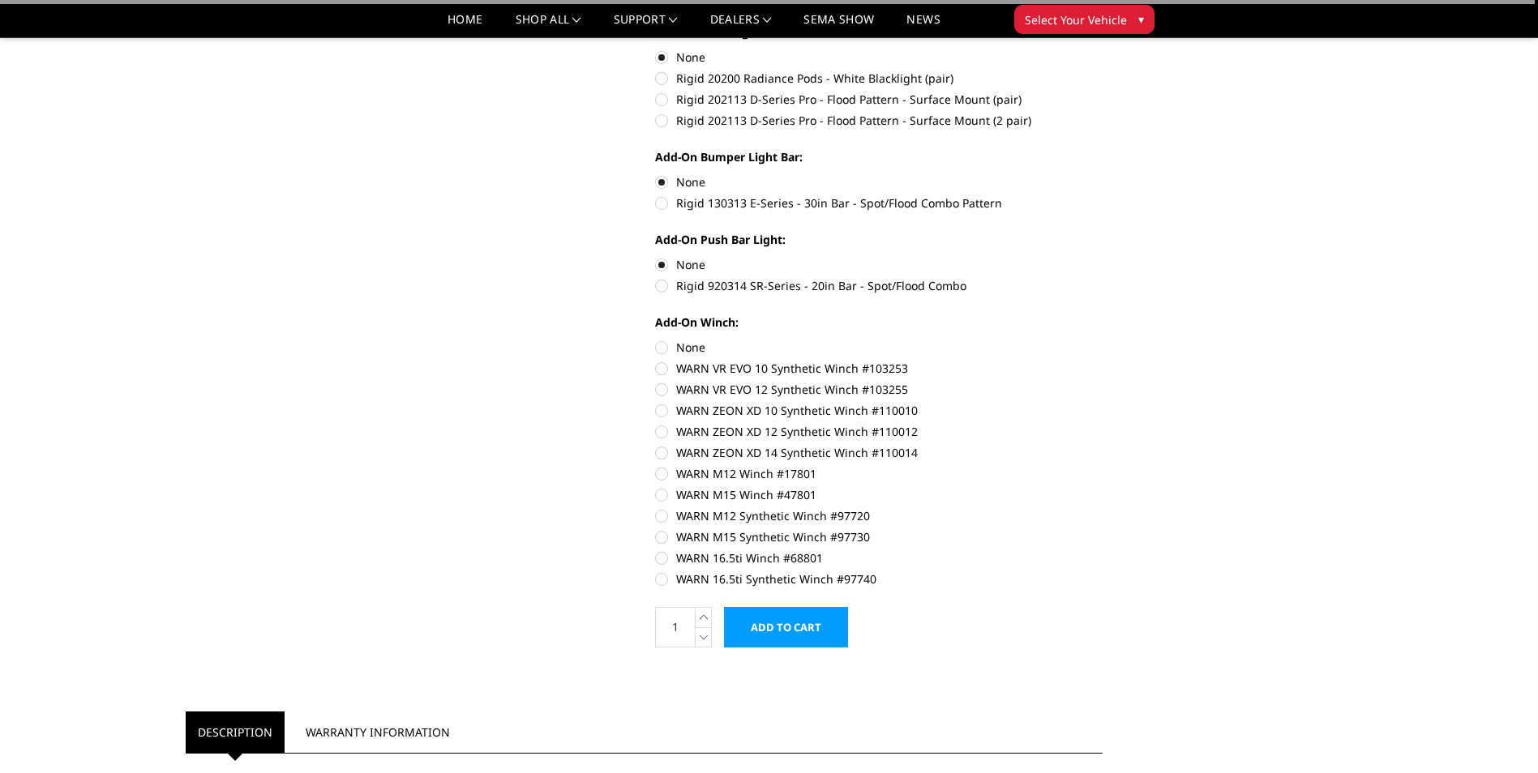
click at [665, 344] on label "None" at bounding box center [878, 347] width 447 height 17
click at [656, 340] on input "None" at bounding box center [655, 339] width 1 height 1
radio input "true"
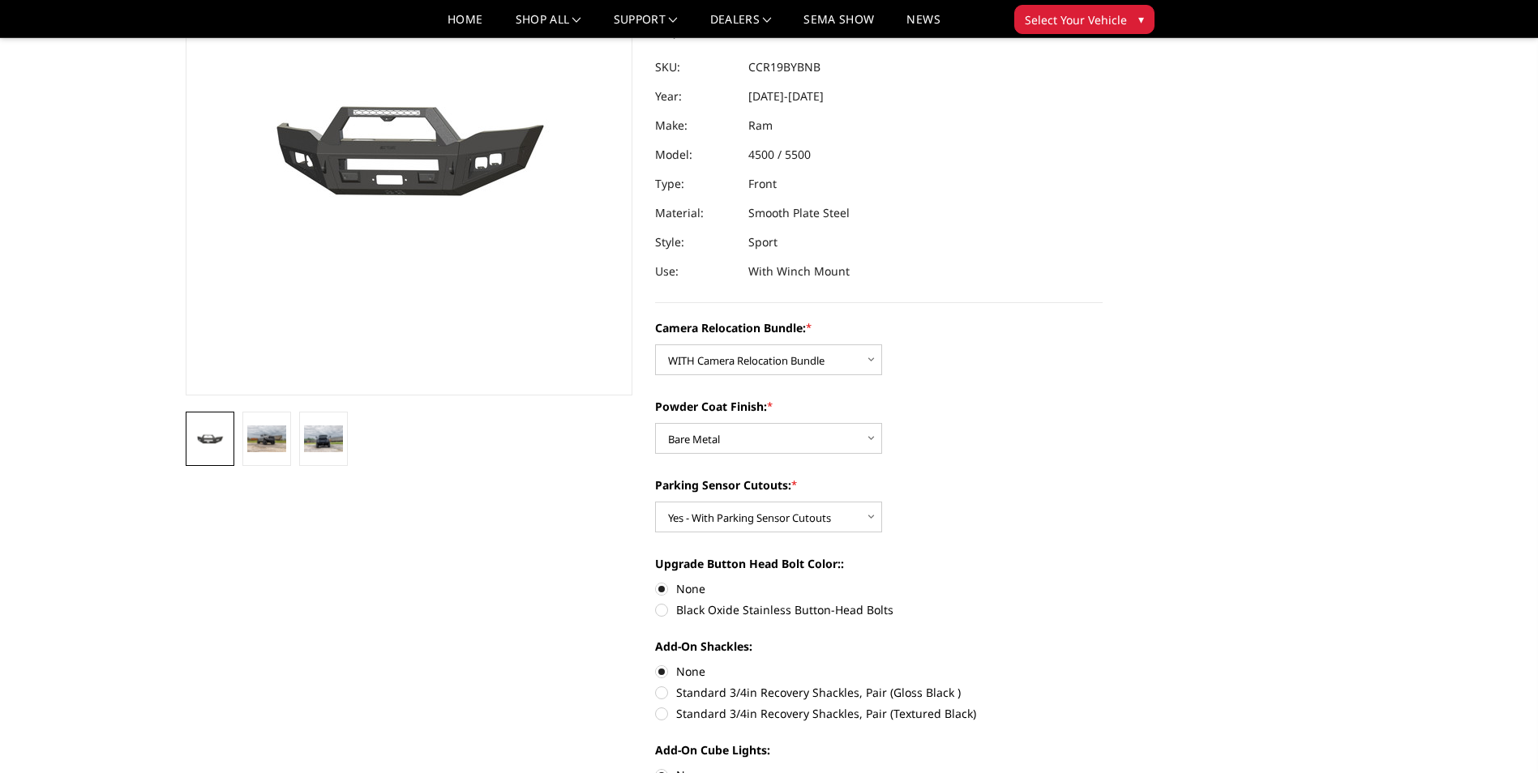
scroll to position [0, 0]
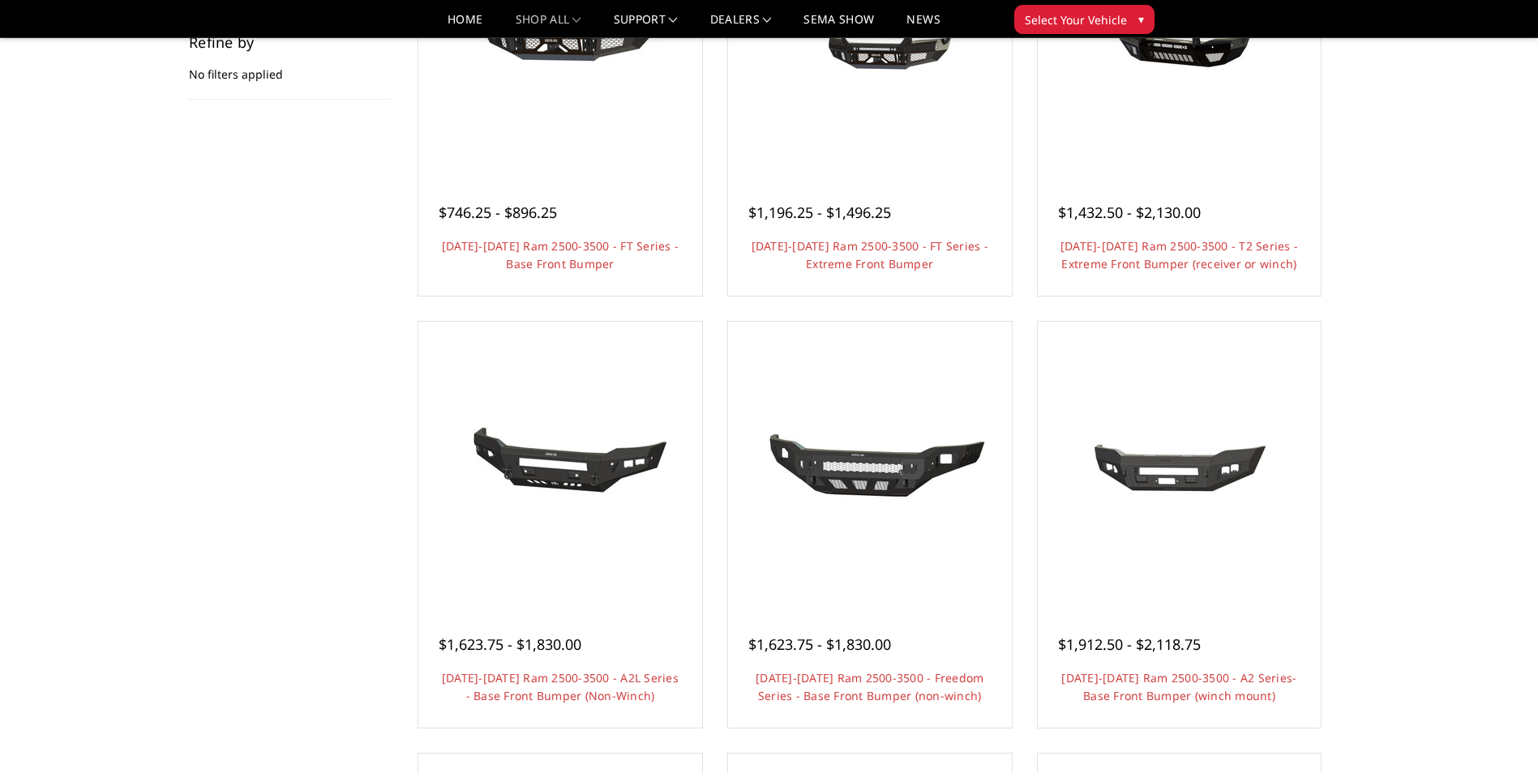
scroll to position [310, 0]
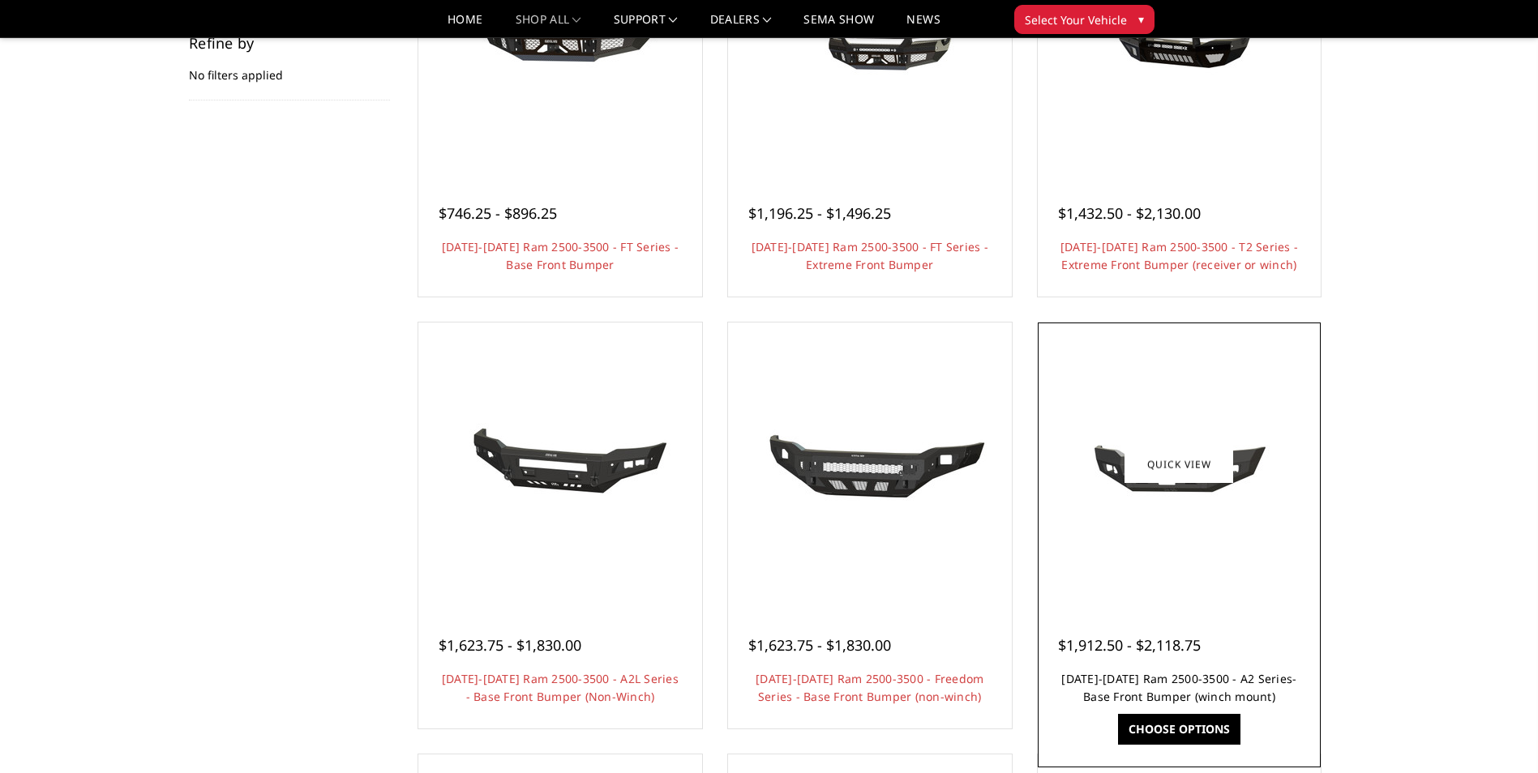
click at [1216, 673] on link "[DATE]-[DATE] Ram 2500-3500 - A2 Series- Base Front Bumper (winch mount)" at bounding box center [1178, 687] width 235 height 33
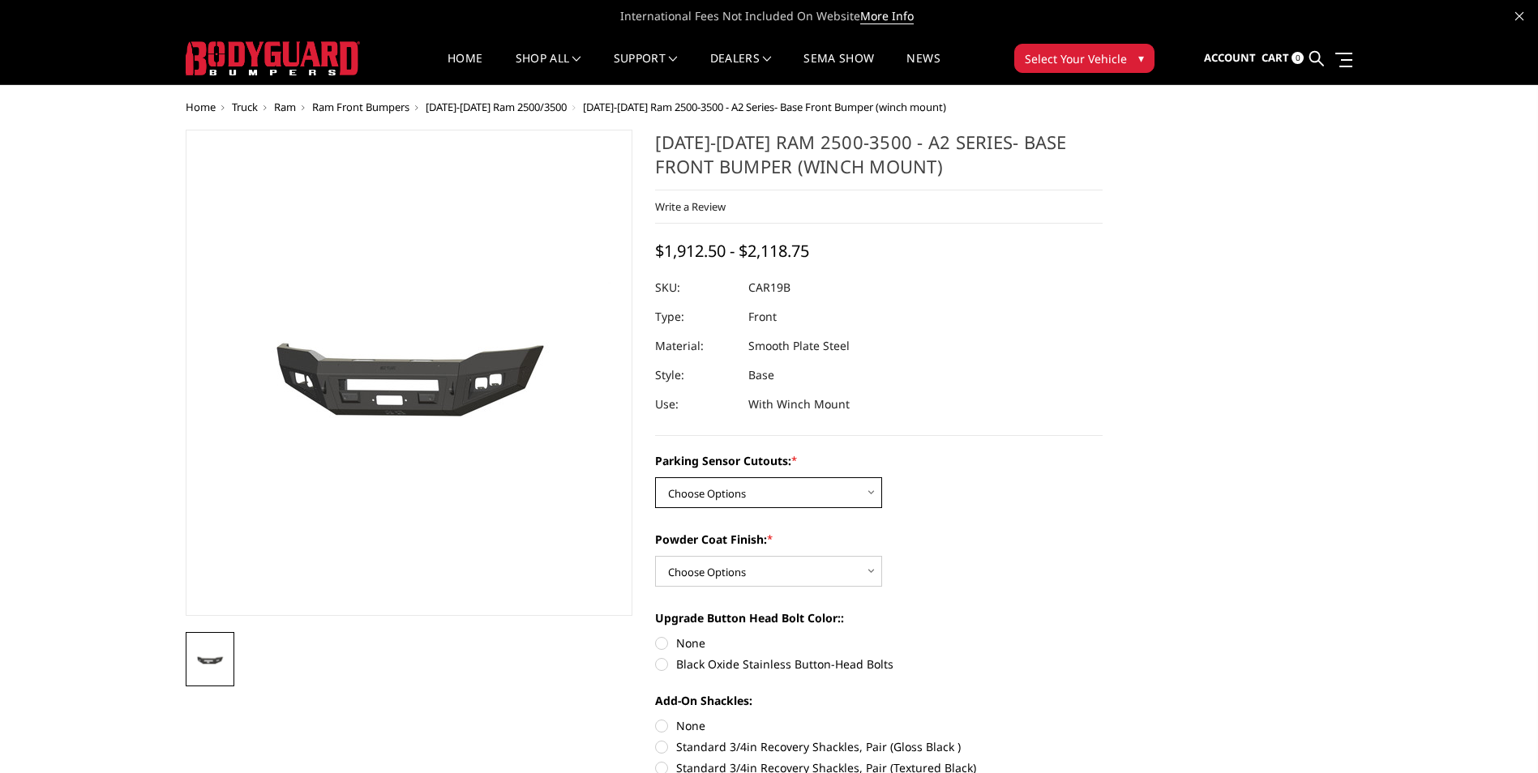
click at [741, 484] on select "Choose Options No - Without Parking Sensor Cutouts Yes - With Parking Sensor Cu…" at bounding box center [768, 492] width 227 height 31
select select "2015"
click at [655, 477] on select "Choose Options No - Without Parking Sensor Cutouts Yes - With Parking Sensor Cu…" at bounding box center [768, 492] width 227 height 31
drag, startPoint x: 738, startPoint y: 567, endPoint x: 738, endPoint y: 588, distance: 21.1
click at [738, 567] on select "Choose Options Bare Metal Textured Black Powder Coat" at bounding box center [768, 571] width 227 height 31
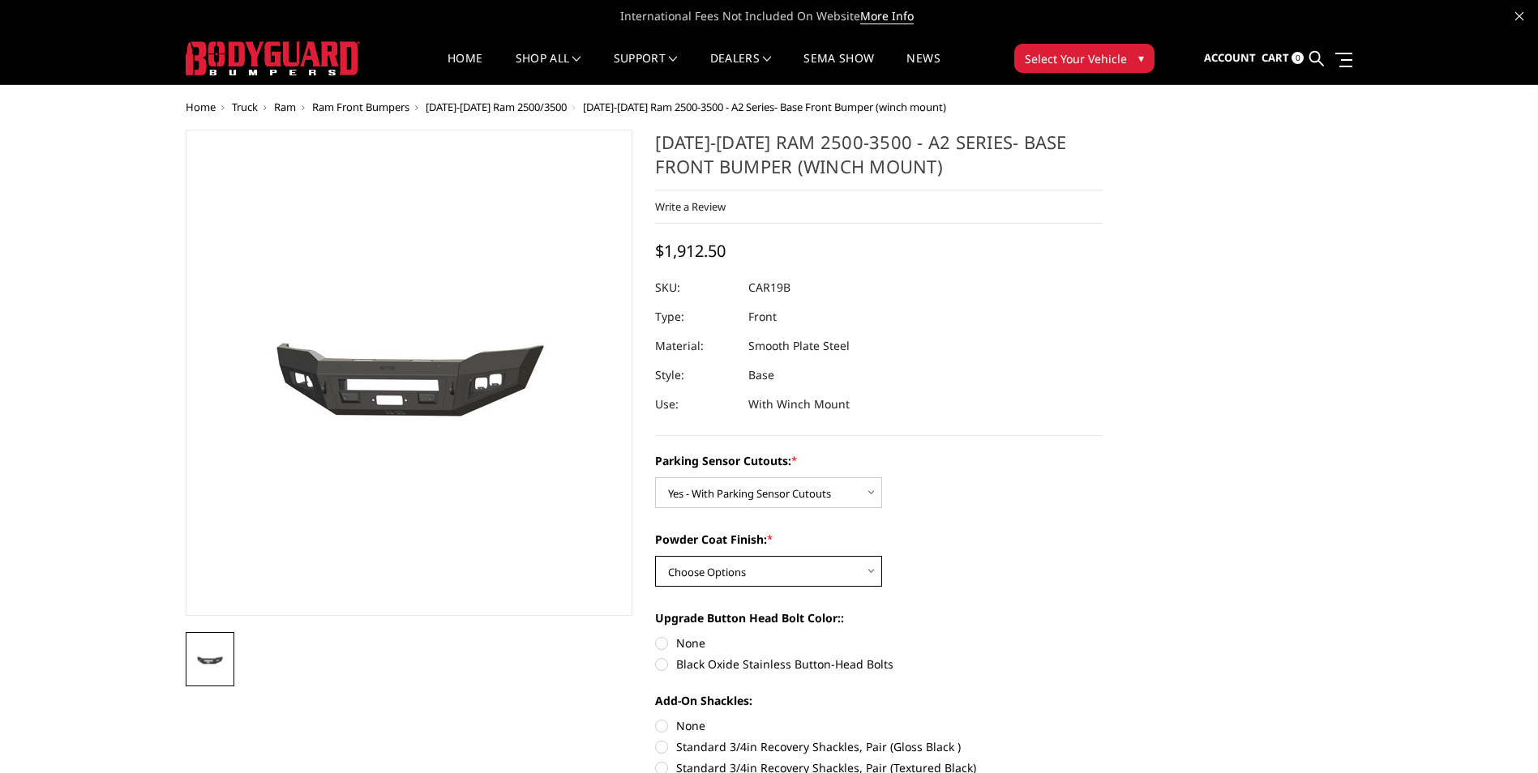
select select "2016"
click at [655, 556] on select "Choose Options Bare Metal Textured Black Powder Coat" at bounding box center [768, 571] width 227 height 31
click at [982, 569] on div "Powder Coat Finish: * Choose Options Bare Metal Textured Black Powder Coat" at bounding box center [878, 559] width 447 height 56
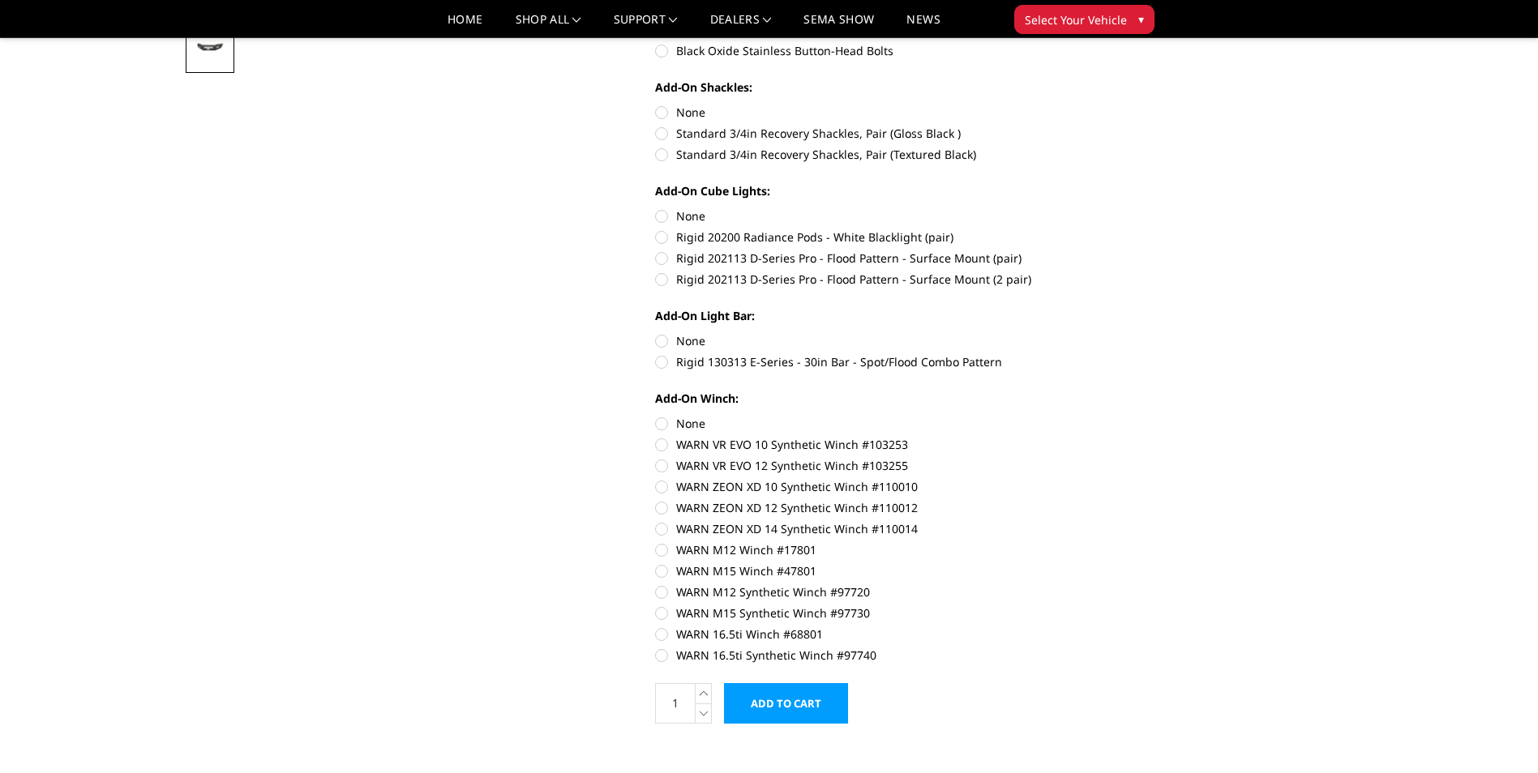
scroll to position [567, 0]
click at [657, 49] on label "Black Oxide Stainless Button-Head Bolts" at bounding box center [878, 49] width 447 height 17
click at [1102, 21] on input "Black Oxide Stainless Button-Head Bolts" at bounding box center [1102, 20] width 1 height 1
radio input "true"
click at [664, 114] on label "None" at bounding box center [878, 111] width 447 height 17
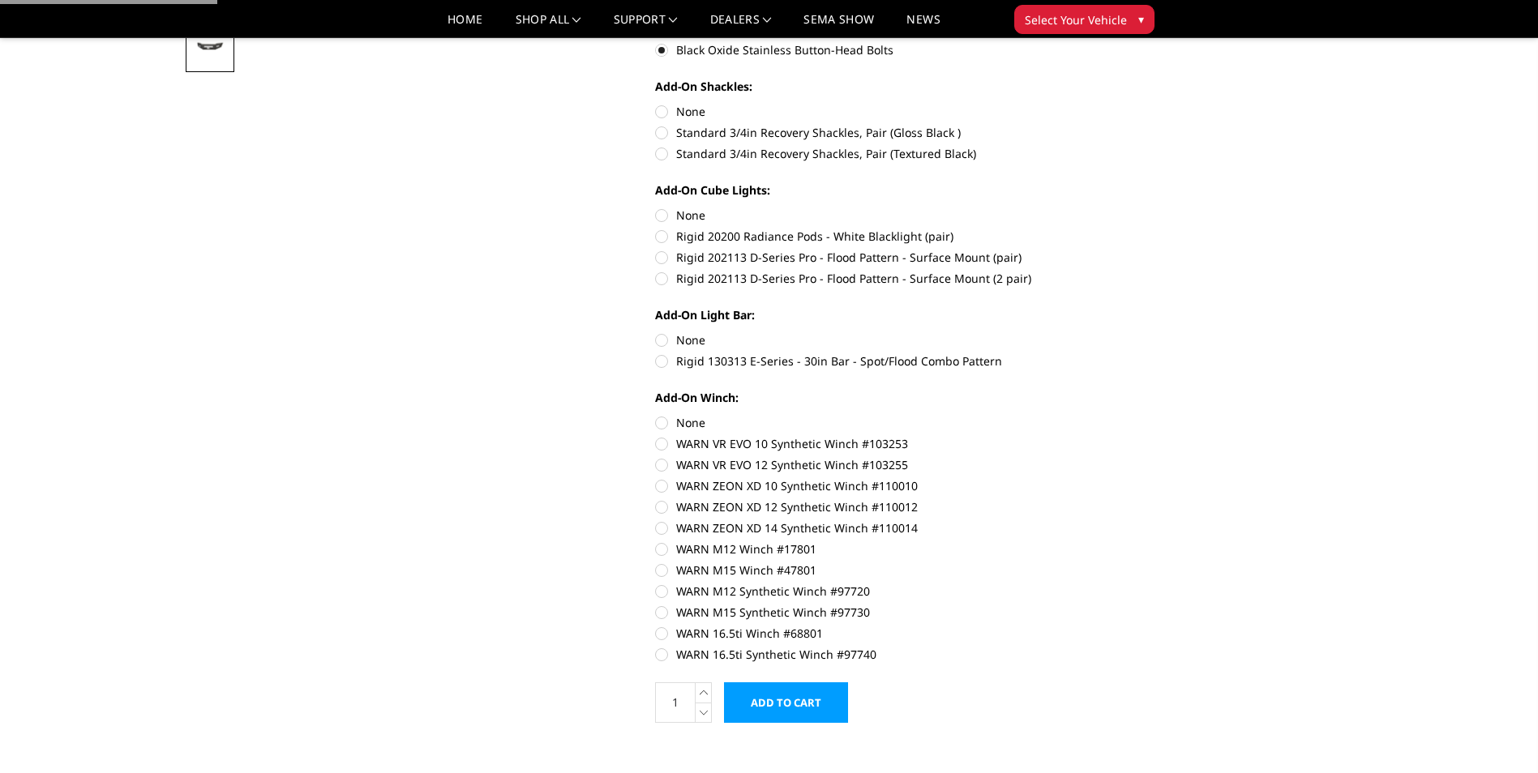
click at [656, 104] on input "None" at bounding box center [655, 103] width 1 height 1
radio input "true"
click at [666, 211] on label "None" at bounding box center [878, 215] width 447 height 17
click at [656, 207] on input "None" at bounding box center [655, 207] width 1 height 1
radio input "true"
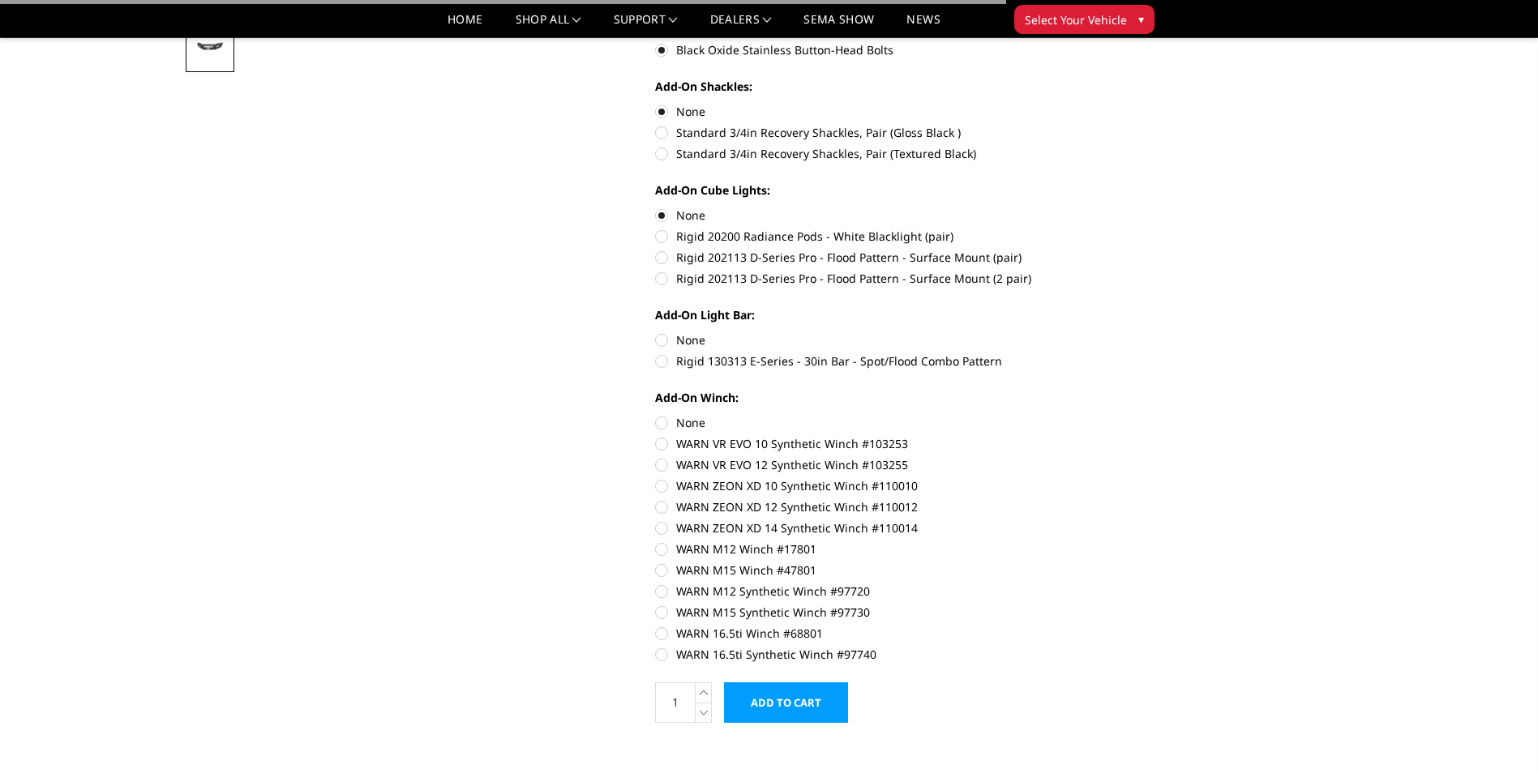
drag, startPoint x: 656, startPoint y: 330, endPoint x: 658, endPoint y: 339, distance: 9.2
click at [656, 331] on div "Add-On Light Bar: None Rigid 130313 E-Series - 30in Bar - Spot/Flood Combo Patt…" at bounding box center [878, 336] width 447 height 60
click at [659, 339] on label "None" at bounding box center [878, 339] width 447 height 17
click at [656, 332] on input "None" at bounding box center [655, 331] width 1 height 1
radio input "true"
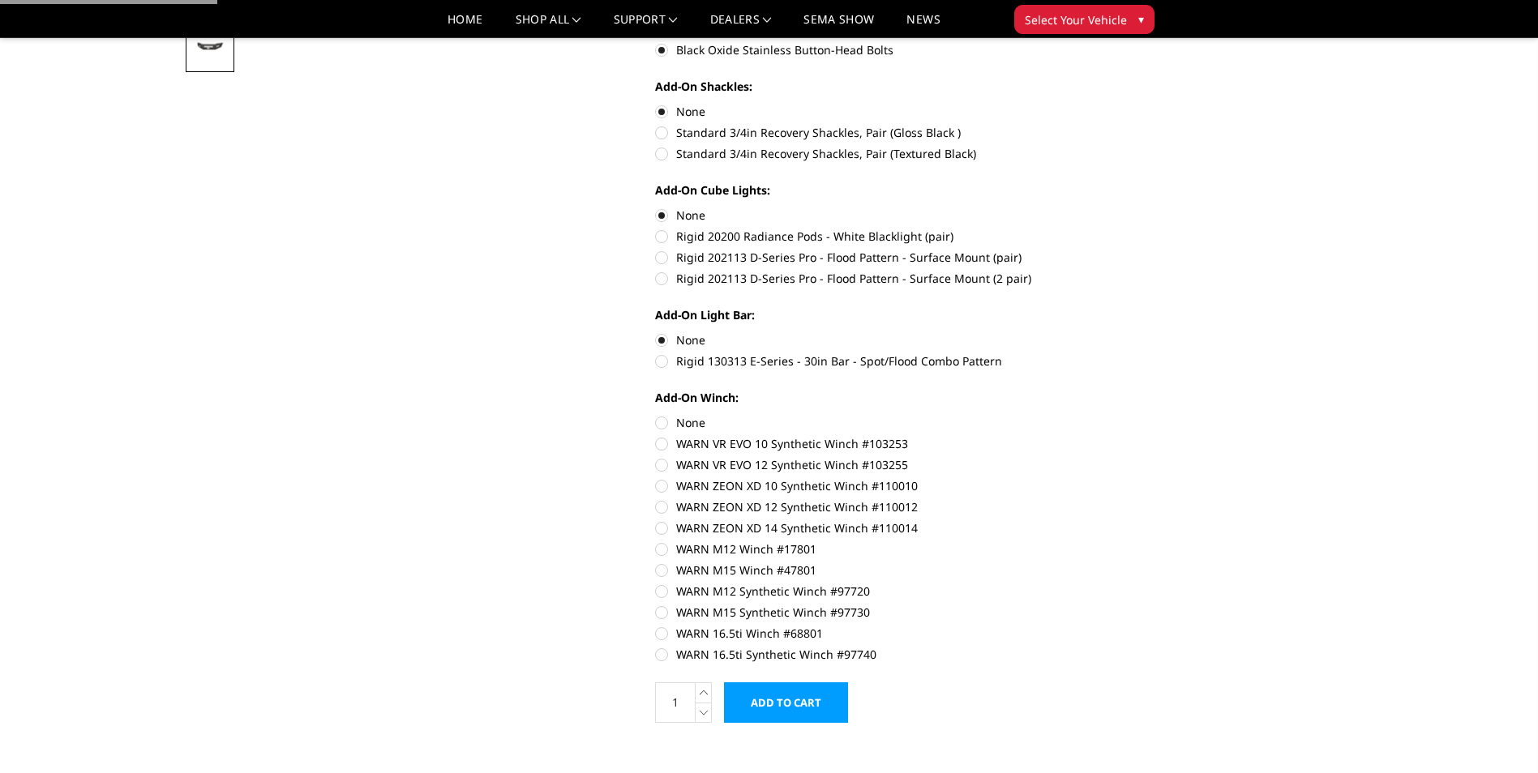
click at [666, 421] on label "None" at bounding box center [878, 422] width 447 height 17
click at [656, 415] on input "None" at bounding box center [655, 414] width 1 height 1
radio input "true"
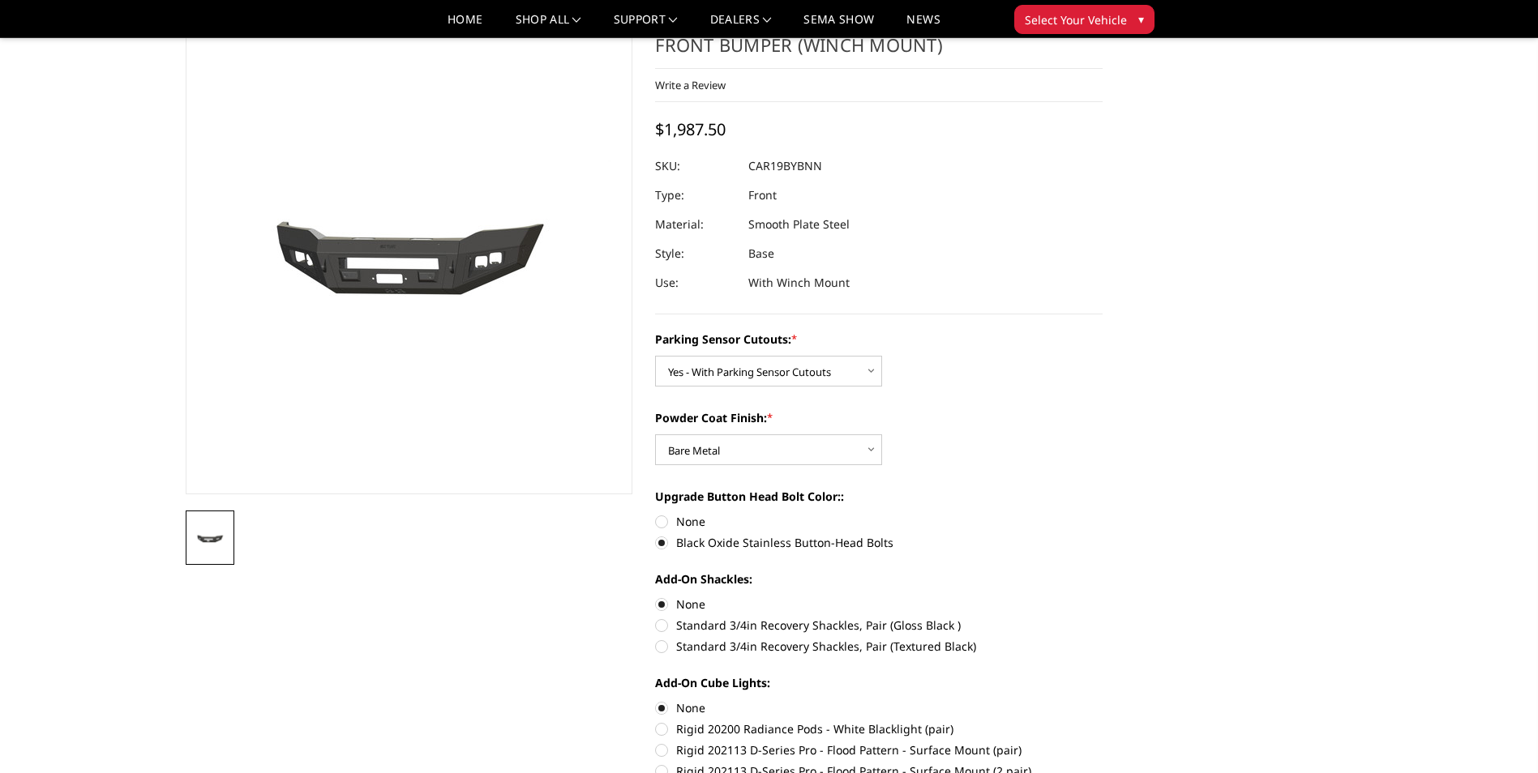
scroll to position [0, 0]
